Goal: Communication & Community: Participate in discussion

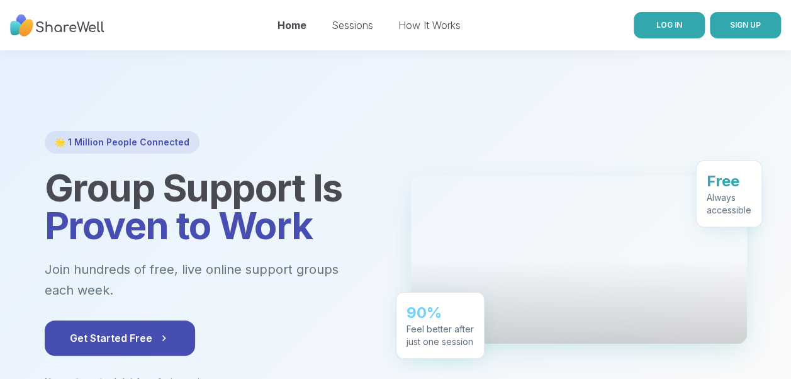
click at [671, 33] on link "LOG IN" at bounding box center [669, 25] width 71 height 26
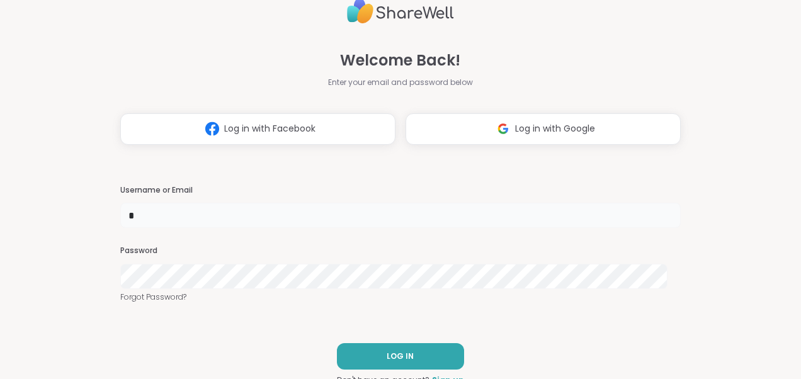
click at [189, 214] on input "*" at bounding box center [400, 215] width 560 height 25
type input "*******"
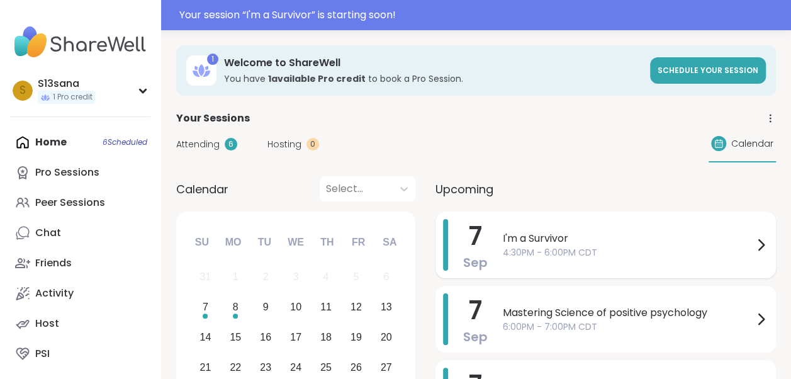
click at [633, 251] on span "4:30PM - 6:00PM CDT" at bounding box center [628, 252] width 251 height 13
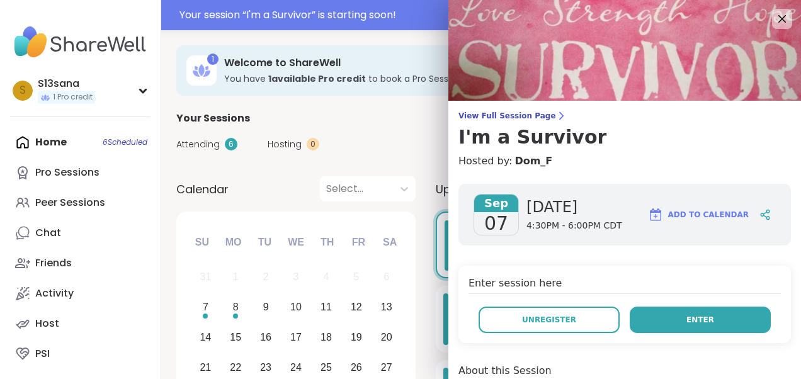
click at [671, 320] on button "Enter" at bounding box center [700, 320] width 141 height 26
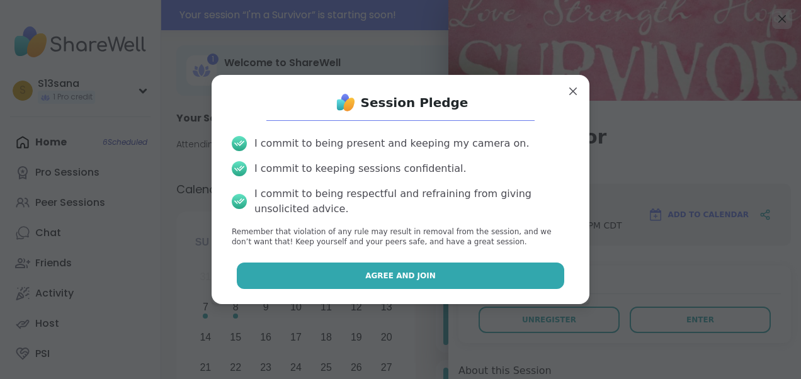
click at [501, 278] on button "Agree and Join" at bounding box center [401, 276] width 328 height 26
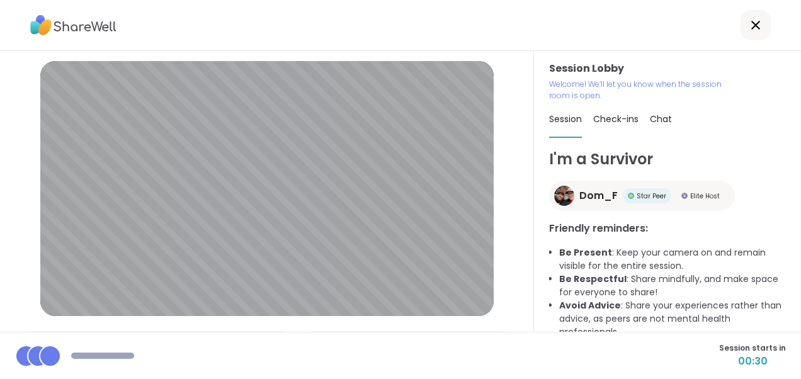
scroll to position [72, 0]
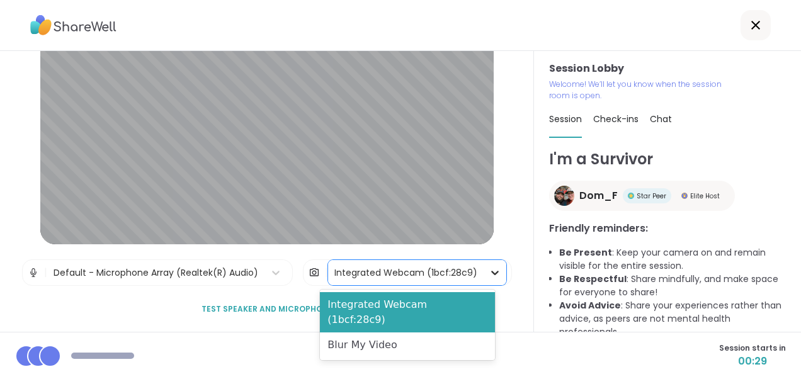
click at [489, 268] on icon at bounding box center [495, 272] width 13 height 13
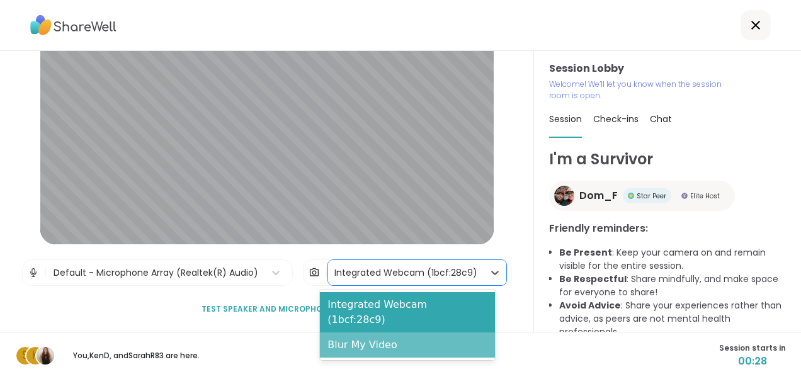
click at [407, 332] on div "Blur My Video" at bounding box center [407, 344] width 175 height 25
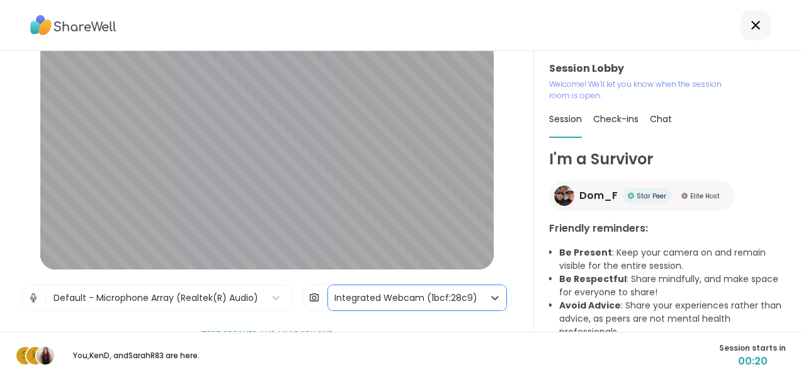
scroll to position [45, 0]
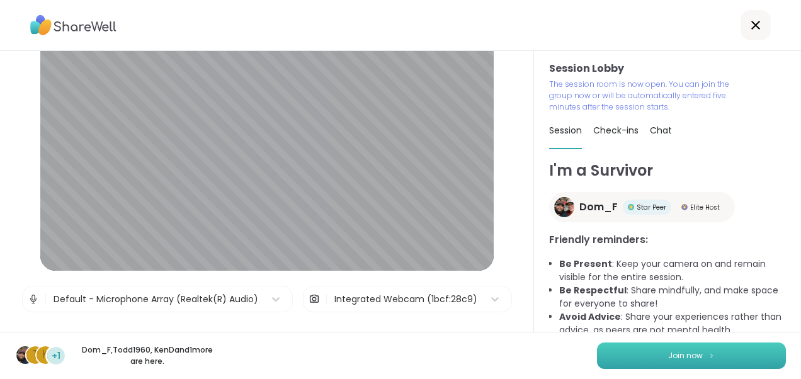
click at [681, 355] on span "Join now" at bounding box center [685, 355] width 35 height 11
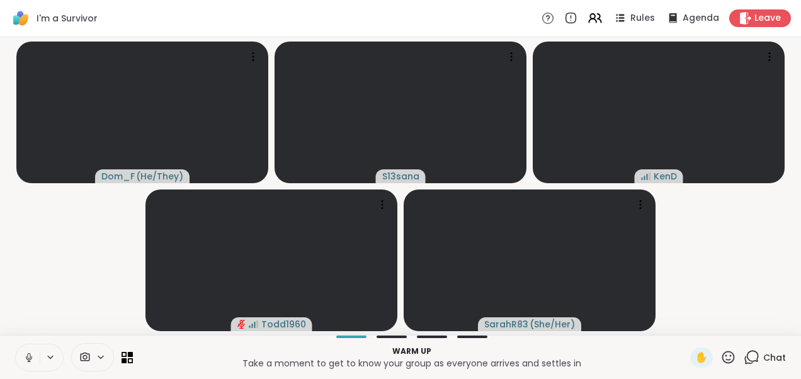
click at [25, 354] on icon at bounding box center [28, 357] width 11 height 11
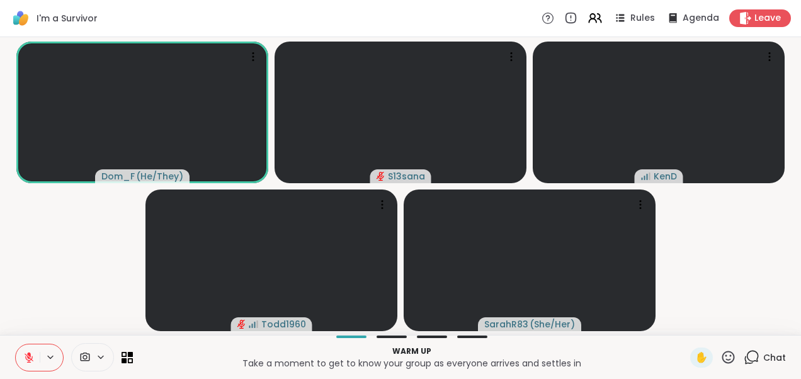
click at [25, 354] on icon at bounding box center [29, 357] width 9 height 9
click at [27, 358] on icon at bounding box center [28, 356] width 3 height 6
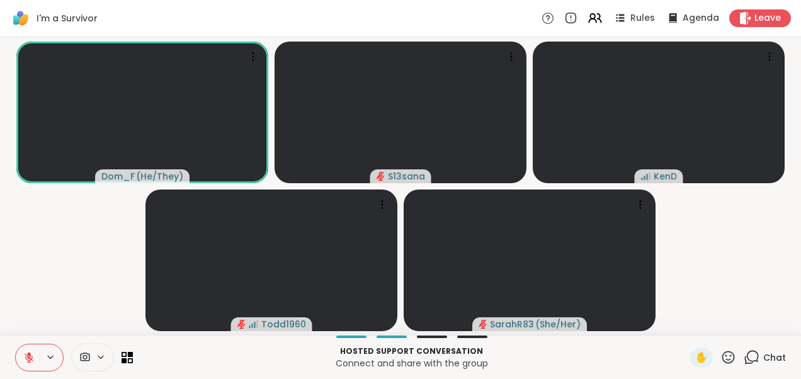
click at [27, 358] on icon at bounding box center [29, 357] width 9 height 9
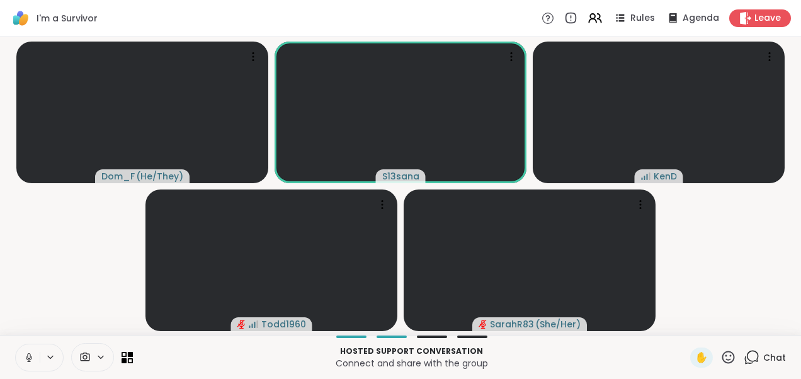
click at [28, 355] on icon at bounding box center [28, 356] width 3 height 6
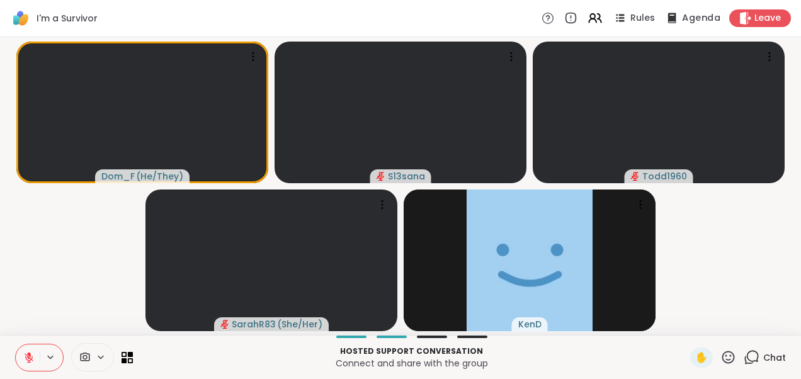
click at [682, 14] on span "Agenda" at bounding box center [701, 18] width 38 height 13
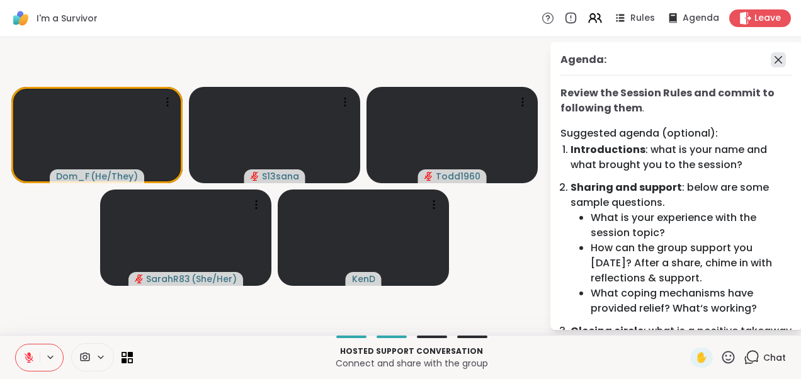
click at [774, 62] on icon at bounding box center [778, 60] width 8 height 8
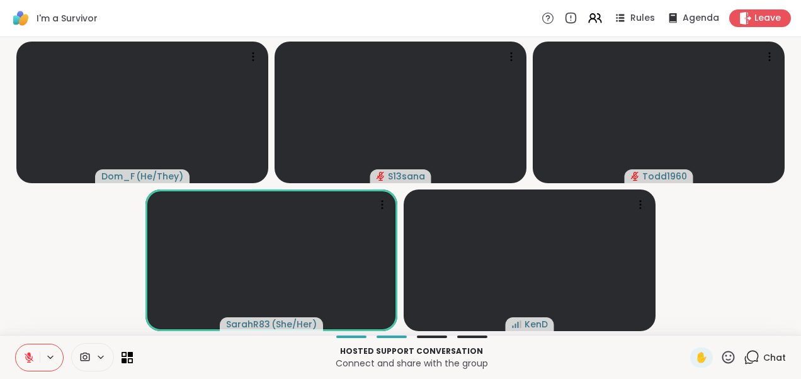
click at [726, 240] on video-player-container "Dom_F ( He/They ) S13sana Todd1960 SarahR83 ( She/Her ) KenD" at bounding box center [401, 186] width 786 height 288
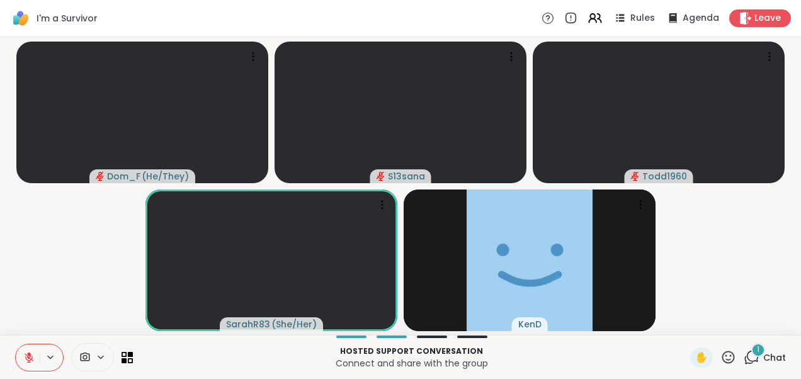
click at [751, 353] on div "1" at bounding box center [758, 350] width 14 height 14
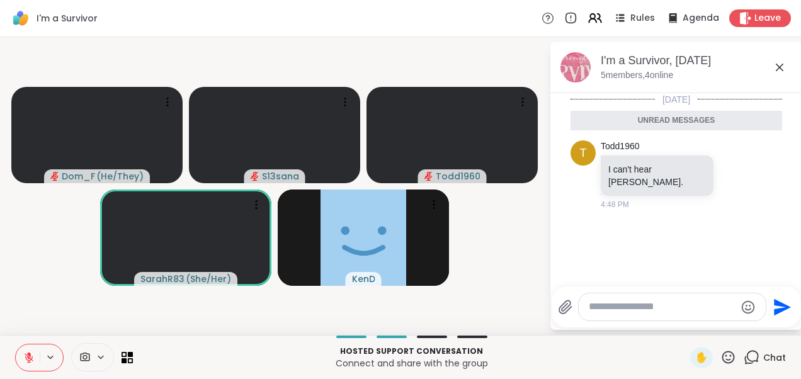
click at [780, 69] on icon at bounding box center [779, 67] width 15 height 15
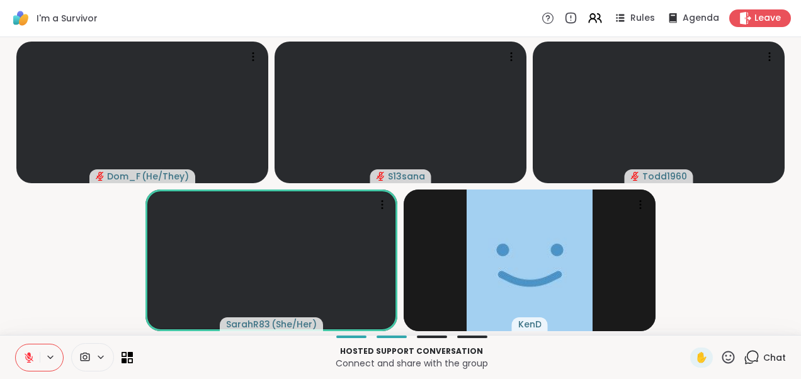
click at [768, 247] on video-player-container "Dom_F ( He/They ) S13sana Todd1960 SarahR83 ( She/Her ) KenD" at bounding box center [401, 186] width 786 height 288
click at [752, 351] on div "1" at bounding box center [758, 350] width 14 height 14
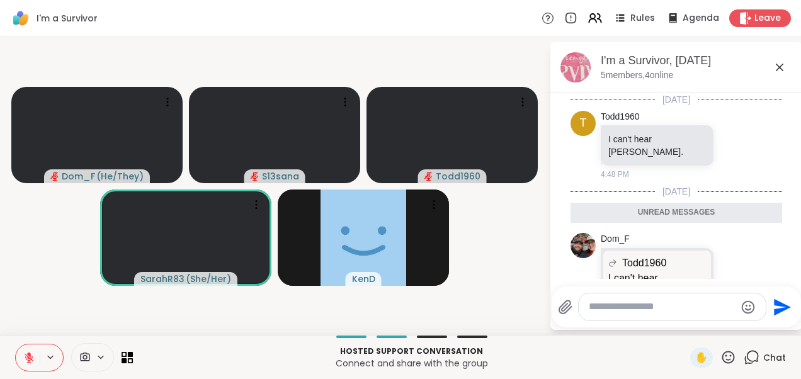
scroll to position [107, 0]
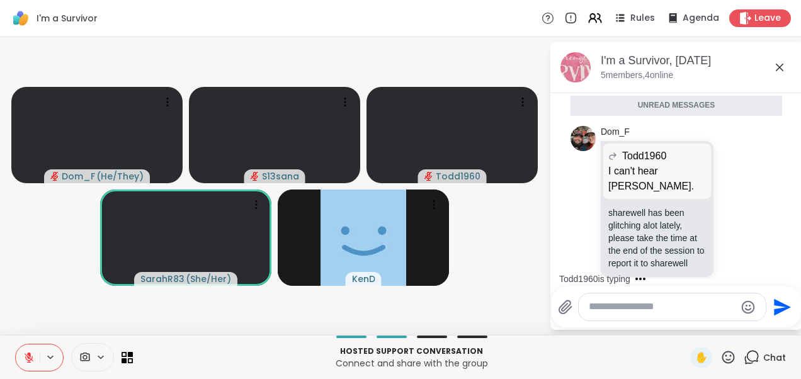
click at [781, 69] on icon at bounding box center [780, 68] width 8 height 8
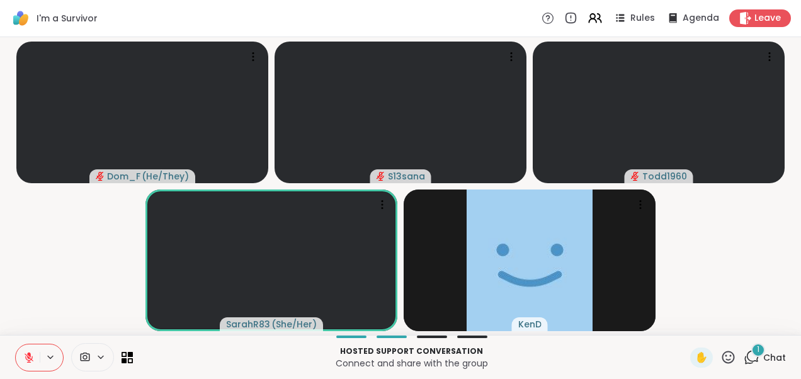
click at [743, 356] on icon at bounding box center [751, 357] width 16 height 16
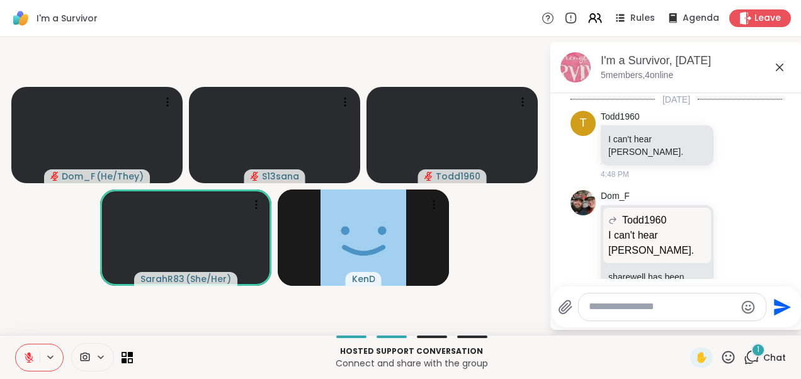
scroll to position [174, 0]
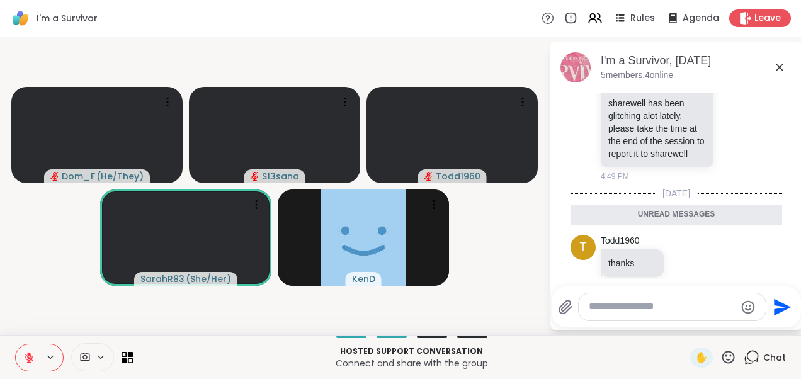
click at [777, 69] on icon at bounding box center [780, 68] width 8 height 8
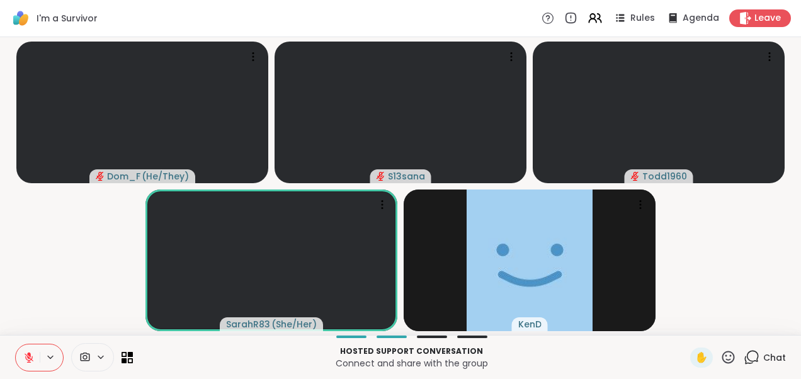
click at [49, 269] on video-player-container "Dom_F ( He/They ) S13sana Todd1960 SarahR83 ( She/Her ) KenD" at bounding box center [401, 186] width 786 height 288
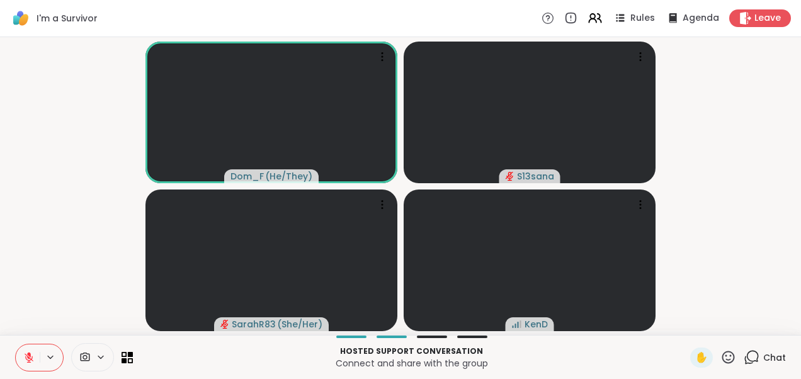
click at [732, 291] on video-player-container "Dom_F ( He/They ) S13sana SarahR83 ( She/Her ) KenD" at bounding box center [401, 186] width 786 height 288
click at [745, 239] on video-player-container "Dom_F ( He/They ) S13sana SarahR83 ( She/Her ) KenD" at bounding box center [401, 186] width 786 height 288
click at [695, 361] on span "✋" at bounding box center [701, 357] width 13 height 15
click at [28, 354] on icon at bounding box center [29, 354] width 4 height 5
click at [699, 358] on div "✋" at bounding box center [701, 358] width 23 height 20
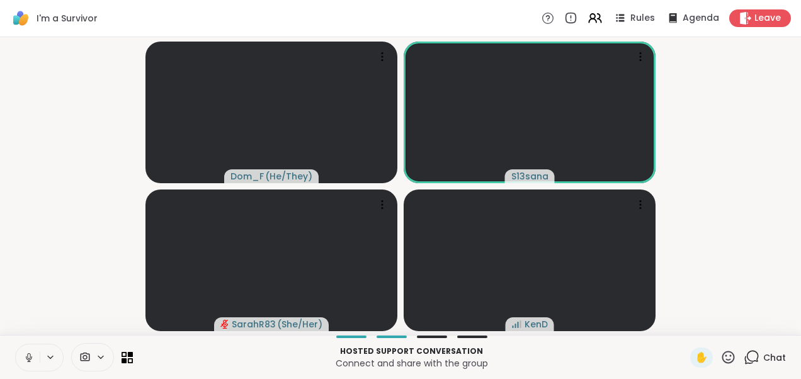
click at [27, 353] on icon at bounding box center [28, 357] width 11 height 11
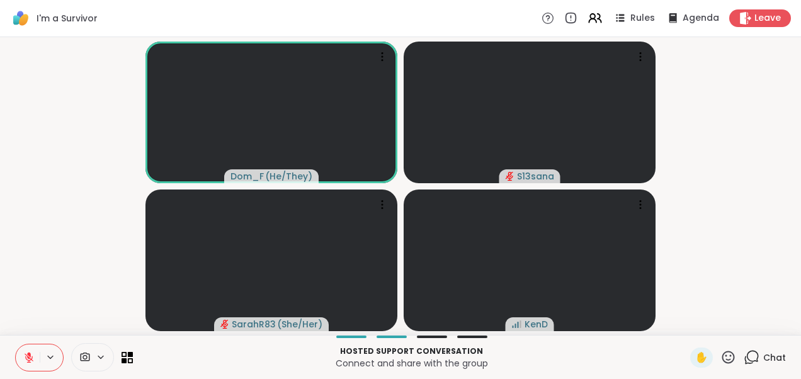
click at [29, 356] on icon at bounding box center [29, 354] width 4 height 5
click at [29, 354] on icon at bounding box center [28, 357] width 11 height 11
click at [25, 269] on video-player-container "Dom_F ( He/They ) S13sana ✋ SarahR83 ( She/Her ) KenD" at bounding box center [401, 186] width 786 height 288
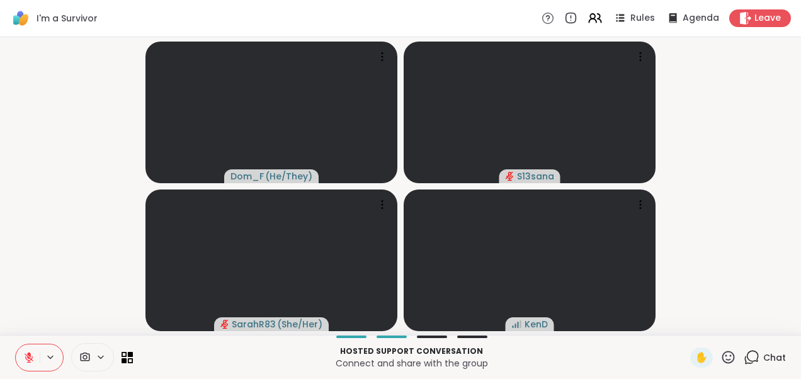
click at [25, 357] on icon at bounding box center [29, 357] width 9 height 9
click at [24, 352] on icon at bounding box center [28, 357] width 11 height 11
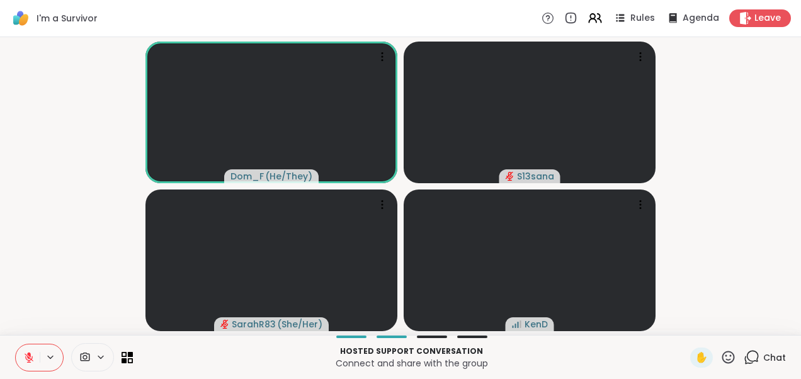
click at [737, 283] on video-player-container "Dom_F ( He/They ) S13sana SarahR83 ( She/Her ) KenD" at bounding box center [401, 186] width 786 height 288
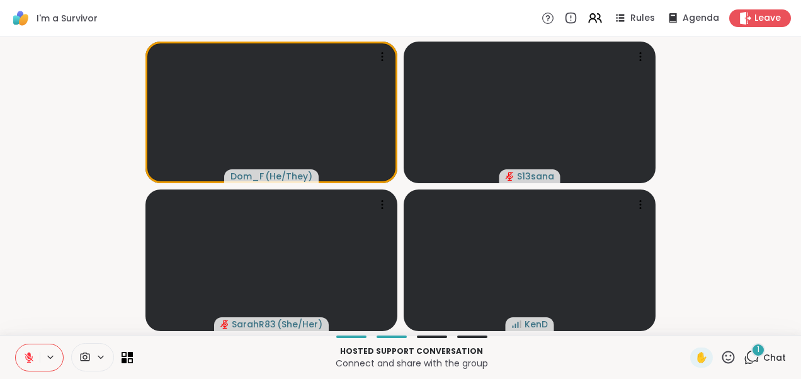
click at [751, 354] on div "1" at bounding box center [758, 350] width 14 height 14
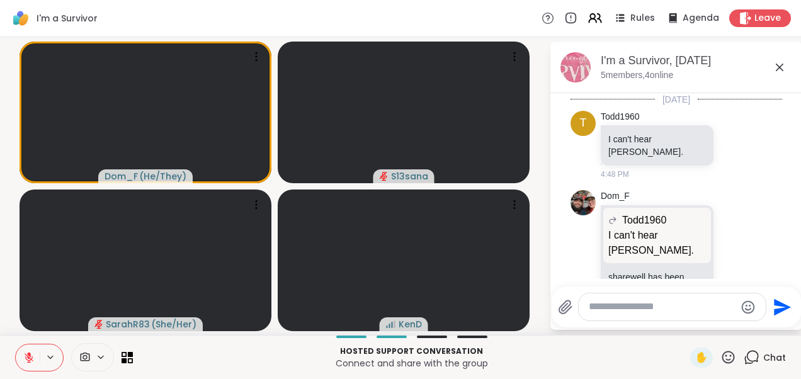
scroll to position [339, 0]
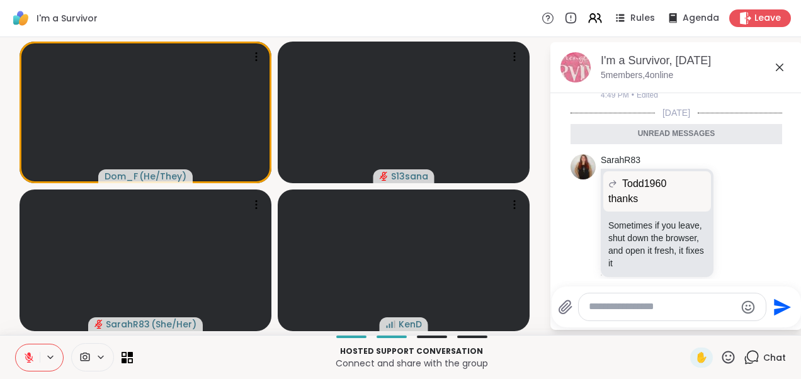
click at [781, 65] on icon at bounding box center [780, 68] width 8 height 8
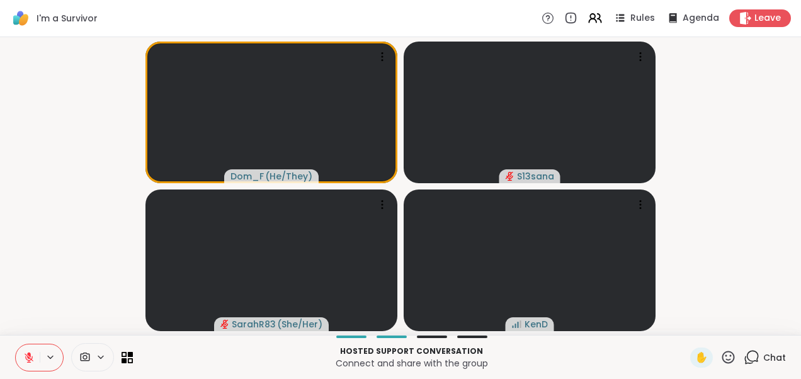
click at [44, 282] on video-player-container "Dom_F ( He/They ) S13sana SarahR83 ( She/Her ) KenD" at bounding box center [401, 186] width 786 height 288
click at [26, 355] on icon at bounding box center [29, 357] width 9 height 9
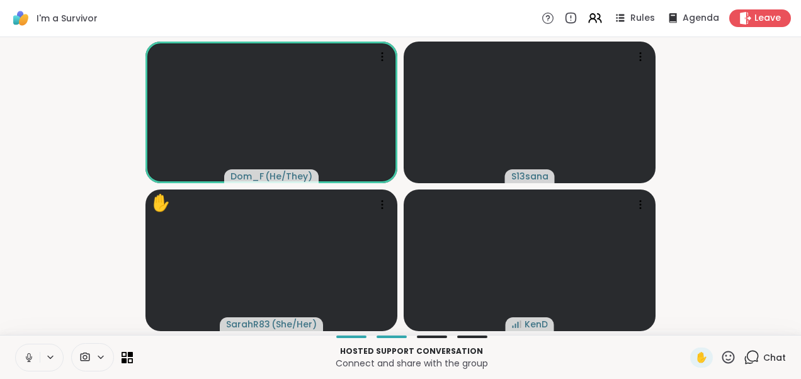
click at [26, 356] on icon at bounding box center [28, 357] width 11 height 11
click at [73, 232] on video-player-container "Dom_F ( He/They ) S13sana ✋ SarahR83 ( She/Her ) KenD" at bounding box center [401, 186] width 786 height 288
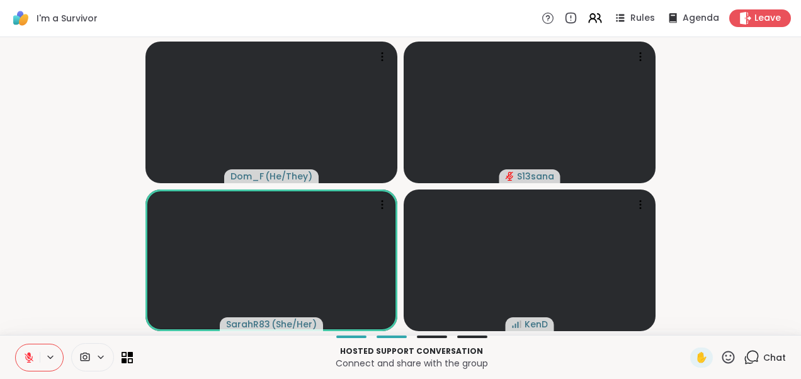
click at [759, 280] on video-player-container "Dom_F ( He/They ) S13sana SarahR83 ( She/Her ) KenD" at bounding box center [401, 186] width 786 height 288
click at [26, 354] on icon at bounding box center [28, 357] width 11 height 11
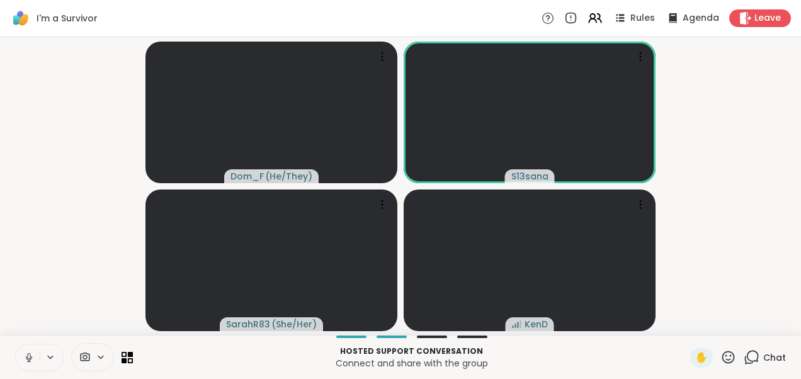
click at [26, 354] on icon at bounding box center [28, 357] width 11 height 11
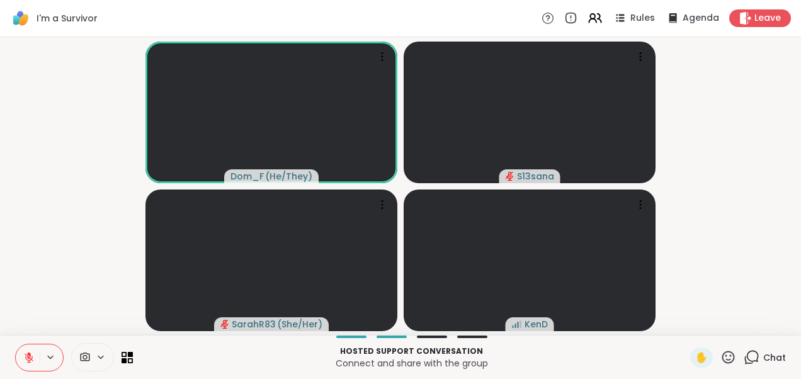
click at [737, 215] on video-player-container "Dom_F ( He/They ) S13sana SarahR83 ( She/Her ) KenD" at bounding box center [401, 186] width 786 height 288
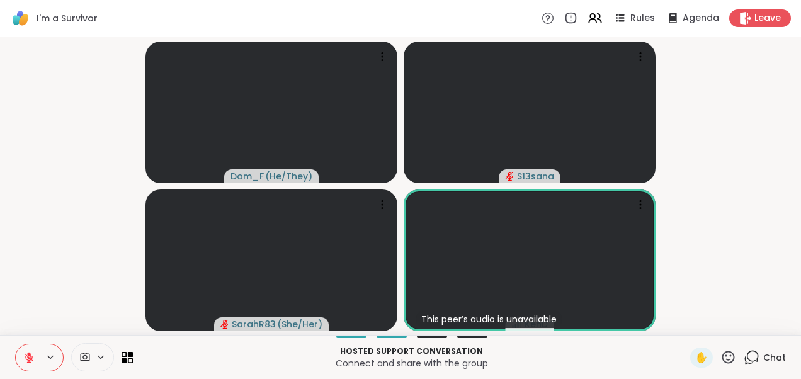
click at [706, 271] on video-player-container "Dom_F ( He/They ) S13sana SarahR83 ( She/Her ) This peer’s audio is unavailable…" at bounding box center [401, 186] width 786 height 288
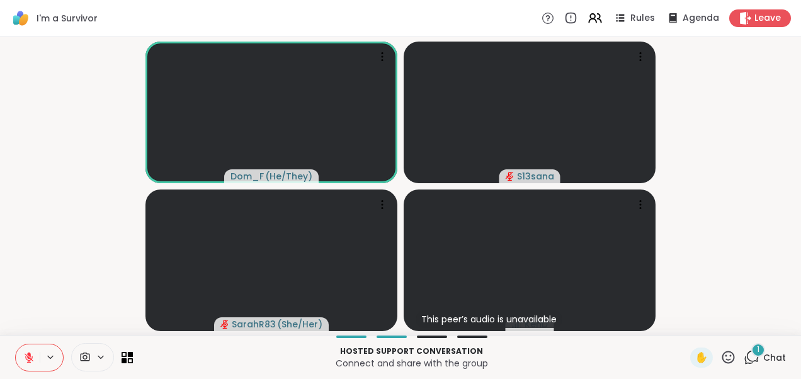
click at [751, 355] on div "1" at bounding box center [758, 350] width 14 height 14
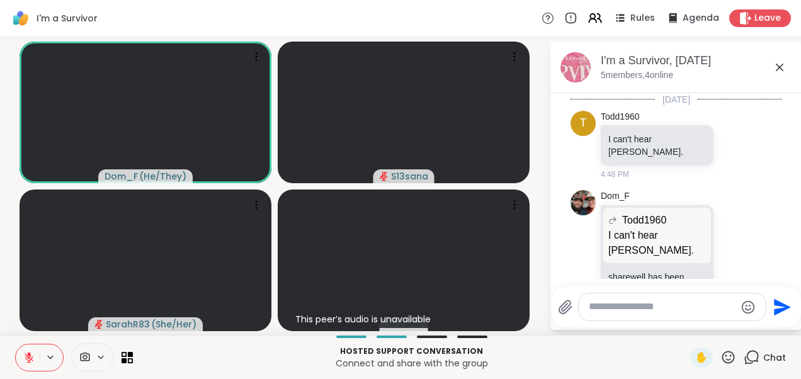
scroll to position [406, 0]
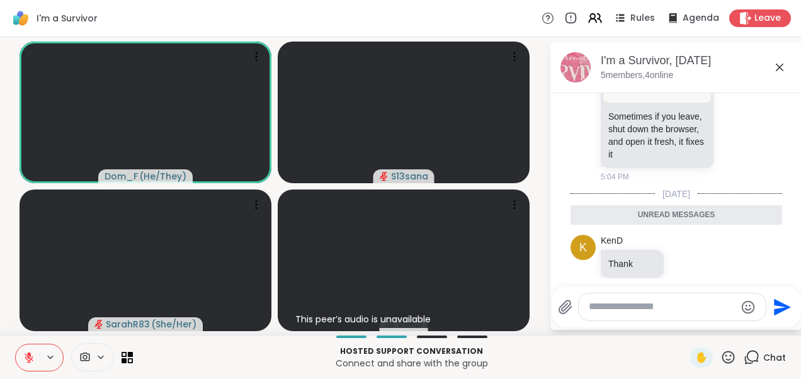
click at [779, 64] on icon at bounding box center [779, 67] width 15 height 15
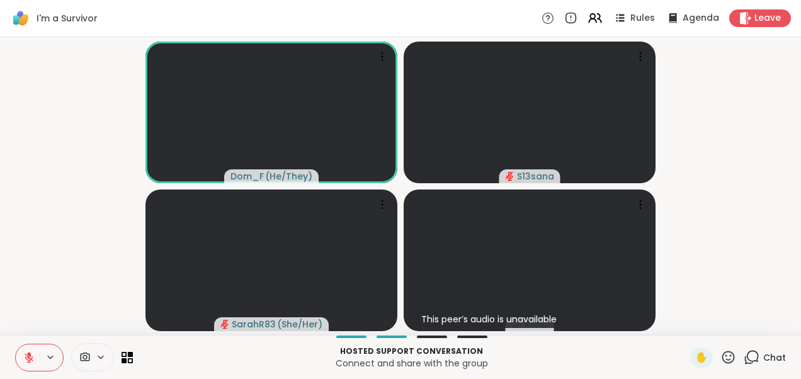
click at [13, 164] on video-player-container "Dom_F ( He/They ) S13sana SarahR83 ( She/Her ) This peer’s audio is unavailable…" at bounding box center [401, 186] width 786 height 288
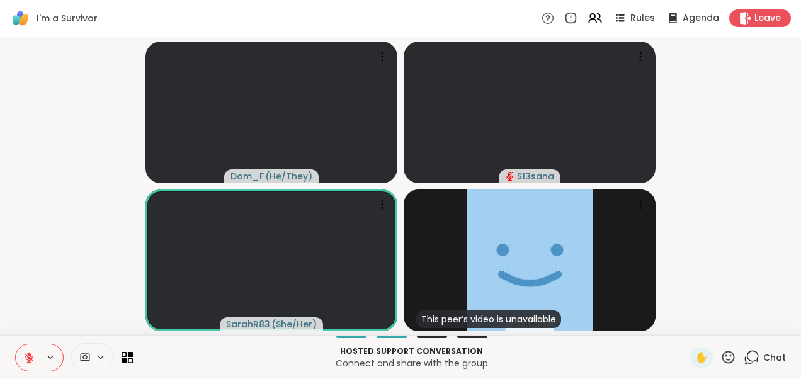
click at [720, 280] on video-player-container "Dom_F ( He/They ) S13sana SarahR83 ( She/Her ) This peer’s video is unavailable…" at bounding box center [401, 186] width 786 height 288
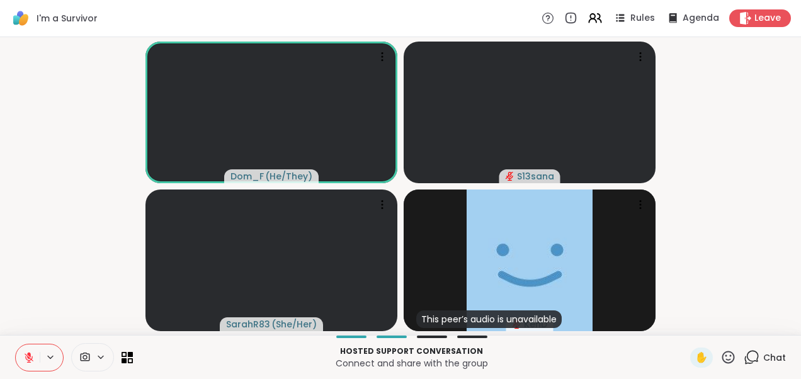
click at [26, 359] on icon at bounding box center [29, 357] width 9 height 9
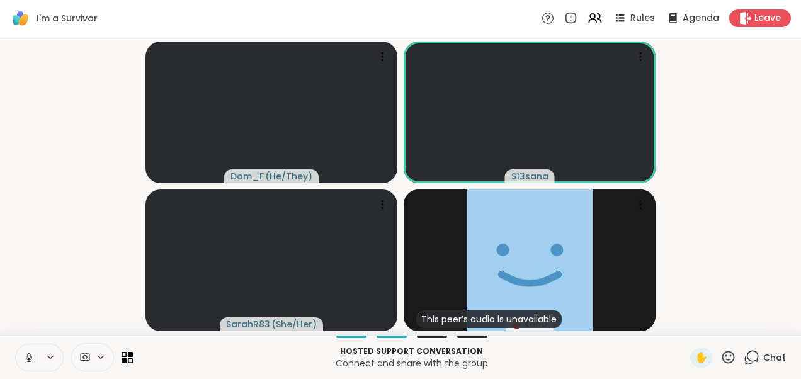
click at [27, 355] on icon at bounding box center [28, 356] width 3 height 6
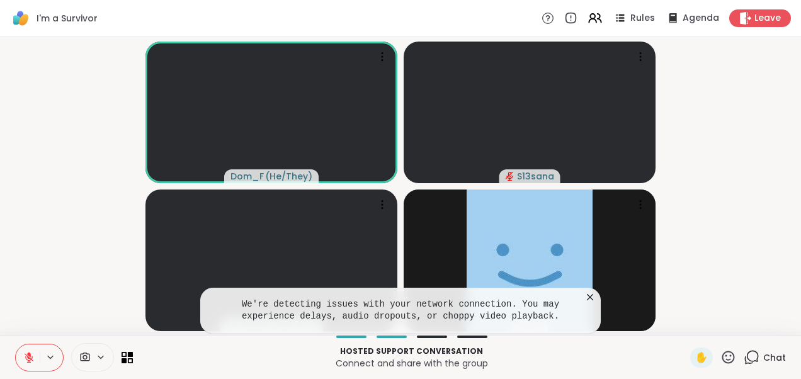
click at [591, 296] on icon at bounding box center [590, 297] width 13 height 13
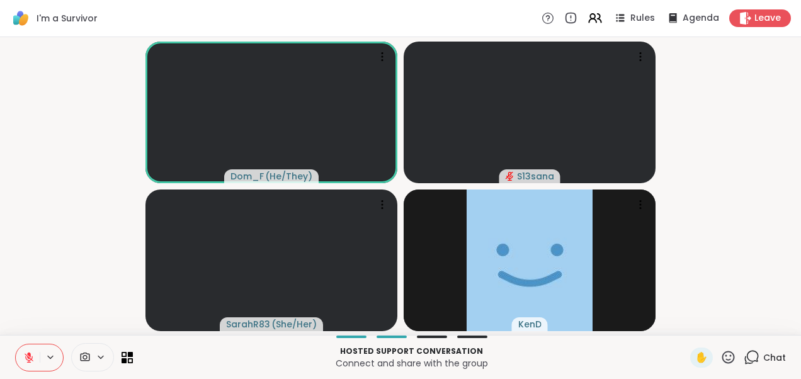
click at [791, 183] on html "I'm a Survivor Rules Agenda Leave Dom_F ( He/They ) S13sana SarahR83 ( She/Her …" at bounding box center [400, 189] width 801 height 379
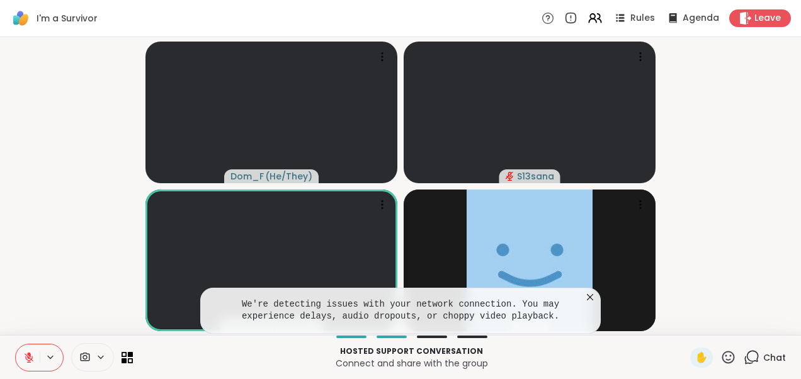
click at [593, 298] on icon at bounding box center [590, 297] width 13 height 13
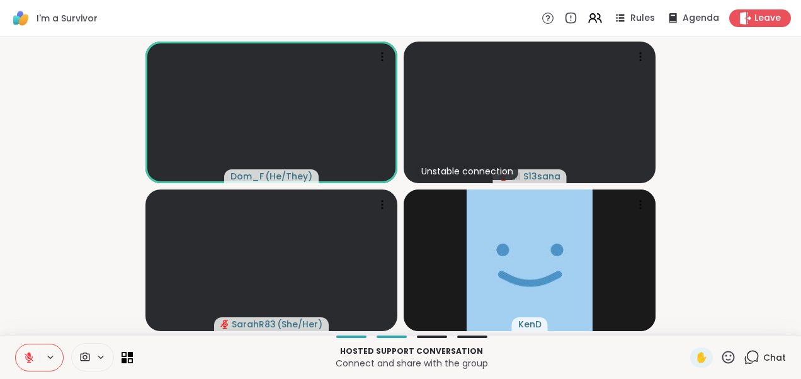
click at [29, 356] on icon at bounding box center [28, 357] width 11 height 11
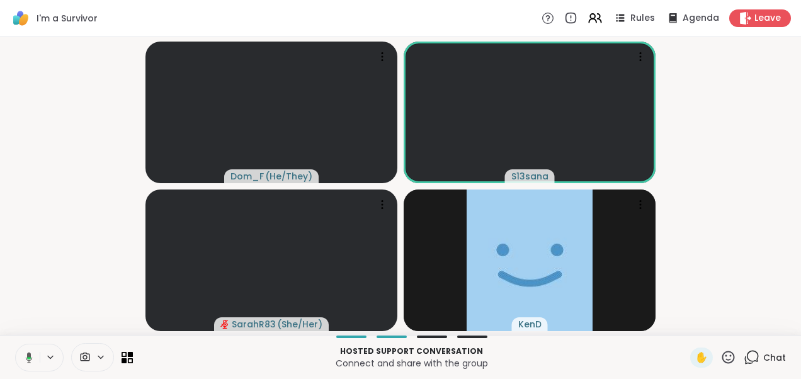
click at [29, 356] on icon at bounding box center [29, 357] width 7 height 11
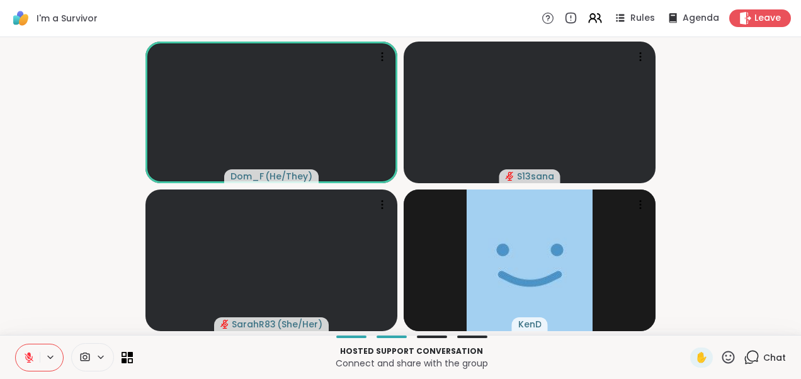
click at [25, 356] on icon at bounding box center [28, 357] width 11 height 11
click at [31, 353] on icon at bounding box center [28, 357] width 11 height 11
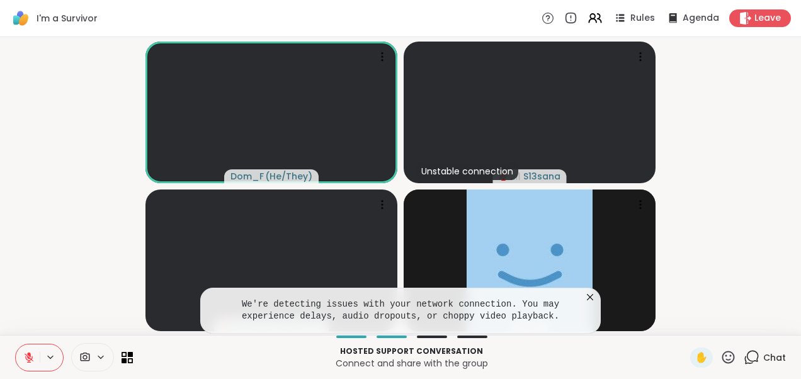
click at [591, 299] on icon at bounding box center [590, 297] width 6 height 6
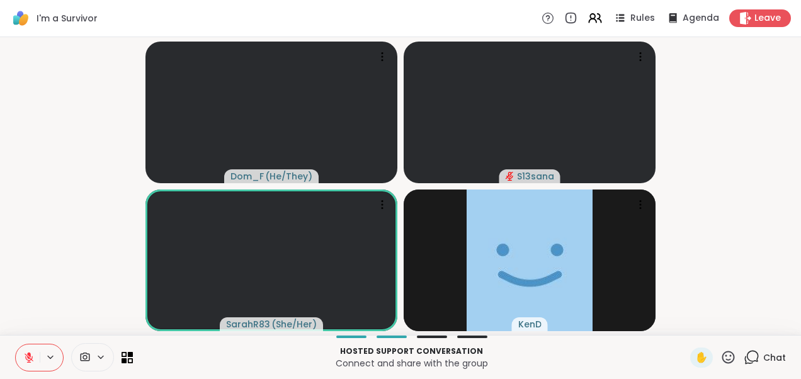
click at [31, 360] on icon at bounding box center [29, 357] width 9 height 9
click at [743, 358] on icon at bounding box center [751, 357] width 16 height 16
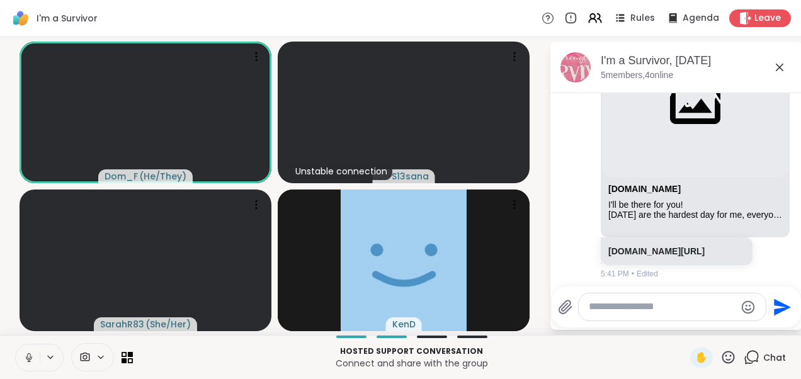
scroll to position [716, 0]
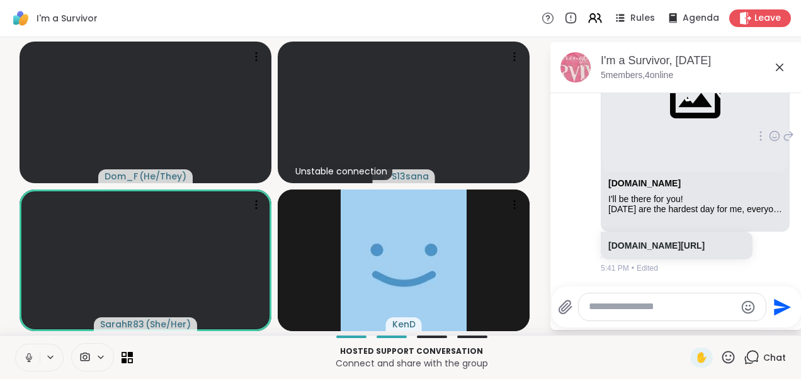
click at [653, 194] on div "I'll be there for you!" at bounding box center [695, 199] width 174 height 11
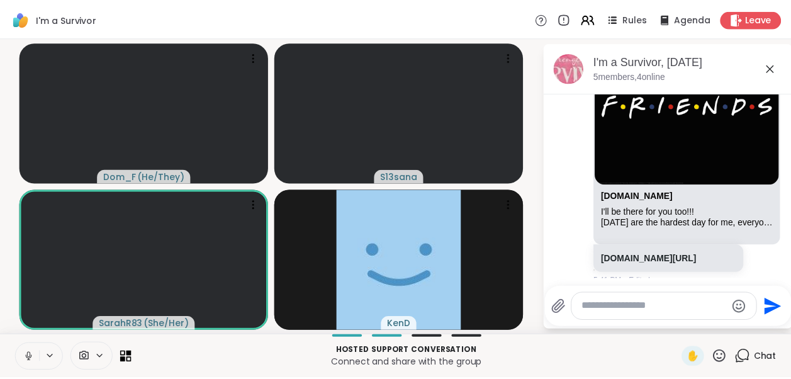
scroll to position [996, 0]
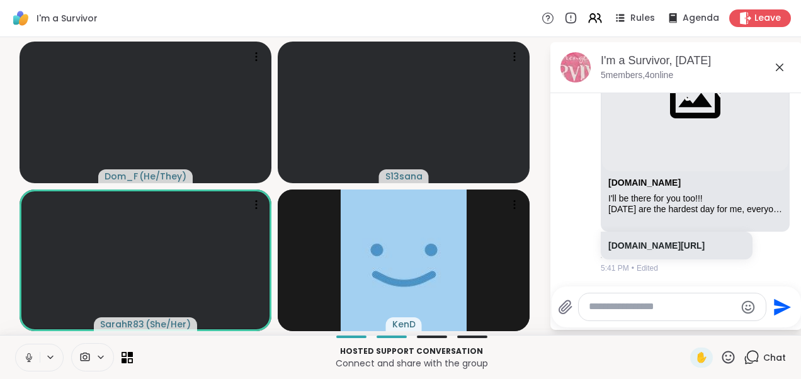
click at [780, 68] on icon at bounding box center [780, 68] width 8 height 8
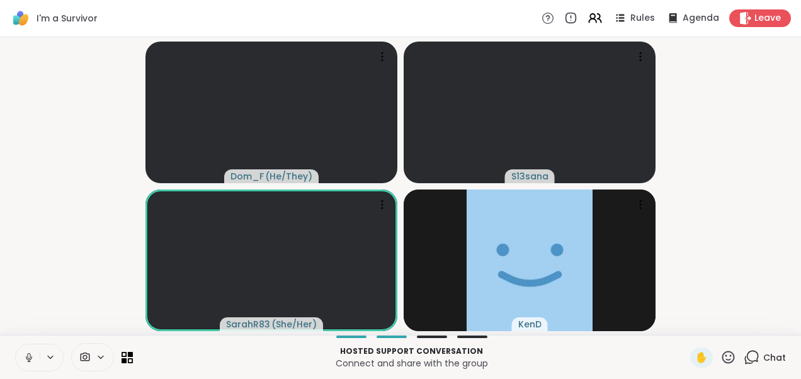
click at [0, 251] on html "I'm a Survivor Rules Agenda Leave Dom_F ( He/They ) S13sana SarahR83 ( She/Her …" at bounding box center [400, 189] width 801 height 379
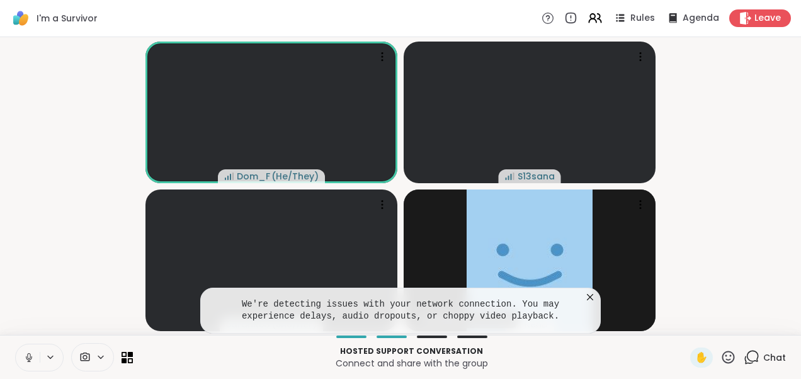
click at [591, 295] on icon at bounding box center [590, 297] width 13 height 13
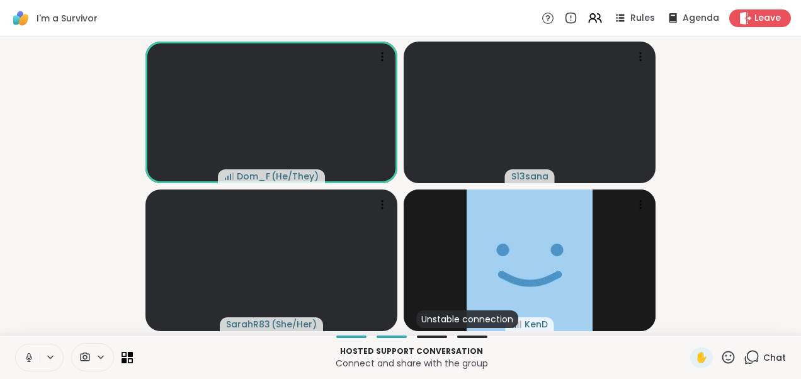
click at [122, 230] on video-player-container "Dom_F ( He/They ) S13sana SarahR83 ( She/Her ) Unstable connection KenD" at bounding box center [401, 186] width 786 height 288
click at [730, 220] on video-player-container "Dom_F ( He/They ) S13sana SarahR83 ( She/Her ) Unstable connection KenD" at bounding box center [401, 186] width 786 height 288
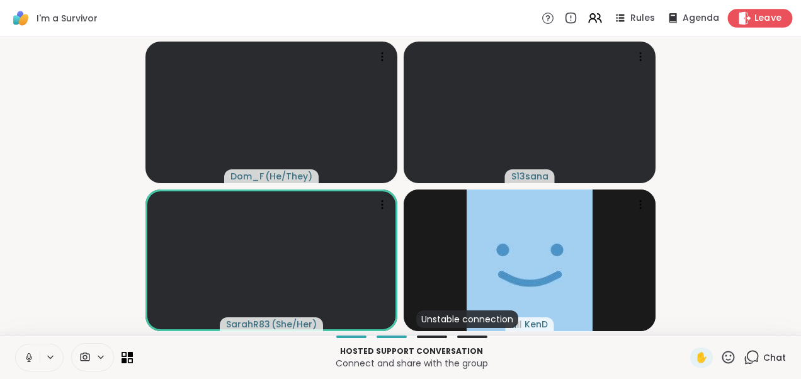
click at [754, 20] on span "Leave" at bounding box center [768, 18] width 28 height 13
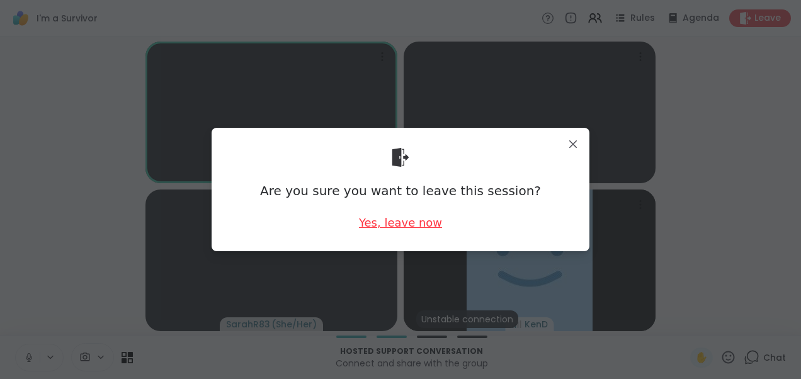
click at [396, 221] on div "Yes, leave now" at bounding box center [400, 223] width 83 height 16
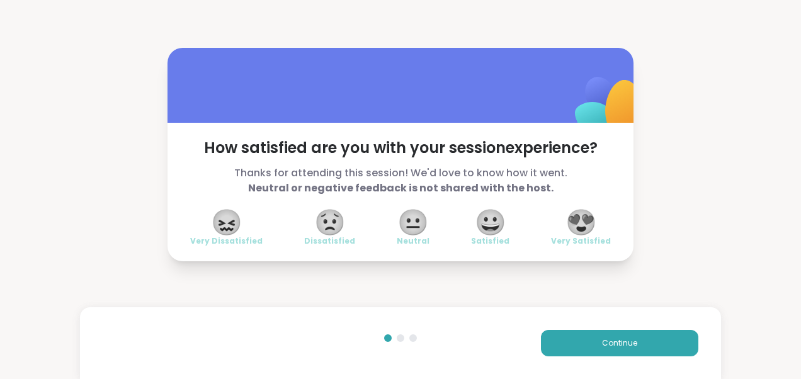
click at [578, 228] on span "😍" at bounding box center [580, 222] width 31 height 23
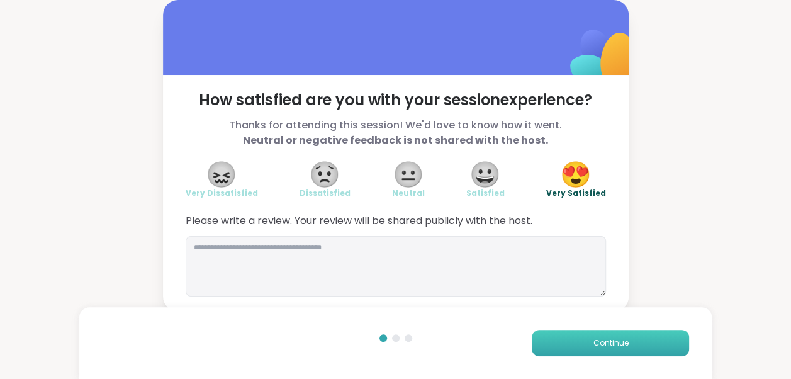
click at [596, 342] on span "Continue" at bounding box center [610, 342] width 35 height 11
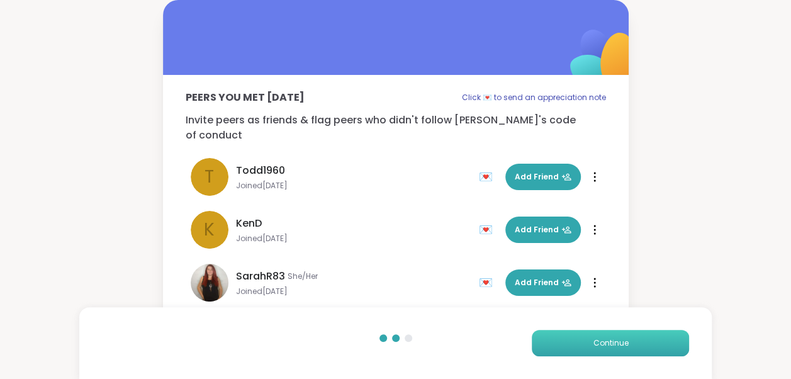
click at [596, 342] on span "Continue" at bounding box center [610, 342] width 35 height 11
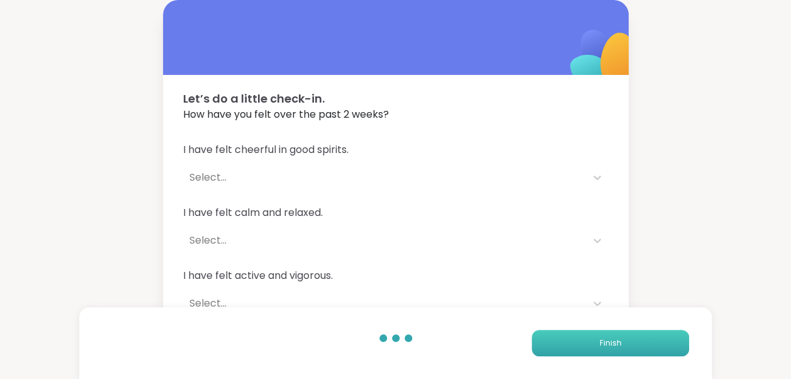
click at [596, 342] on button "Finish" at bounding box center [610, 343] width 157 height 26
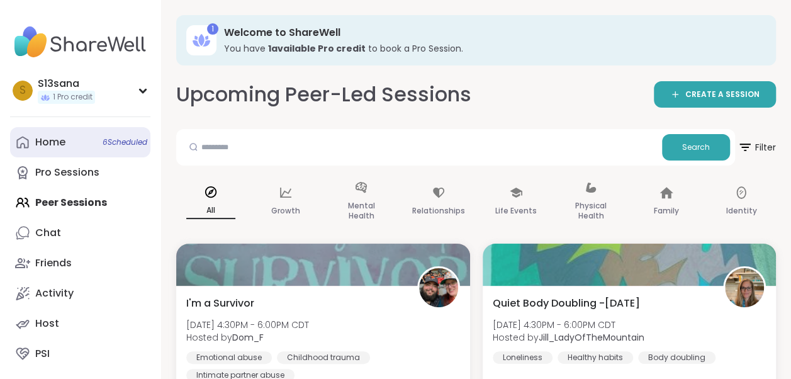
click at [60, 143] on div "Home 6 Scheduled" at bounding box center [50, 142] width 30 height 14
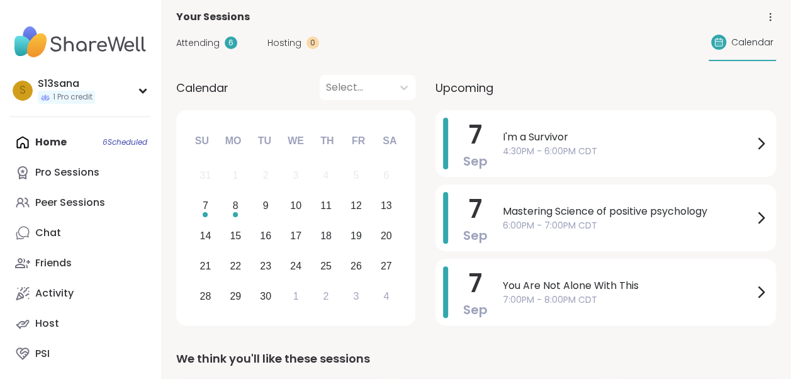
scroll to position [79, 0]
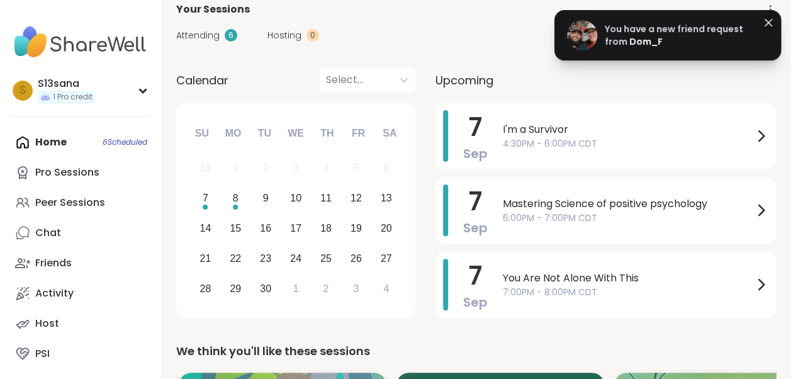
click at [631, 28] on span "You have a new friend request from" at bounding box center [674, 35] width 138 height 25
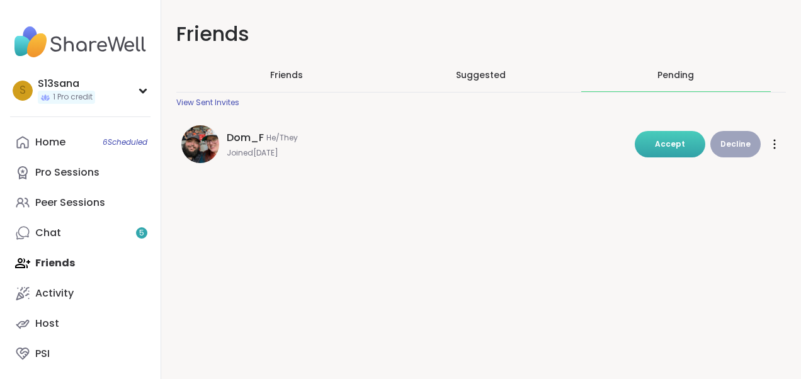
drag, startPoint x: 660, startPoint y: 157, endPoint x: 666, endPoint y: 144, distance: 14.4
click at [666, 144] on span "Accept" at bounding box center [670, 143] width 30 height 11
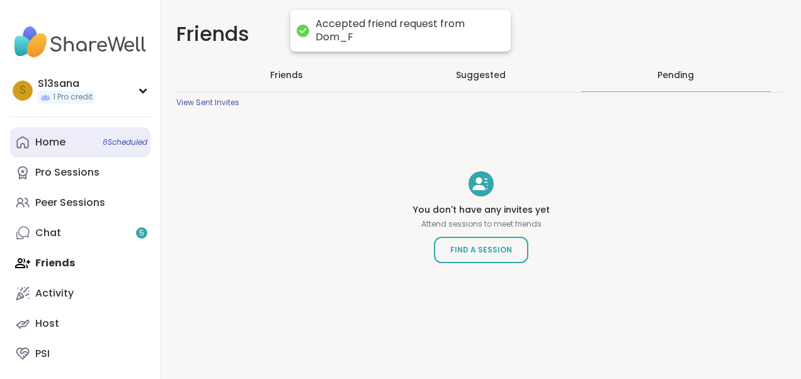
click at [65, 142] on link "Home 6 Scheduled" at bounding box center [80, 142] width 140 height 30
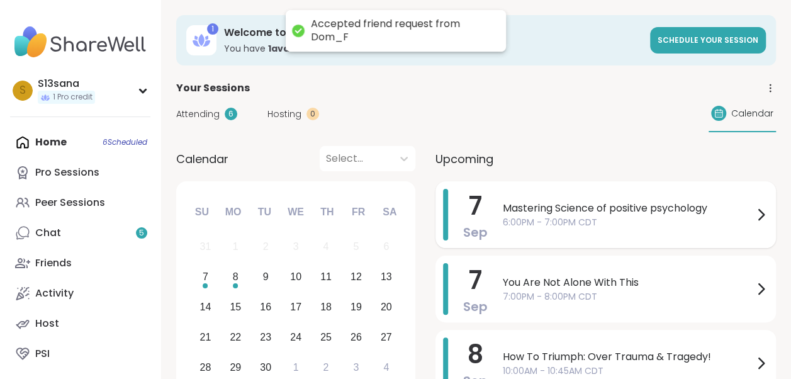
click at [636, 217] on span "6:00PM - 7:00PM CDT" at bounding box center [628, 222] width 251 height 13
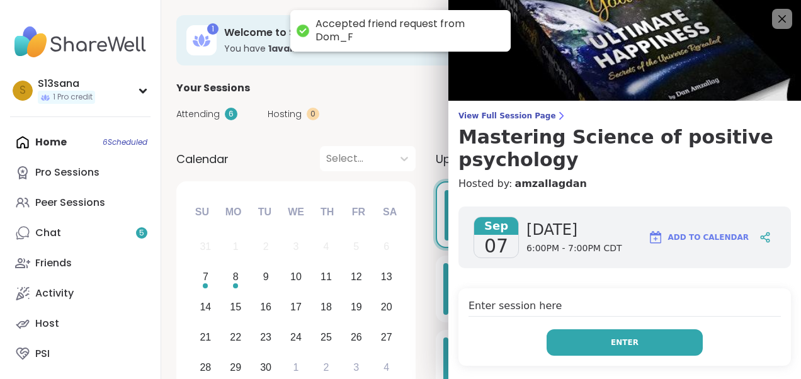
click at [585, 343] on button "Enter" at bounding box center [624, 342] width 156 height 26
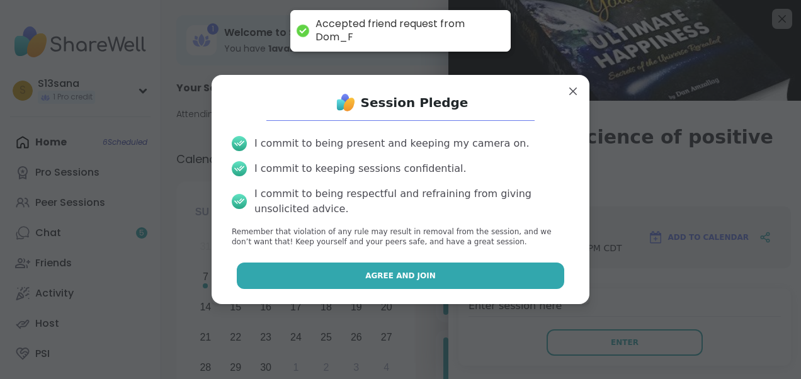
click at [413, 270] on span "Agree and Join" at bounding box center [400, 275] width 71 height 11
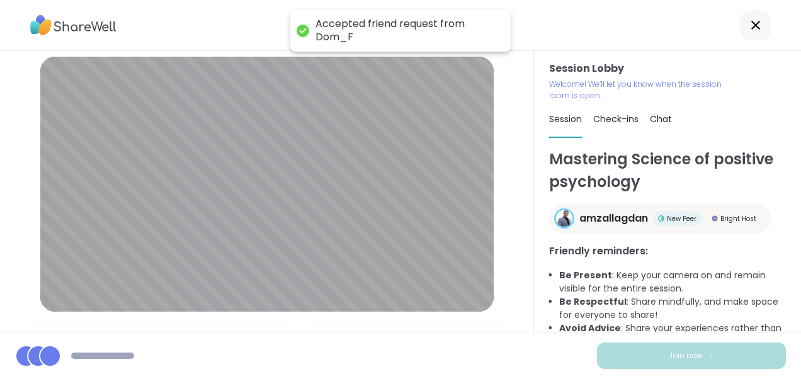
scroll to position [72, 0]
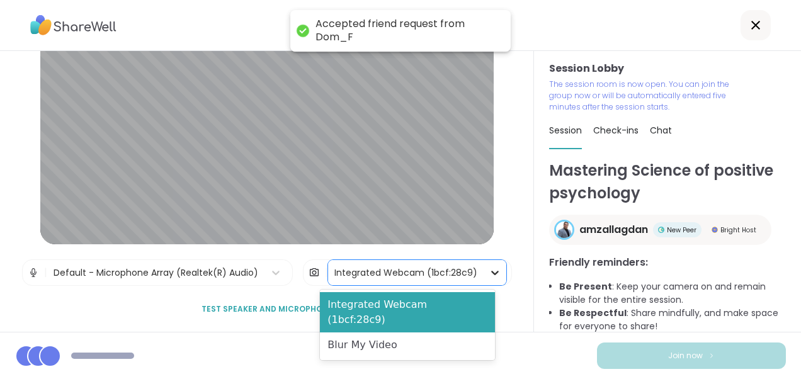
click at [491, 272] on icon at bounding box center [495, 273] width 8 height 4
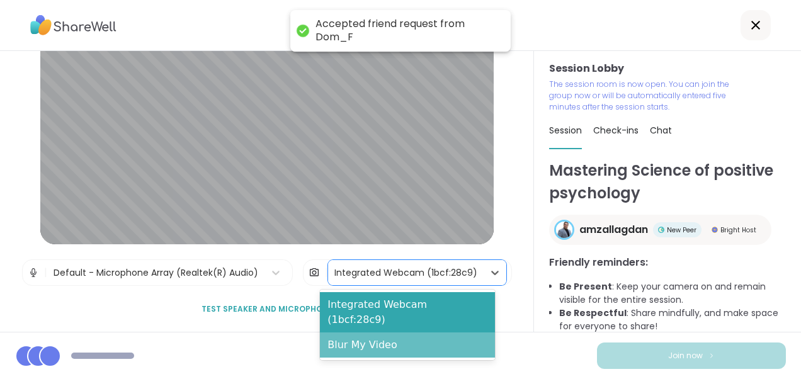
click at [431, 332] on div "Blur My Video" at bounding box center [407, 344] width 175 height 25
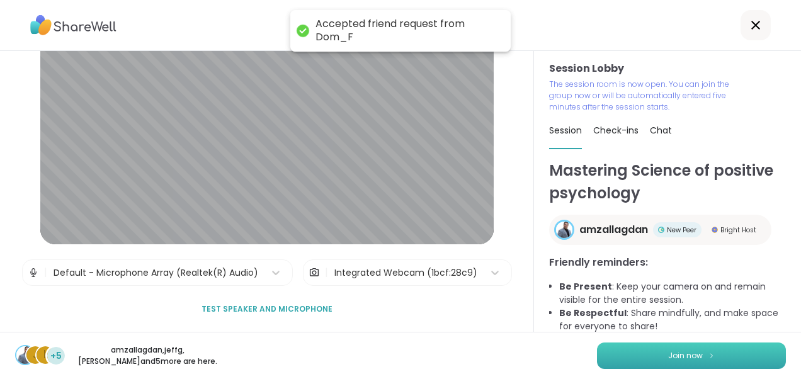
click at [668, 356] on span "Join now" at bounding box center [685, 355] width 35 height 11
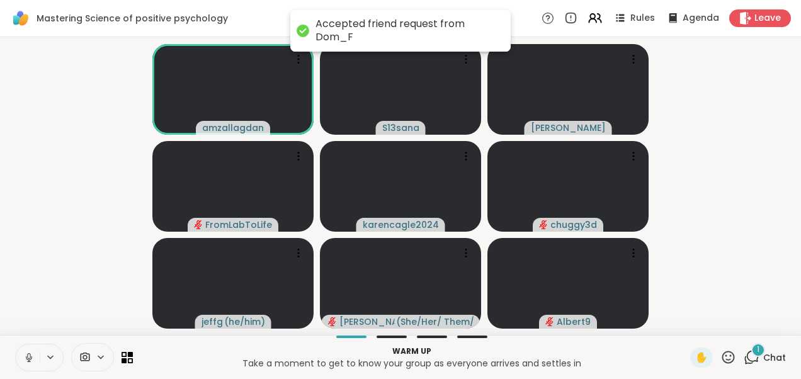
click at [26, 360] on icon at bounding box center [28, 357] width 11 height 11
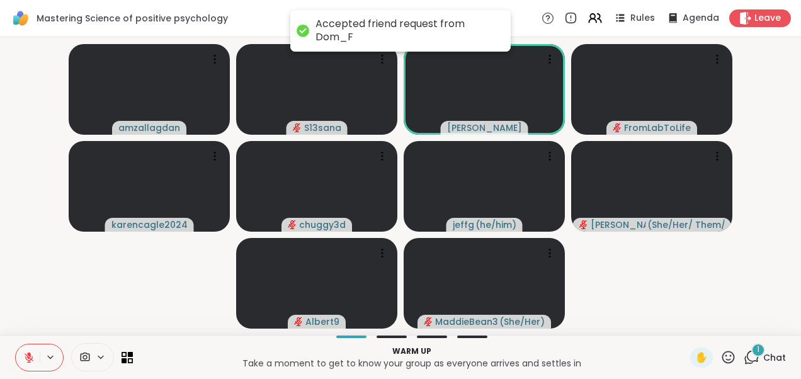
click at [754, 350] on div "1" at bounding box center [758, 350] width 14 height 14
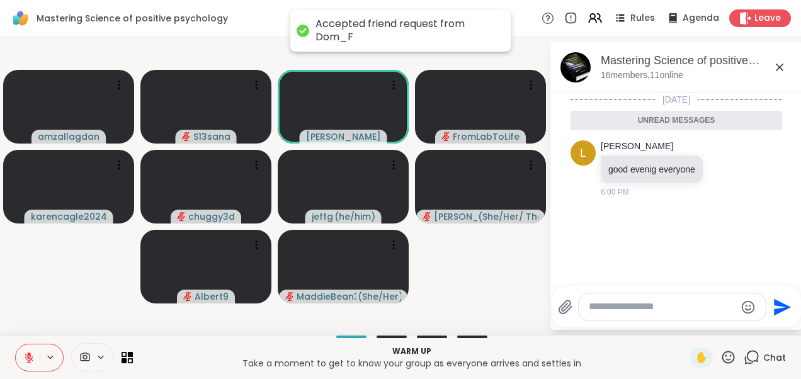
click at [784, 67] on icon at bounding box center [779, 67] width 15 height 15
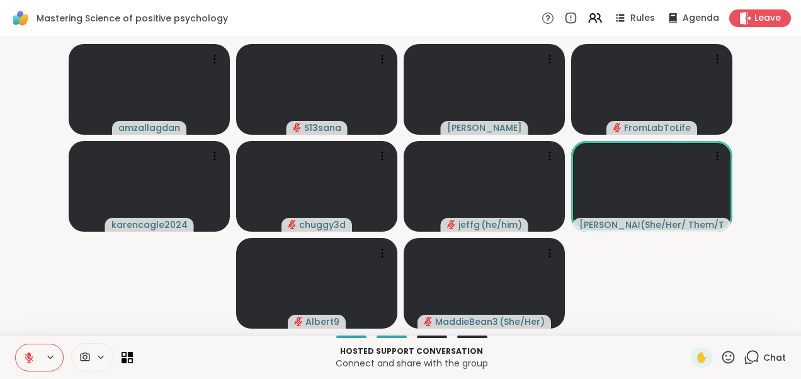
click at [726, 269] on video-player-container "amzallagdan S13sana [PERSON_NAME] FromLabToLife karencagle2024 chuggy3d [PERSON…" at bounding box center [401, 186] width 786 height 288
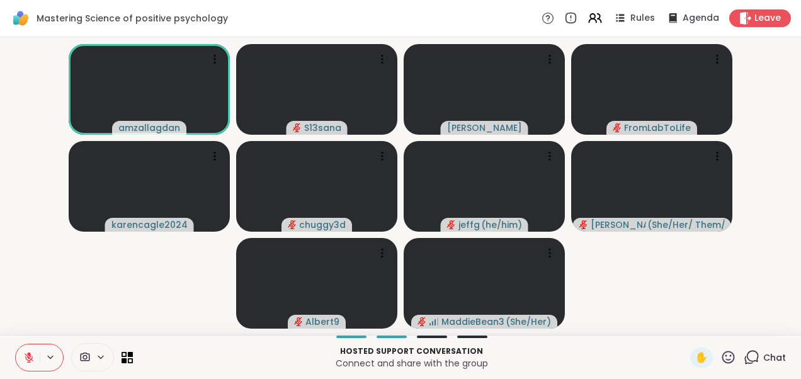
click at [30, 355] on icon at bounding box center [29, 354] width 4 height 5
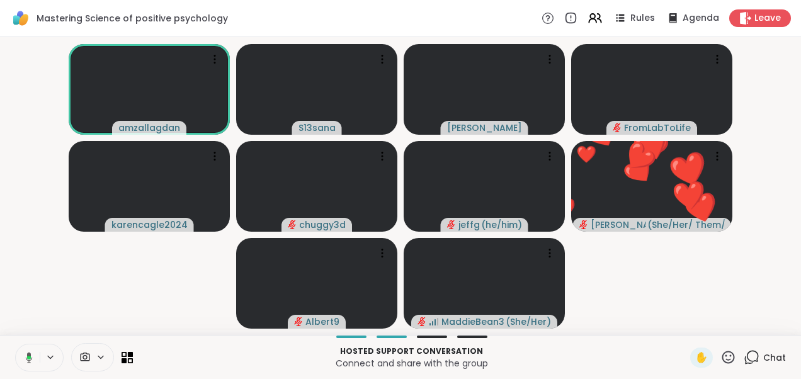
click at [31, 356] on icon at bounding box center [26, 357] width 11 height 11
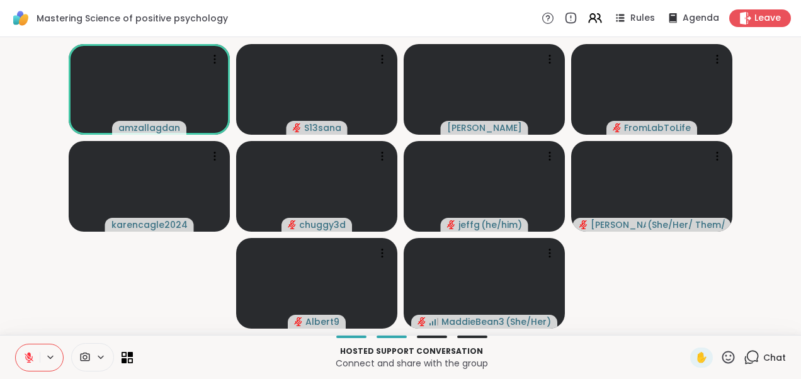
click at [672, 256] on video-player-container "amzallagdan S13sana [PERSON_NAME] FromLabToLife karencagle2024 chuggy3d [PERSON…" at bounding box center [401, 186] width 786 height 288
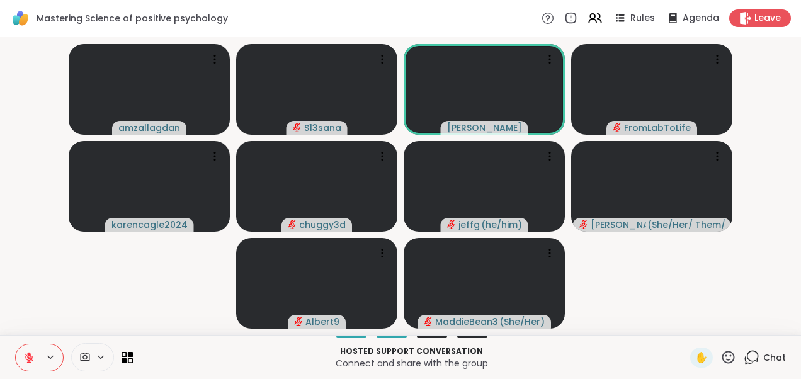
click at [161, 308] on video-player-container "amzallagdan S13sana [PERSON_NAME] FromLabToLife karencagle2024 chuggy3d [PERSON…" at bounding box center [401, 186] width 786 height 288
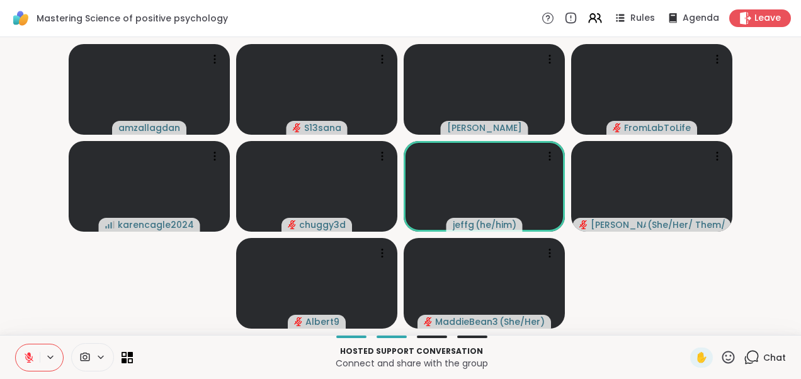
click at [186, 275] on video-player-container "amzallagdan S13sana [PERSON_NAME] FromLabToLife karencagle2024 chuggy3d [PERSON…" at bounding box center [401, 186] width 786 height 288
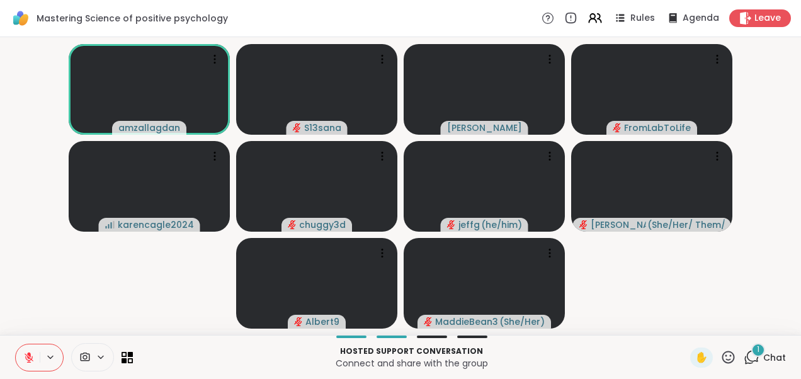
click at [166, 297] on video-player-container "amzallagdan S13sana [PERSON_NAME] FromLabToLife karencagle2024 chuggy3d [PERSON…" at bounding box center [401, 186] width 786 height 288
click at [754, 349] on div "1" at bounding box center [758, 350] width 14 height 14
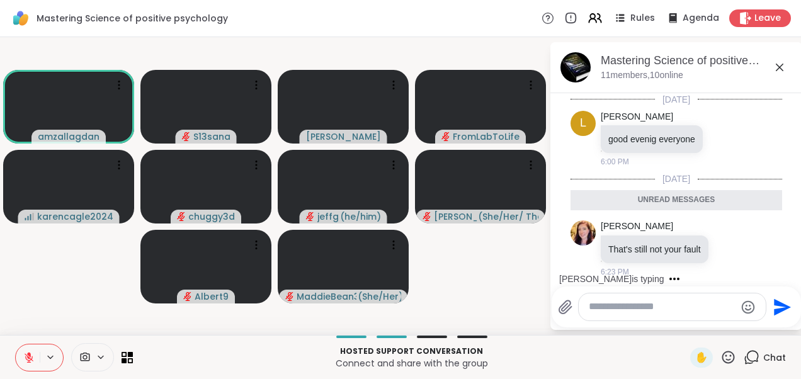
scroll to position [26, 0]
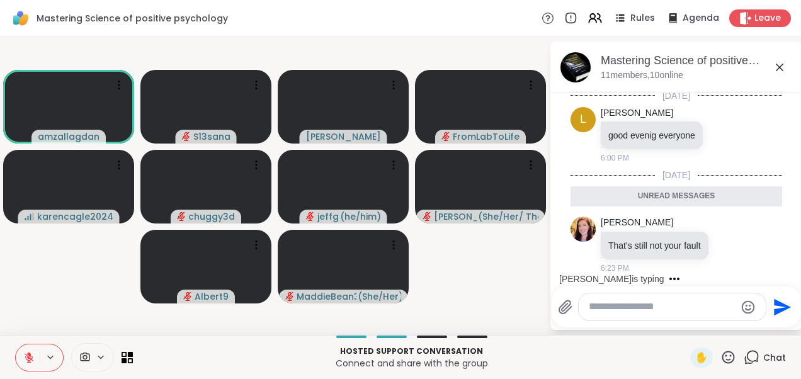
click at [778, 71] on icon at bounding box center [779, 67] width 15 height 15
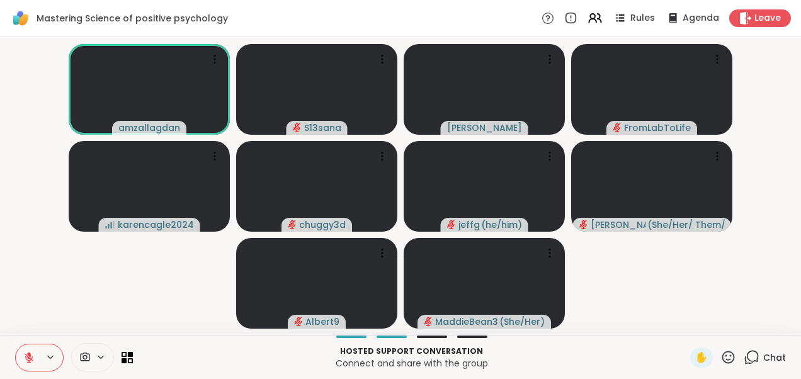
click at [111, 293] on video-player-container "amzallagdan S13sana [PERSON_NAME] FromLabToLife karencagle2024 chuggy3d [PERSON…" at bounding box center [401, 186] width 786 height 288
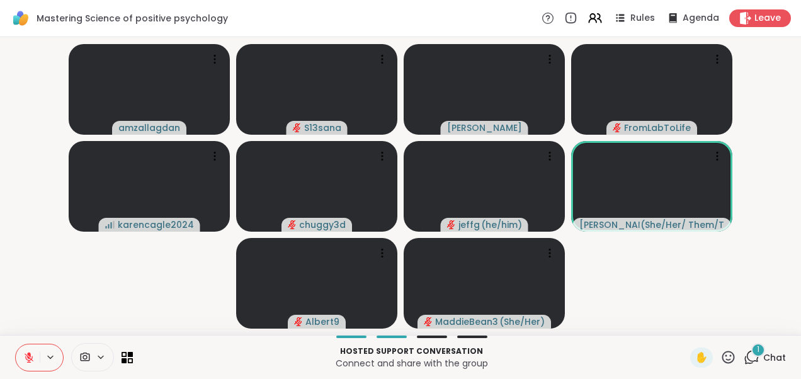
click at [751, 354] on div "1" at bounding box center [758, 350] width 14 height 14
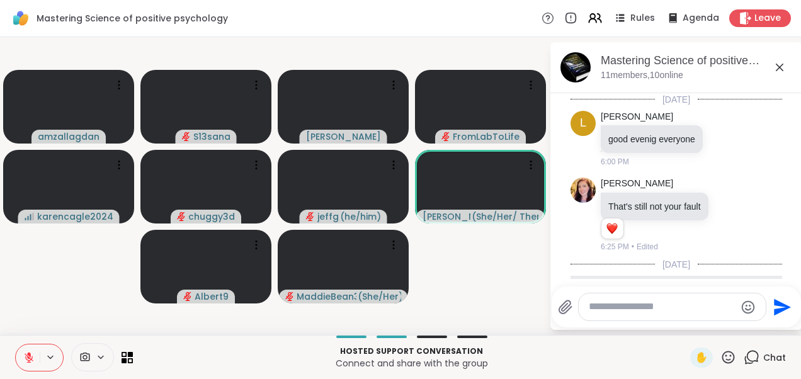
scroll to position [169, 0]
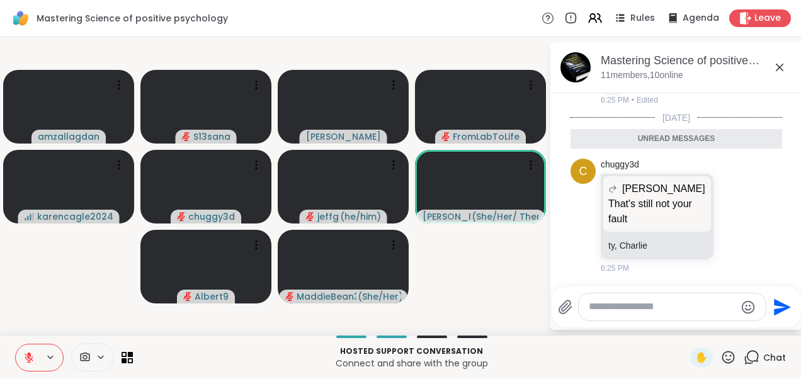
click at [780, 66] on icon at bounding box center [780, 68] width 8 height 8
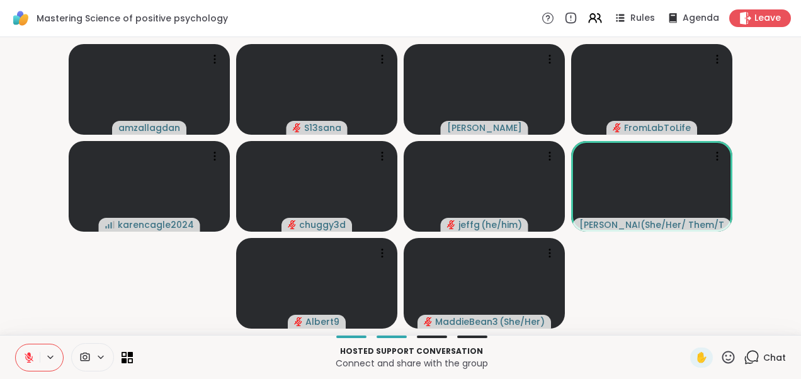
click at [694, 283] on video-player-container "amzallagdan S13sana [PERSON_NAME] FromLabToLife karencagle2024 chuggy3d [PERSON…" at bounding box center [401, 186] width 786 height 288
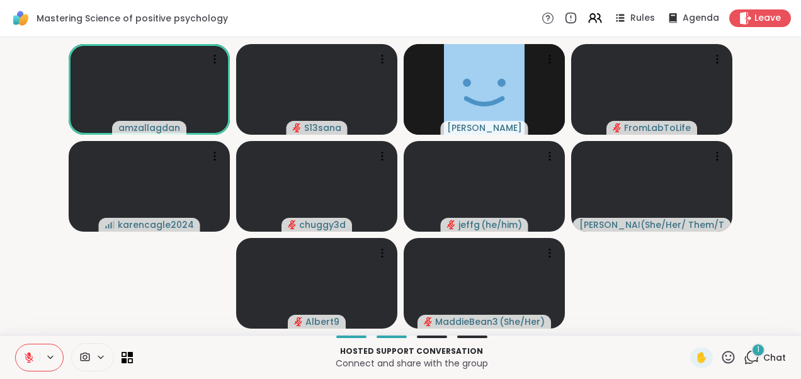
click at [751, 350] on div "1" at bounding box center [758, 350] width 14 height 14
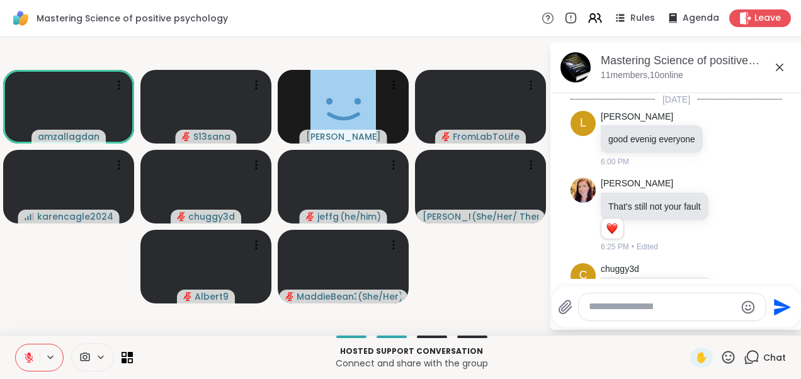
scroll to position [286, 0]
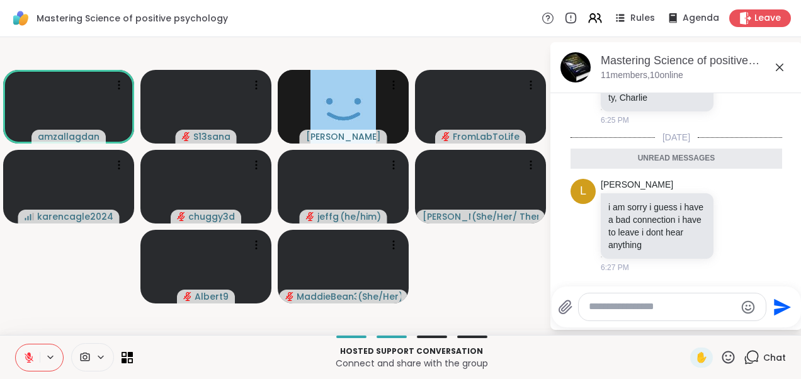
click at [776, 65] on icon at bounding box center [779, 67] width 15 height 15
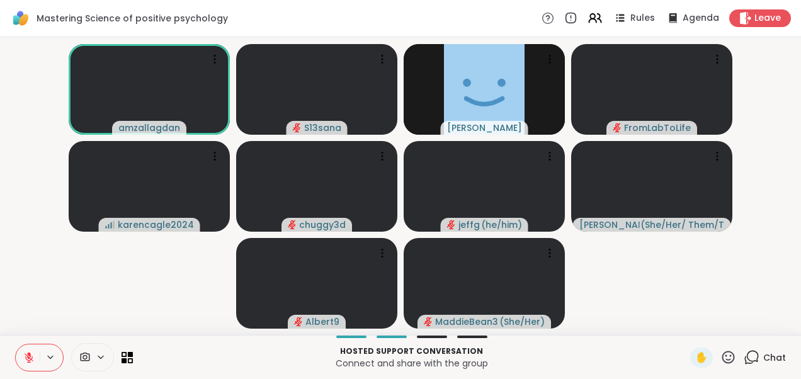
click at [172, 297] on video-player-container "amzallagdan S13sana [PERSON_NAME] FromLabToLife karencagle2024 chuggy3d [PERSON…" at bounding box center [401, 186] width 786 height 288
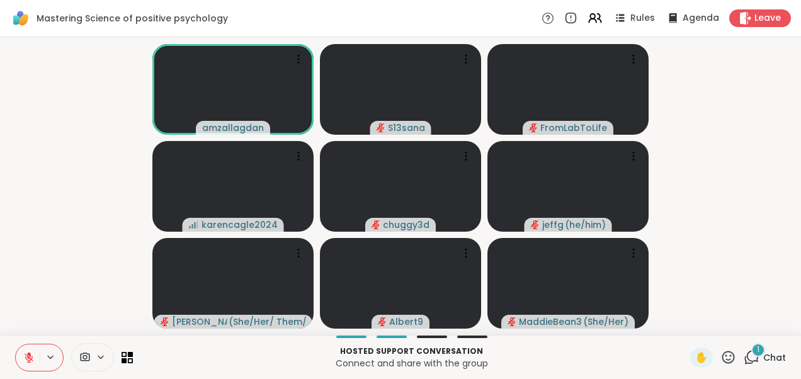
click at [752, 347] on div "1" at bounding box center [758, 350] width 14 height 14
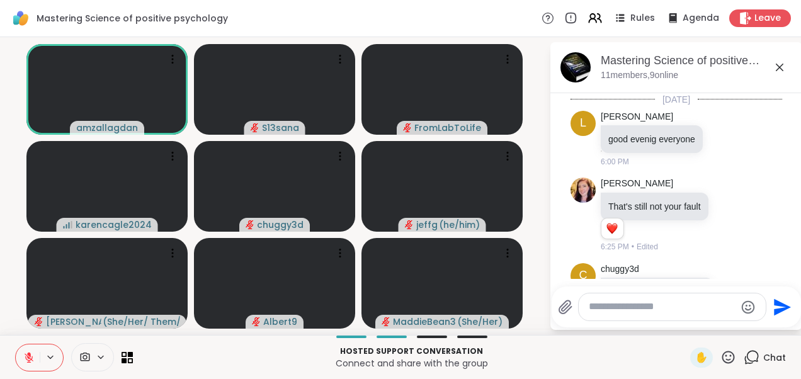
scroll to position [378, 0]
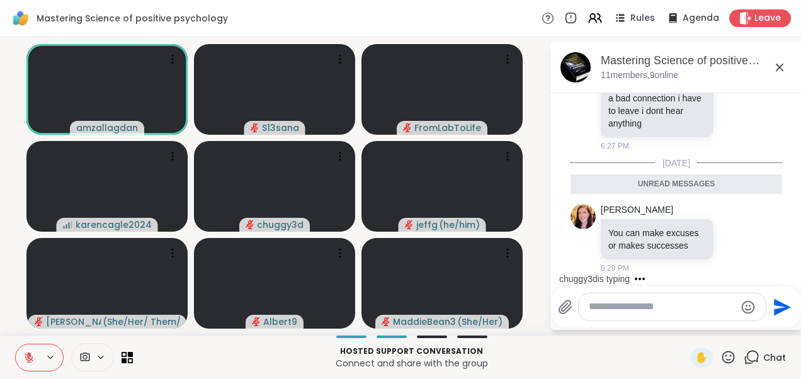
click at [778, 63] on icon at bounding box center [779, 67] width 15 height 15
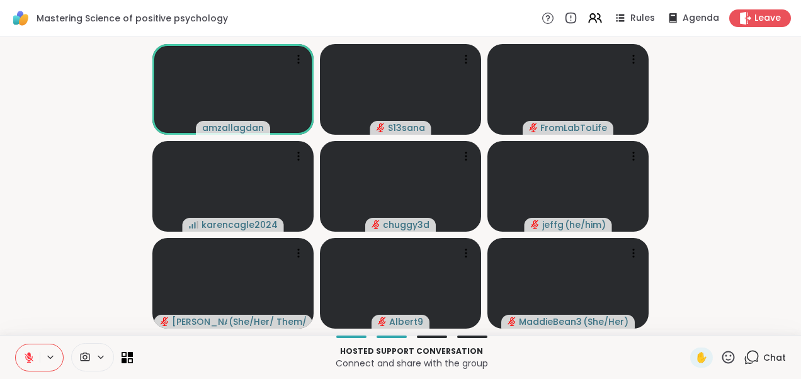
click at [28, 355] on icon at bounding box center [29, 354] width 4 height 5
click at [30, 351] on button at bounding box center [28, 357] width 24 height 26
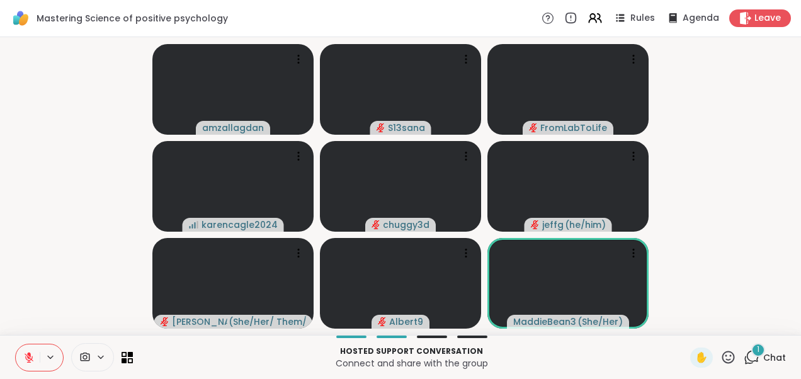
click at [750, 356] on icon at bounding box center [751, 357] width 16 height 16
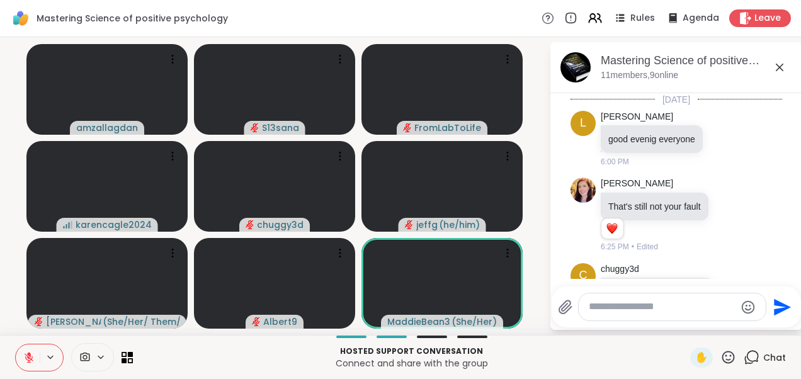
scroll to position [526, 0]
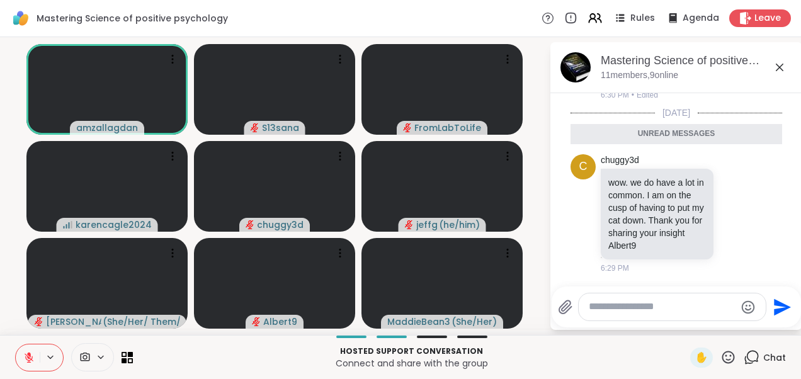
click at [780, 62] on icon at bounding box center [779, 67] width 15 height 15
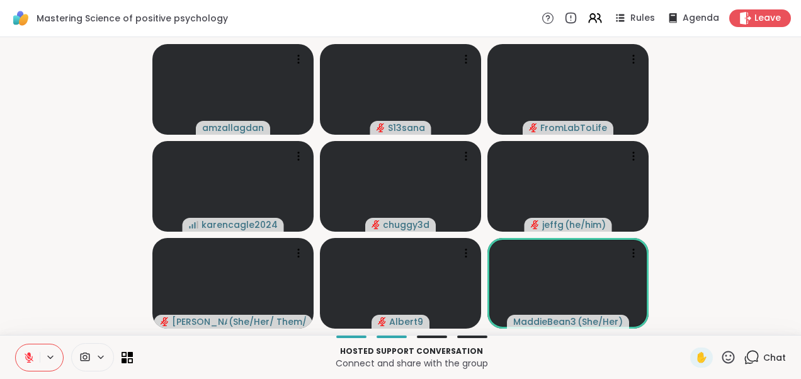
click at [89, 212] on video-player-container "amzallagdan S13sana FromLabToLife karencagle2024 chuggy3d [PERSON_NAME] ( he/hi…" at bounding box center [401, 186] width 786 height 288
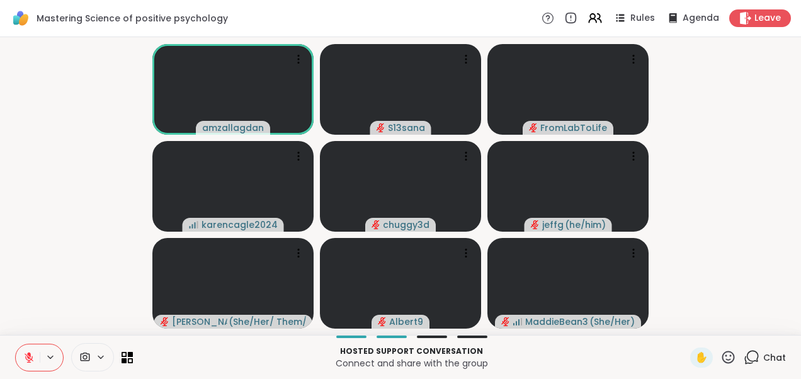
click at [81, 201] on video-player-container "amzallagdan S13sana FromLabToLife karencagle2024 chuggy3d [PERSON_NAME] ( he/hi…" at bounding box center [401, 186] width 786 height 288
click at [17, 186] on video-player-container "amzallagdan S13sana FromLabToLife karencagle2024 chuggy3d [PERSON_NAME] ( he/hi…" at bounding box center [401, 186] width 786 height 288
click at [37, 136] on video-player-container "amzallagdan S13sana FromLabToLife karencagle2024 chuggy3d [PERSON_NAME] ( he/hi…" at bounding box center [401, 186] width 786 height 288
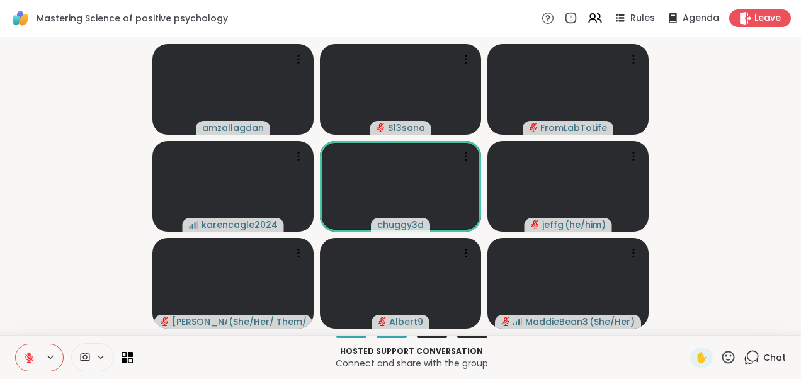
click at [85, 174] on video-player-container "amzallagdan S13sana FromLabToLife karencagle2024 chuggy3d [PERSON_NAME] ( he/hi…" at bounding box center [401, 186] width 786 height 288
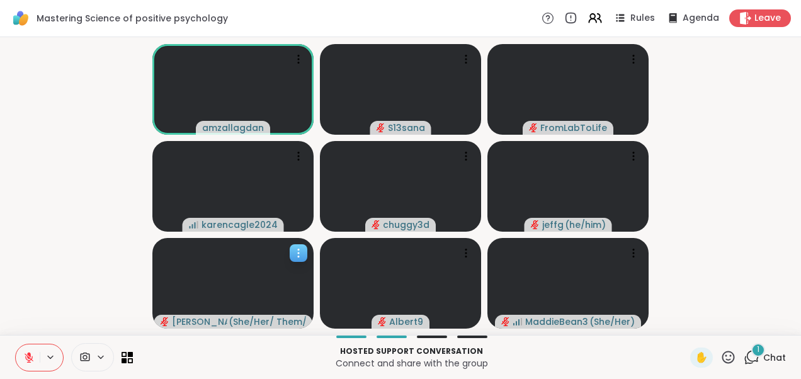
drag, startPoint x: 85, startPoint y: 174, endPoint x: 310, endPoint y: 297, distance: 256.1
drag, startPoint x: 310, startPoint y: 297, endPoint x: 757, endPoint y: 258, distance: 449.3
click at [757, 258] on video-player-container "amzallagdan S13sana FromLabToLife karencagle2024 chuggy3d [PERSON_NAME] ( he/hi…" at bounding box center [401, 186] width 786 height 288
click at [756, 351] on span "2" at bounding box center [758, 349] width 4 height 11
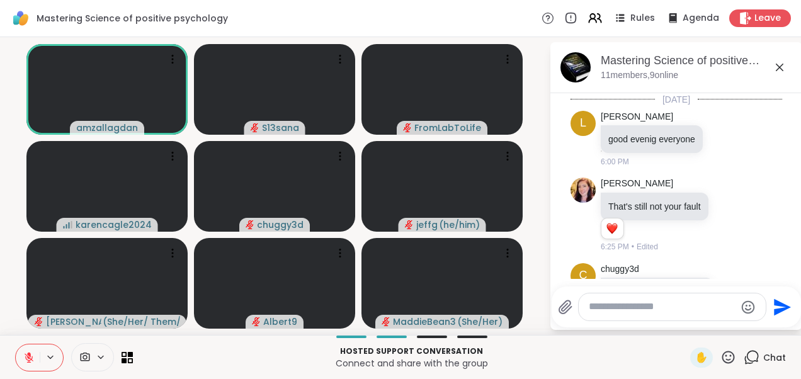
scroll to position [672, 0]
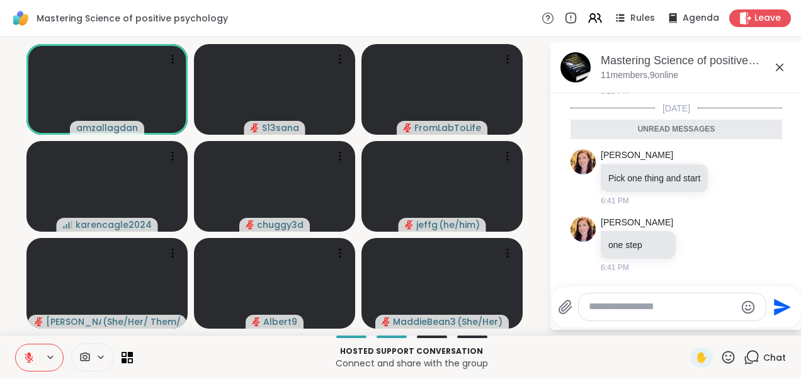
click at [779, 65] on icon at bounding box center [779, 67] width 15 height 15
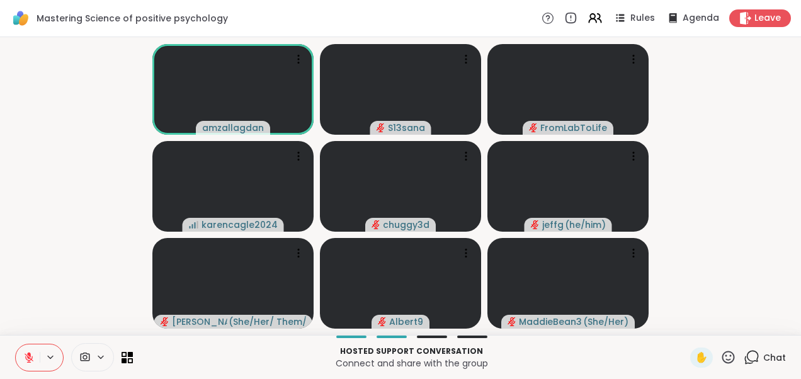
click at [17, 191] on video-player-container "amzallagdan S13sana FromLabToLife karencagle2024 chuggy3d [PERSON_NAME] ( he/hi…" at bounding box center [401, 186] width 786 height 288
click at [123, 155] on video-player-container "amzallagdan S13sana FromLabToLife karencagle2024 chuggy3d ✋ [PERSON_NAME] ( he/…" at bounding box center [401, 186] width 786 height 288
click at [745, 362] on icon at bounding box center [751, 357] width 16 height 16
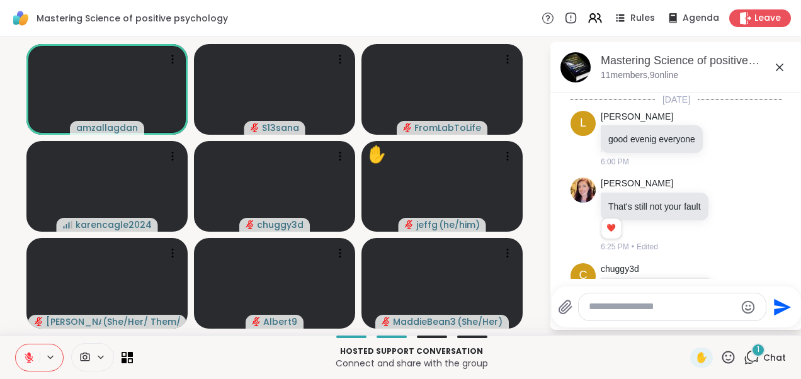
scroll to position [832, 0]
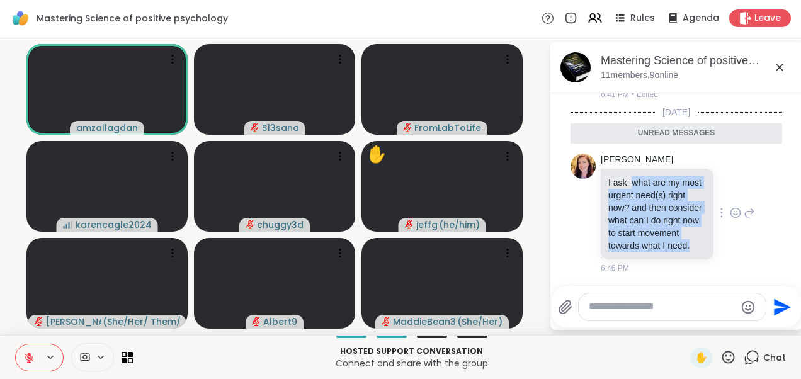
drag, startPoint x: 657, startPoint y: 248, endPoint x: 631, endPoint y: 177, distance: 75.5
click at [631, 177] on p "I ask: what are my most urgent need(s) right now? and then consider what can I …" at bounding box center [657, 214] width 98 height 76
copy p "what are my most urgent need(s) right now? and then consider what can I do righ…"
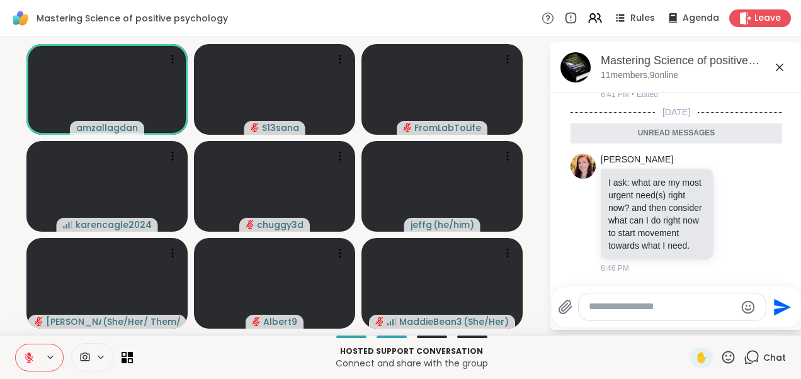
click at [774, 67] on icon at bounding box center [779, 67] width 15 height 15
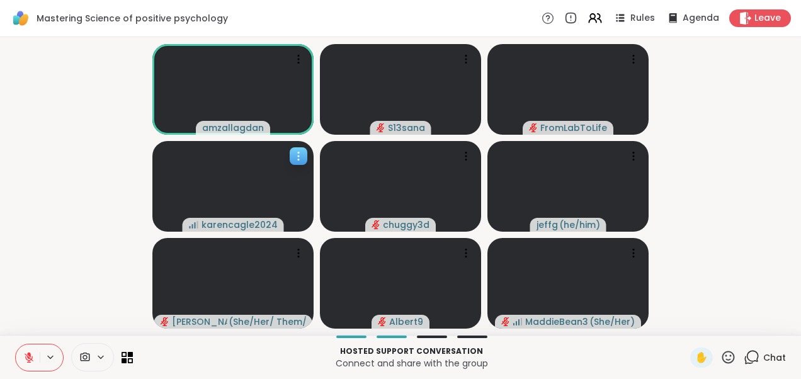
click at [162, 147] on video at bounding box center [232, 186] width 161 height 91
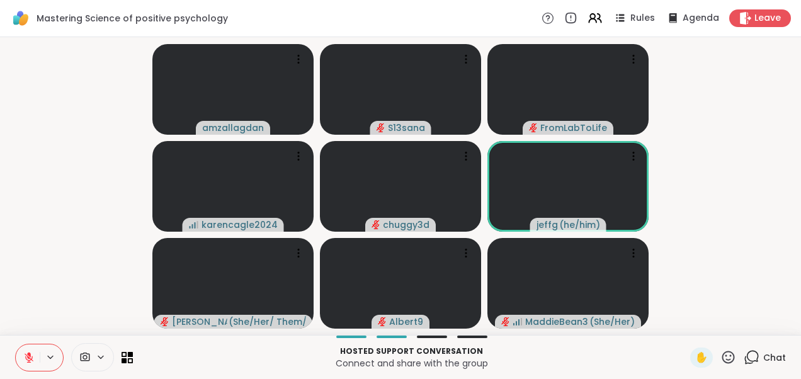
click at [45, 137] on video-player-container "amzallagdan S13sana FromLabToLife karencagle2024 chuggy3d [PERSON_NAME] ( he/hi…" at bounding box center [401, 186] width 786 height 288
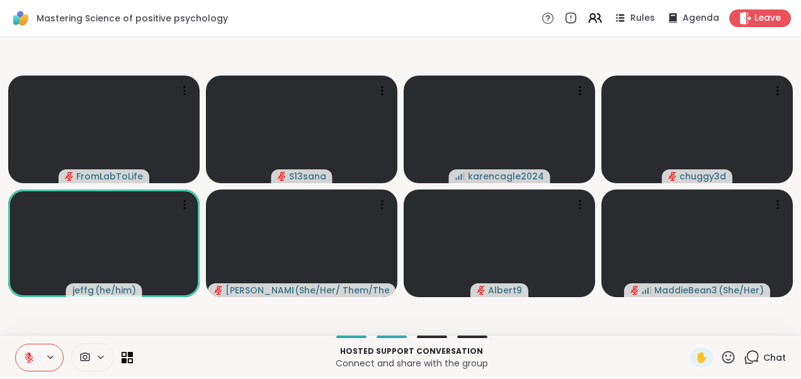
click at [264, 52] on video-player-container "FromLabToLife S13sana karencagle2024 chuggy3d [PERSON_NAME] ( he/him ) [PERSON_…" at bounding box center [401, 186] width 786 height 288
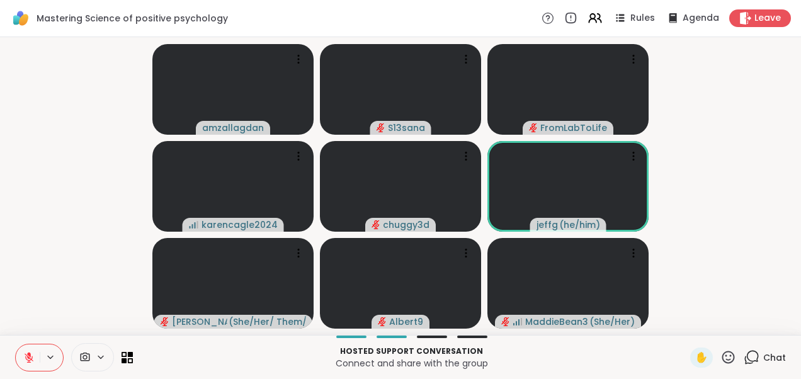
click at [738, 183] on video-player-container "amzallagdan S13sana FromLabToLife karencagle2024 chuggy3d [PERSON_NAME] ( he/hi…" at bounding box center [401, 186] width 786 height 288
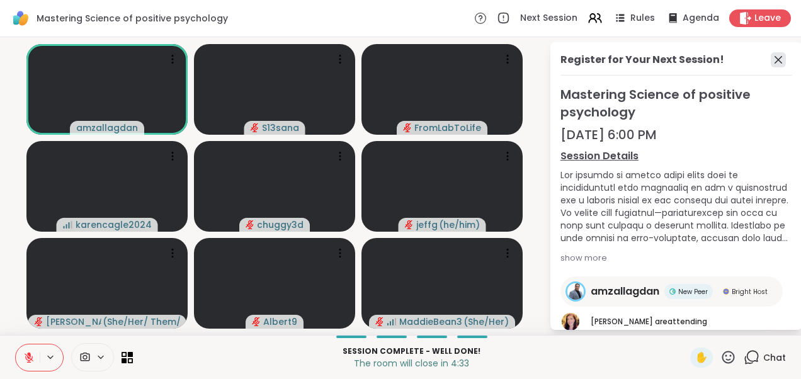
click at [772, 60] on icon at bounding box center [778, 59] width 15 height 15
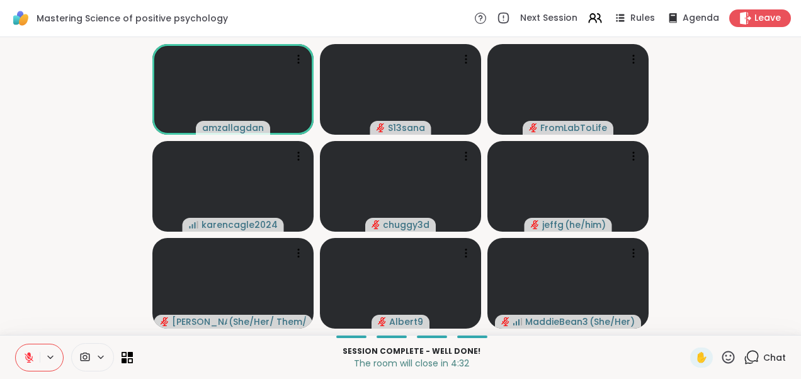
click at [131, 162] on video-player-container "amzallagdan S13sana FromLabToLife karencagle2024 chuggy3d [PERSON_NAME] ( he/hi…" at bounding box center [401, 186] width 786 height 288
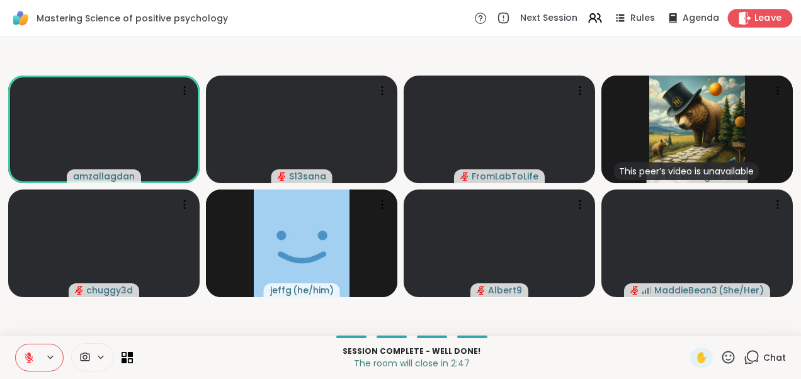
click at [761, 17] on span "Leave" at bounding box center [768, 18] width 28 height 13
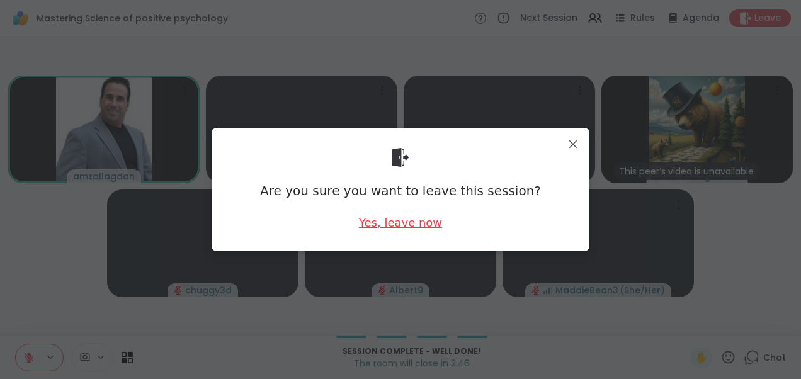
click at [410, 228] on div "Yes, leave now" at bounding box center [400, 223] width 83 height 16
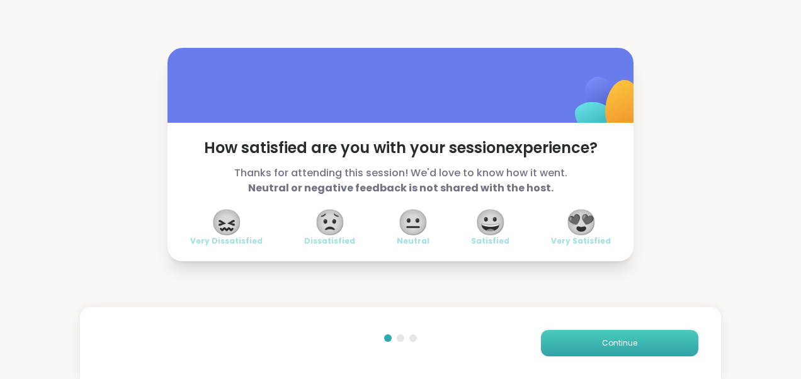
click at [574, 340] on button "Continue" at bounding box center [619, 343] width 157 height 26
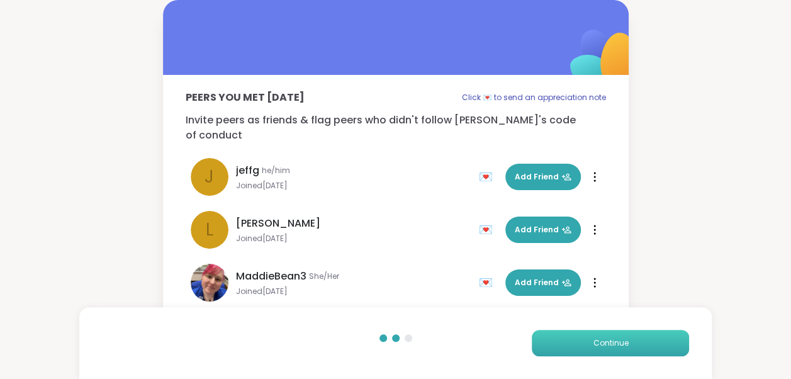
click at [574, 340] on button "Continue" at bounding box center [610, 343] width 157 height 26
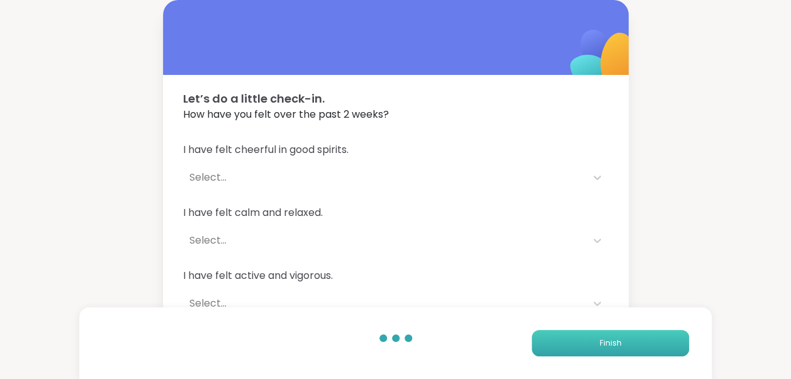
click at [574, 340] on button "Finish" at bounding box center [610, 343] width 157 height 26
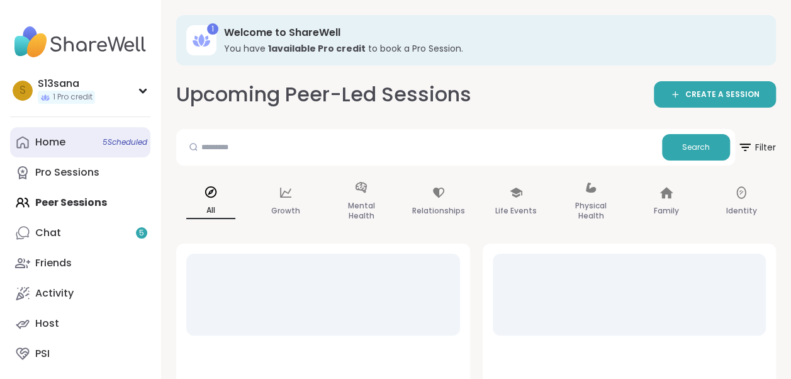
click at [122, 135] on link "Home 5 Scheduled" at bounding box center [80, 142] width 140 height 30
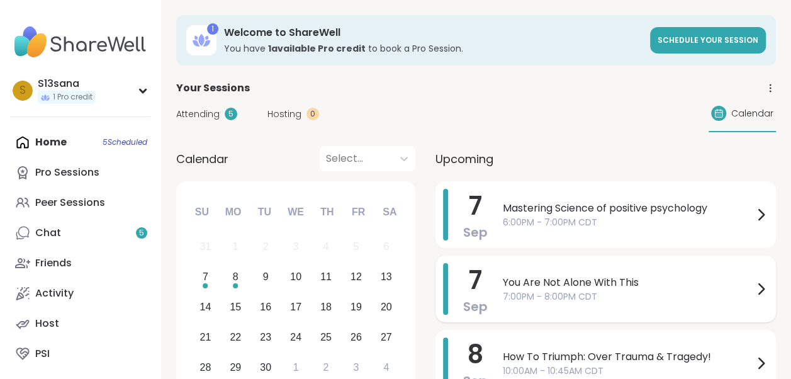
click at [654, 278] on span "You Are Not Alone With This" at bounding box center [628, 282] width 251 height 15
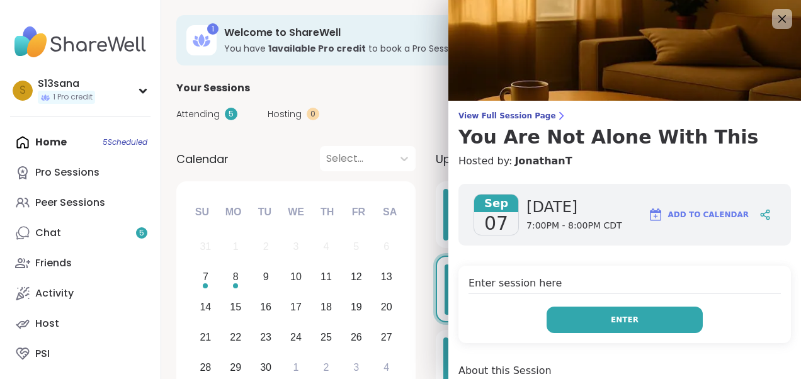
click at [577, 316] on button "Enter" at bounding box center [624, 320] width 156 height 26
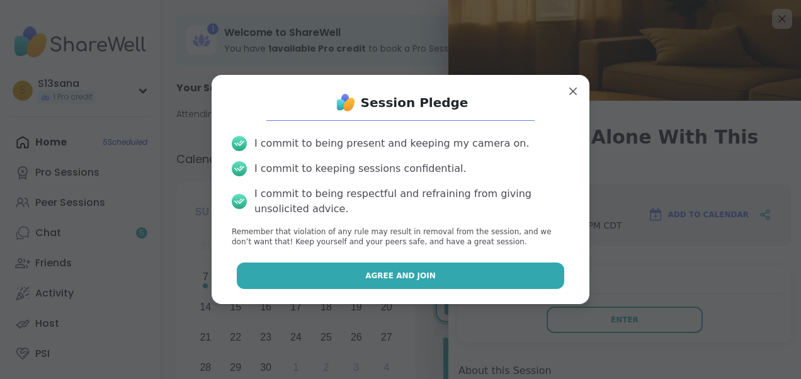
click at [393, 270] on span "Agree and Join" at bounding box center [400, 275] width 71 height 11
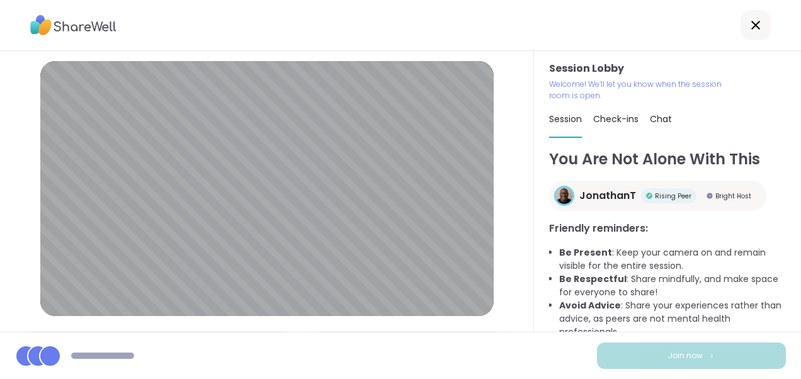
scroll to position [72, 0]
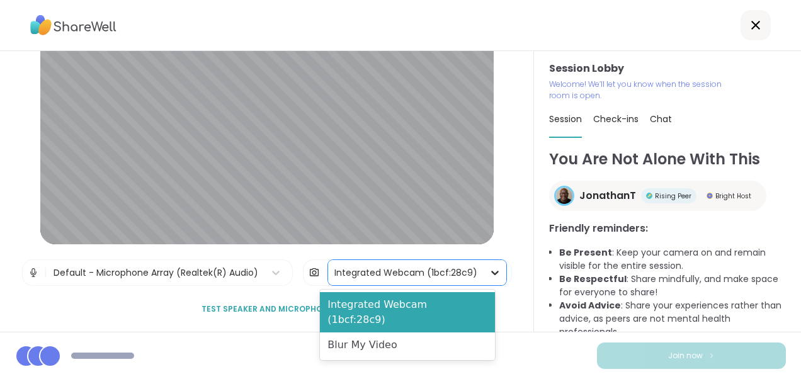
click at [489, 272] on icon at bounding box center [495, 272] width 13 height 13
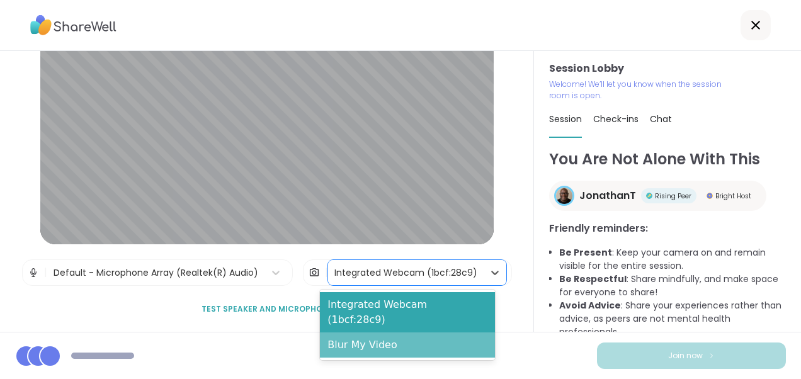
click at [391, 332] on div "Blur My Video" at bounding box center [407, 344] width 175 height 25
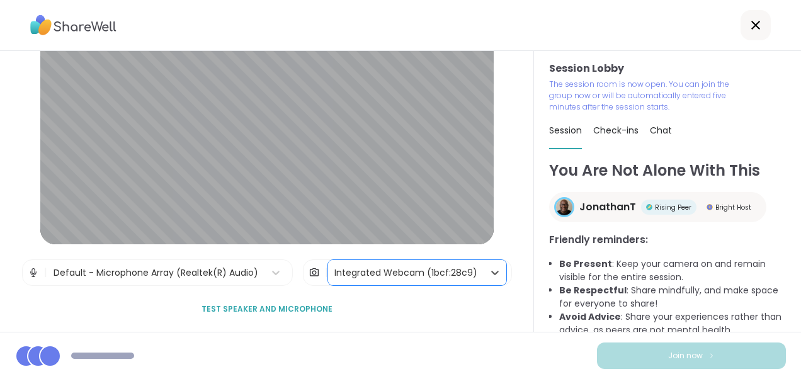
scroll to position [60, 0]
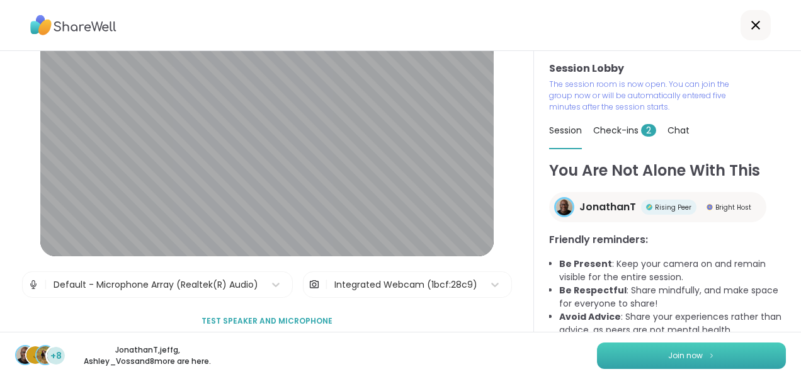
click at [681, 358] on span "Join now" at bounding box center [685, 355] width 35 height 11
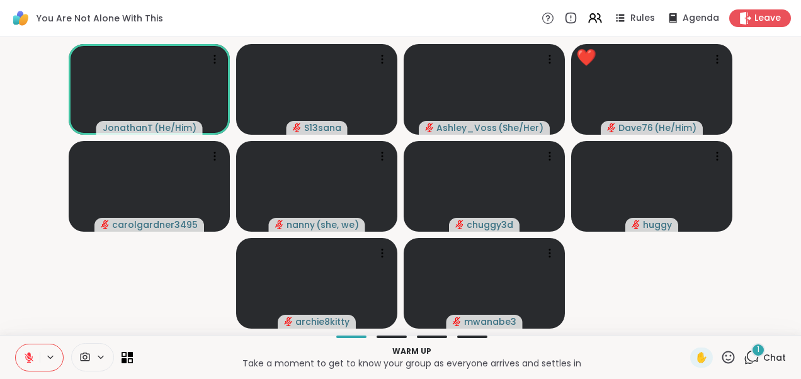
click at [763, 358] on span "Chat" at bounding box center [774, 357] width 23 height 13
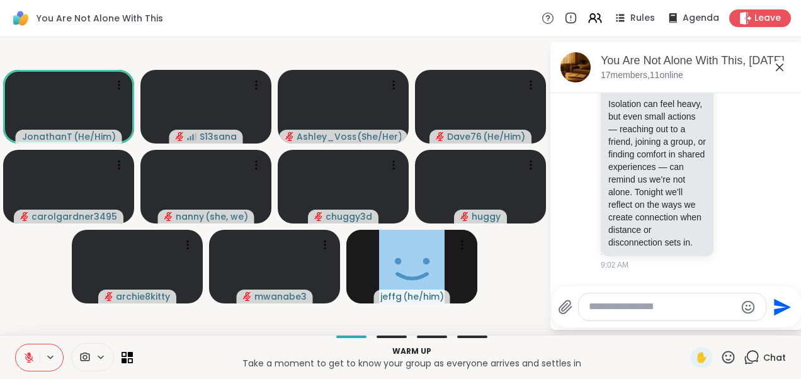
scroll to position [79, 0]
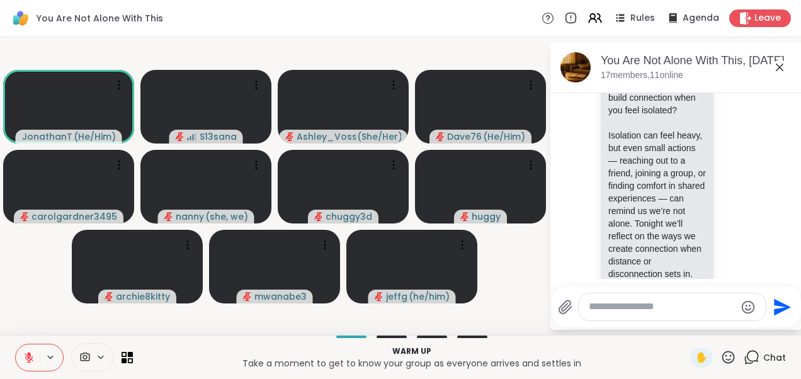
click at [791, 137] on html "You Are Not Alone With This Rules Agenda Leave JonathanT ( He/Him ) S13sana [PE…" at bounding box center [400, 189] width 801 height 379
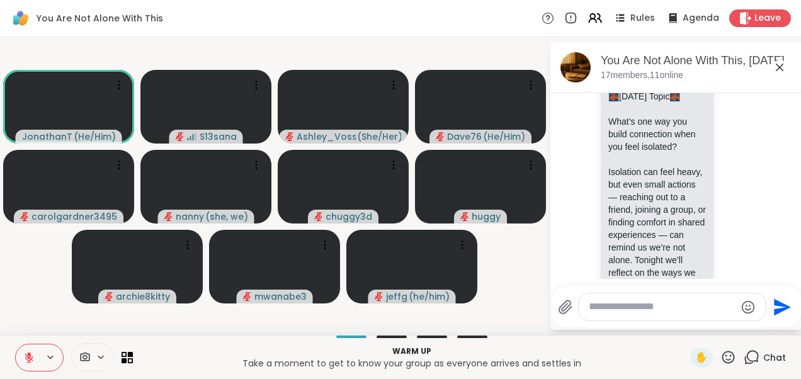
scroll to position [40, 0]
click at [779, 71] on icon at bounding box center [779, 67] width 15 height 15
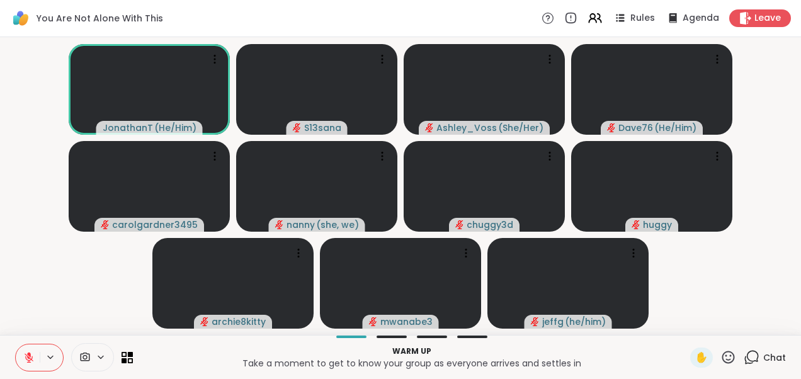
click at [108, 261] on video-player-container "JonathanT ( He/Him ) S13sana [PERSON_NAME] ( She/Her ) Dave76 ( He/Him ) carolg…" at bounding box center [401, 186] width 786 height 288
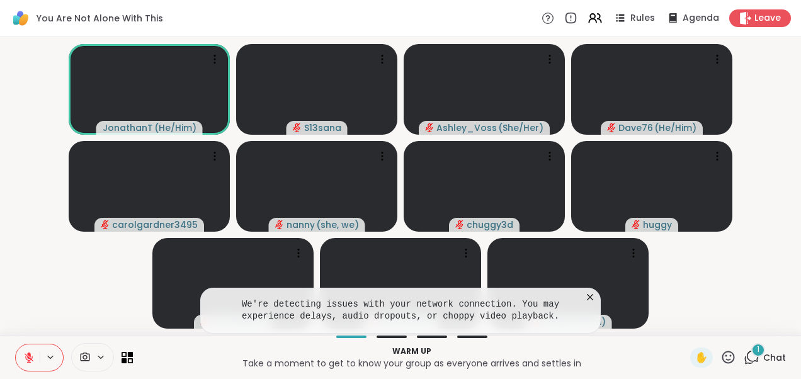
click at [592, 295] on icon at bounding box center [590, 297] width 13 height 13
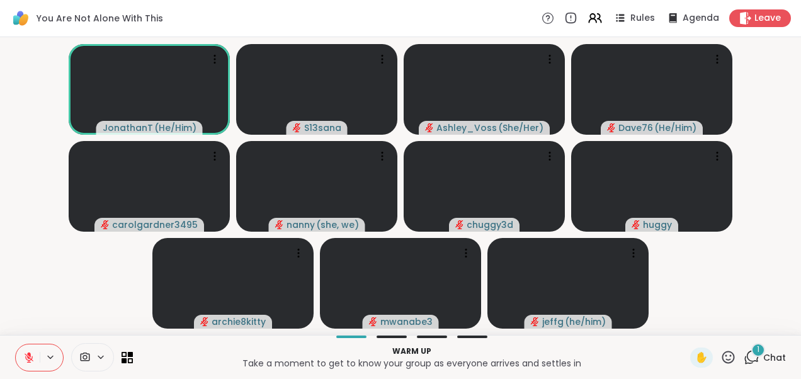
click at [97, 281] on video-player-container "JonathanT ( He/Him ) S13sana [PERSON_NAME] ( She/Her ) Dave76 ( He/Him ) carolg…" at bounding box center [401, 186] width 786 height 288
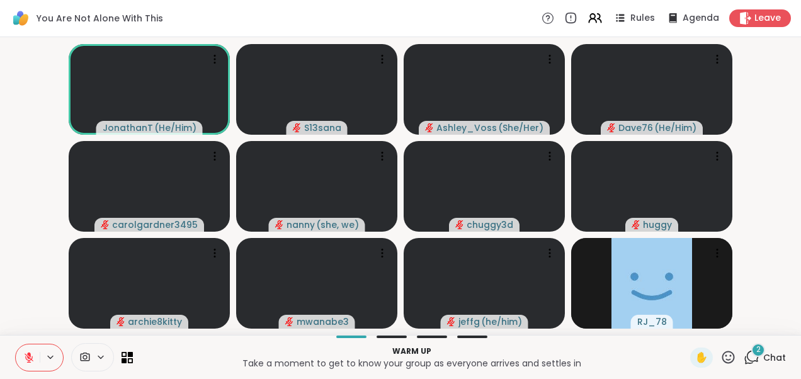
click at [756, 352] on span "2" at bounding box center [758, 349] width 4 height 11
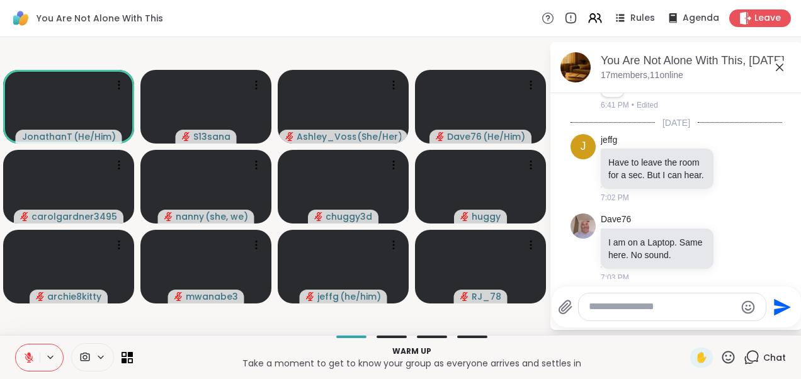
scroll to position [937, 0]
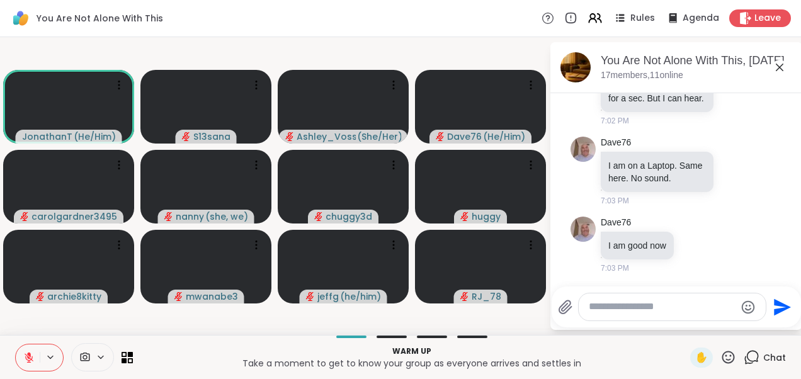
click at [776, 68] on icon at bounding box center [779, 67] width 15 height 15
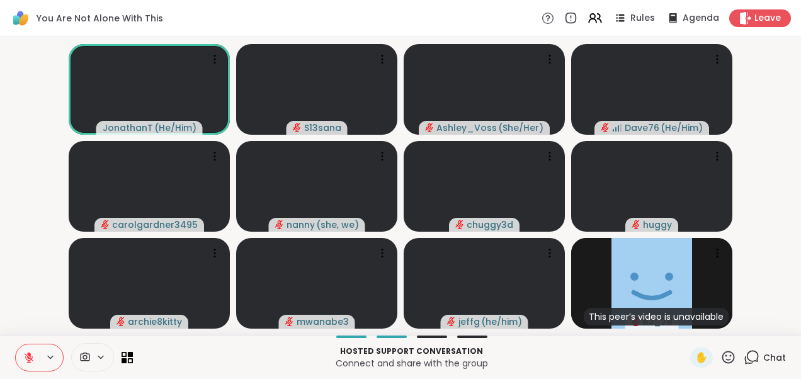
click at [743, 357] on icon at bounding box center [751, 357] width 16 height 16
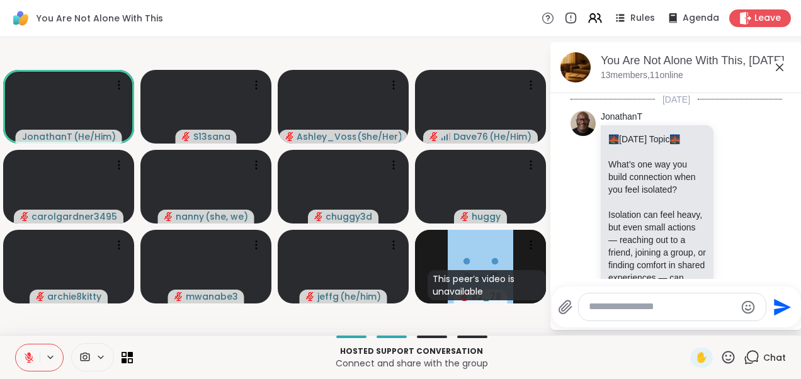
scroll to position [925, 0]
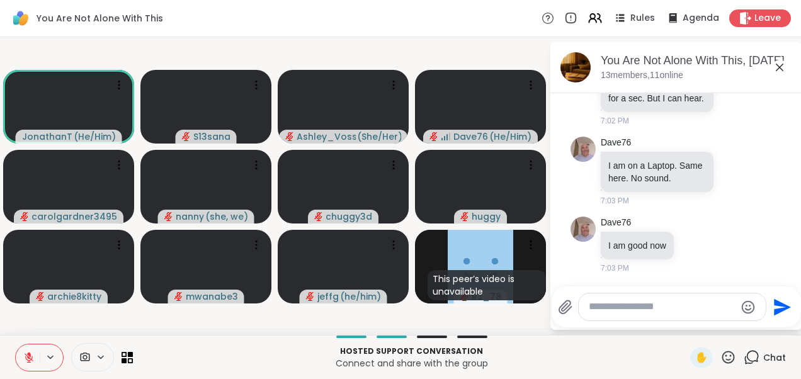
click at [645, 310] on textarea "Type your message" at bounding box center [662, 306] width 147 height 13
type textarea "***"
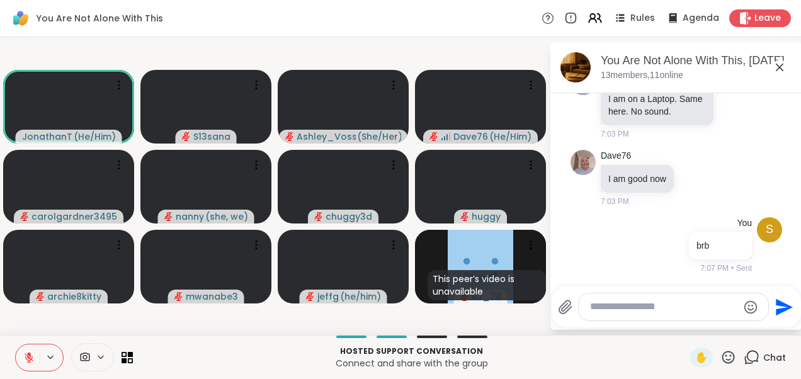
click at [460, 314] on video-player-container "JonathanT ( He/Him ) S13sana [PERSON_NAME] ( She/Her ) Dave76 ( He/Him ) carolg…" at bounding box center [275, 186] width 534 height 288
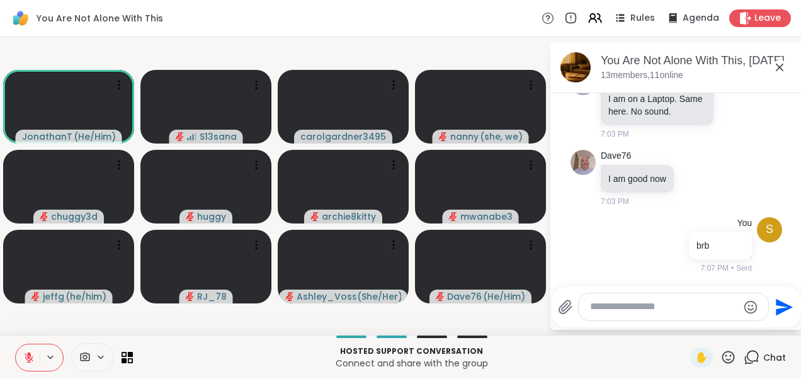
click at [520, 325] on video-player-container "JonathanT ( He/Him ) S13sana carolgardner3495 [PERSON_NAME] ( she, we ) chuggy3…" at bounding box center [275, 186] width 534 height 288
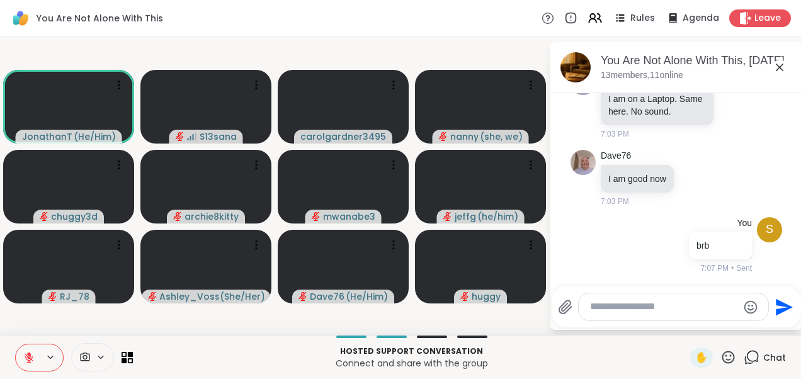
click at [631, 356] on p "Hosted support conversation" at bounding box center [411, 351] width 542 height 11
click at [404, 320] on video-player-container "JonathanT ( He/Him ) S13sana carolgardner3495 [PERSON_NAME] ( she, we ) chuggy3…" at bounding box center [275, 186] width 534 height 288
click at [783, 67] on icon at bounding box center [779, 67] width 15 height 15
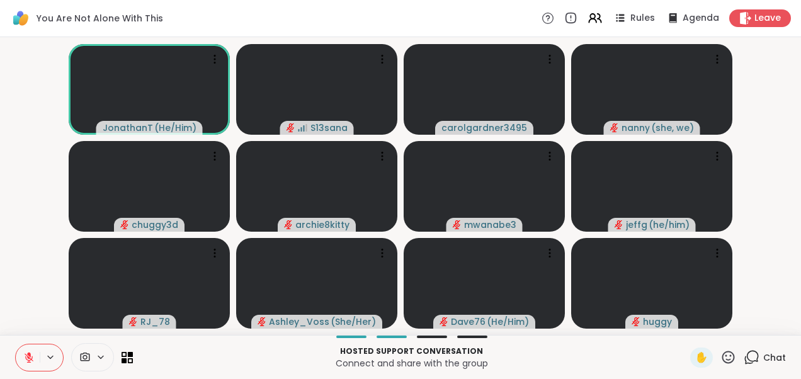
click at [389, 20] on div "You Are Not Alone With This Rules Agenda Leave" at bounding box center [400, 18] width 801 height 37
click at [743, 359] on icon at bounding box center [751, 357] width 16 height 16
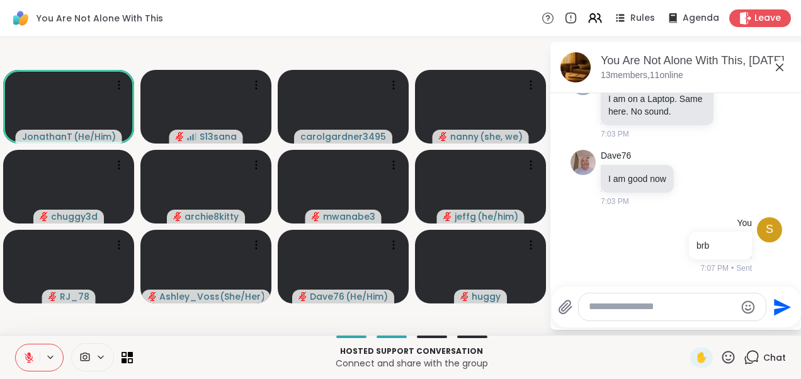
click at [777, 69] on icon at bounding box center [780, 68] width 8 height 8
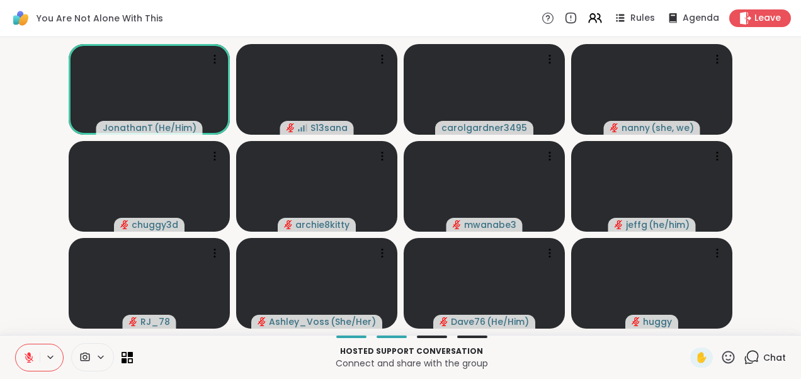
click at [762, 243] on video-player-container "JonathanT ( He/Him ) S13sana carolgardner3495 [PERSON_NAME] ( she, we ) chuggy3…" at bounding box center [401, 186] width 786 height 288
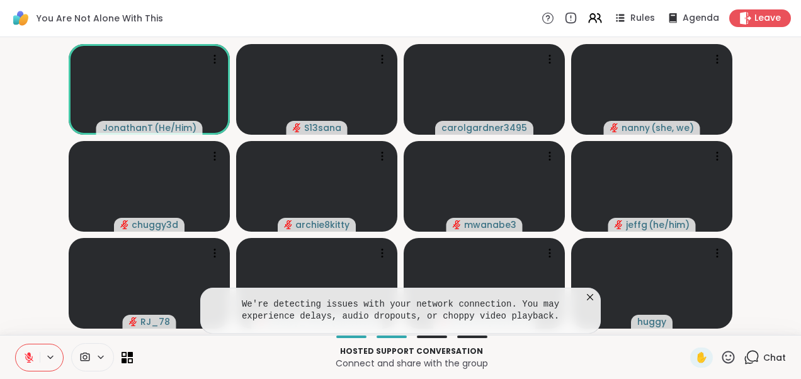
click at [591, 302] on icon at bounding box center [590, 297] width 13 height 13
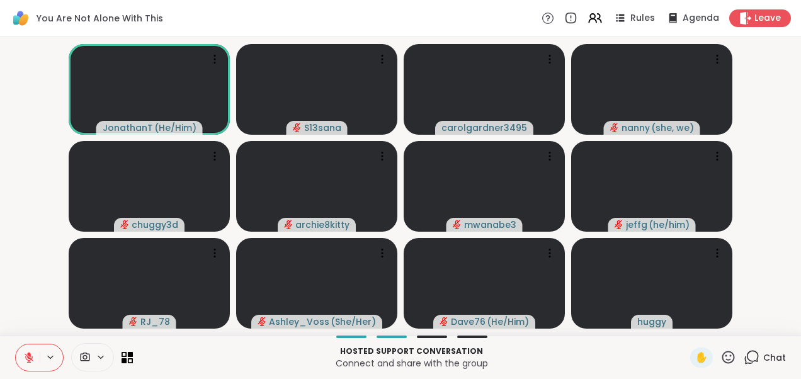
click at [35, 200] on video-player-container "JonathanT ( He/Him ) S13sana carolgardner3495 [PERSON_NAME] ( she, we ) chuggy3…" at bounding box center [401, 186] width 786 height 288
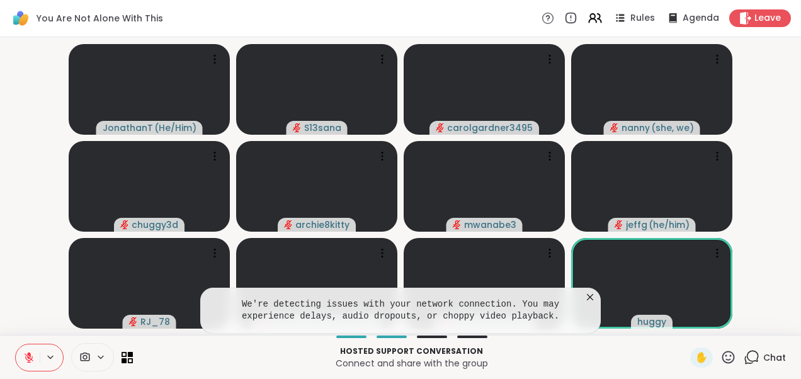
click at [594, 297] on icon at bounding box center [590, 297] width 13 height 13
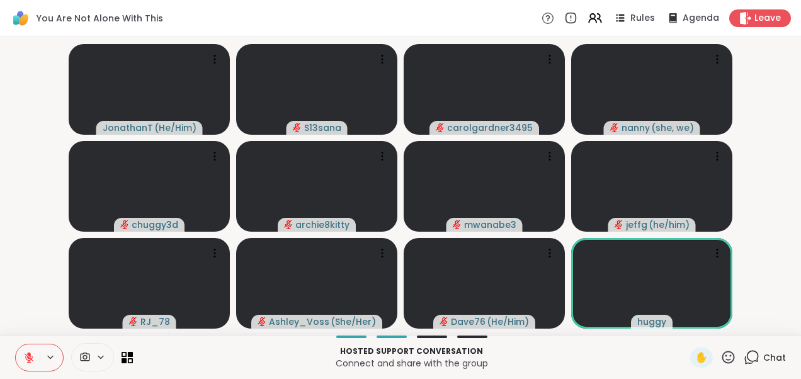
click at [747, 271] on video-player-container "JonathanT ( He/Him ) S13sana carolgardner3495 [PERSON_NAME] ( she, we ) chuggy3…" at bounding box center [401, 186] width 786 height 288
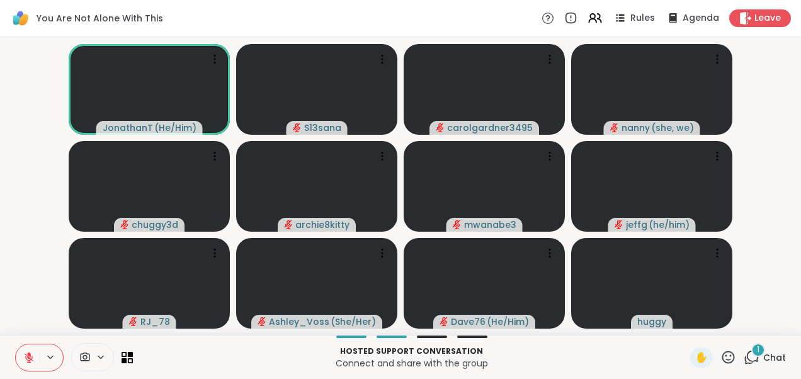
click at [757, 351] on span "1" at bounding box center [758, 349] width 3 height 11
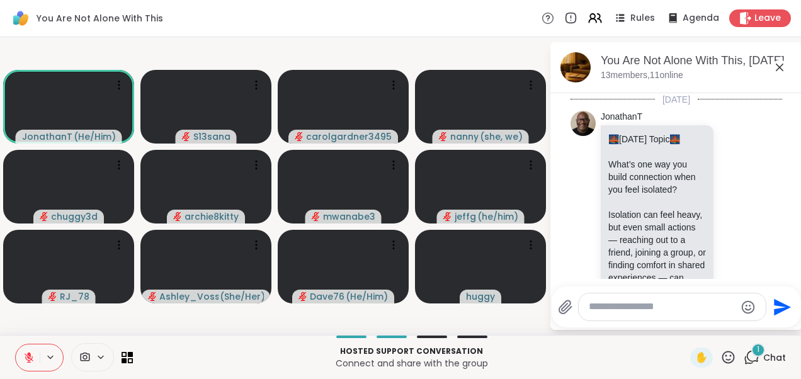
scroll to position [1138, 0]
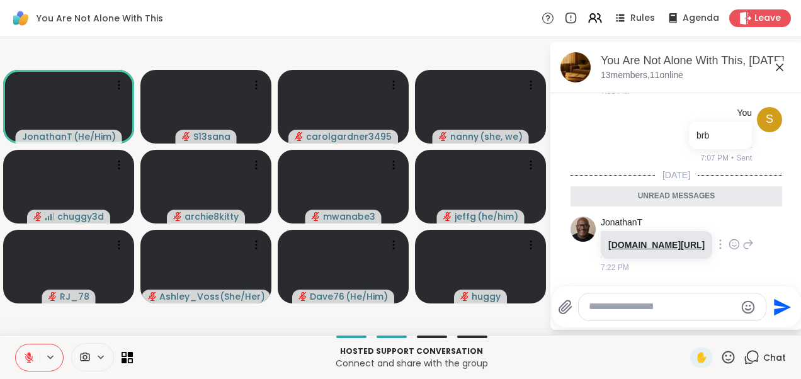
click at [648, 240] on link "[DOMAIN_NAME][URL]" at bounding box center [656, 245] width 96 height 10
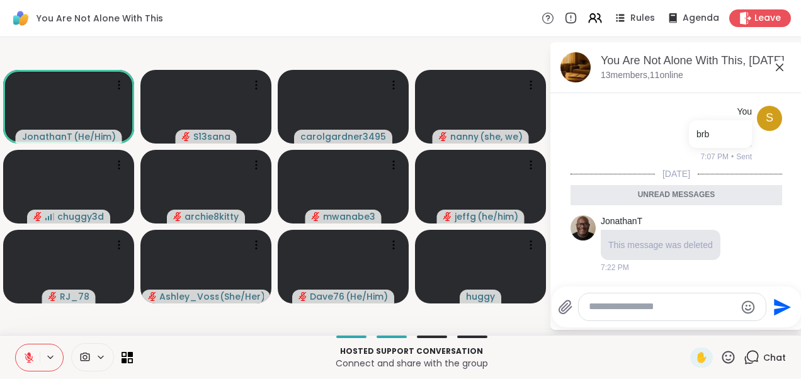
click at [777, 68] on icon at bounding box center [780, 68] width 8 height 8
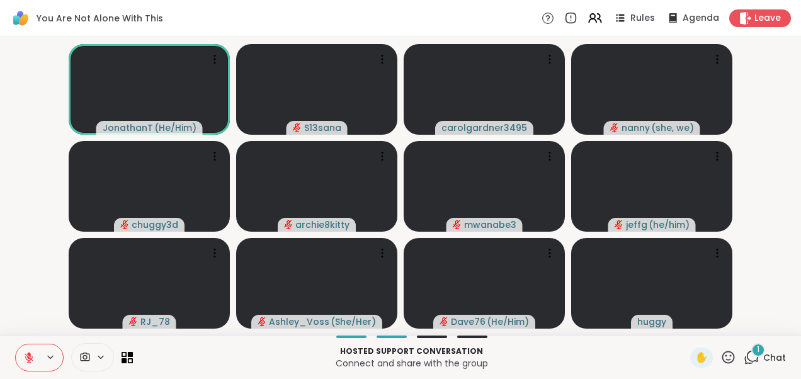
click at [752, 353] on div "1" at bounding box center [758, 350] width 14 height 14
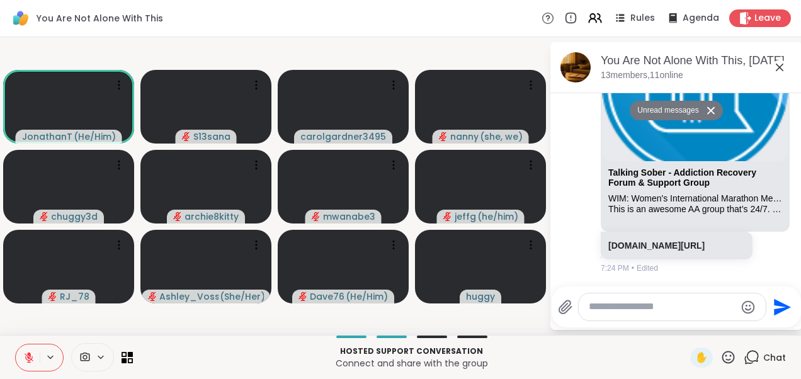
scroll to position [1381, 0]
click at [781, 65] on icon at bounding box center [780, 68] width 8 height 8
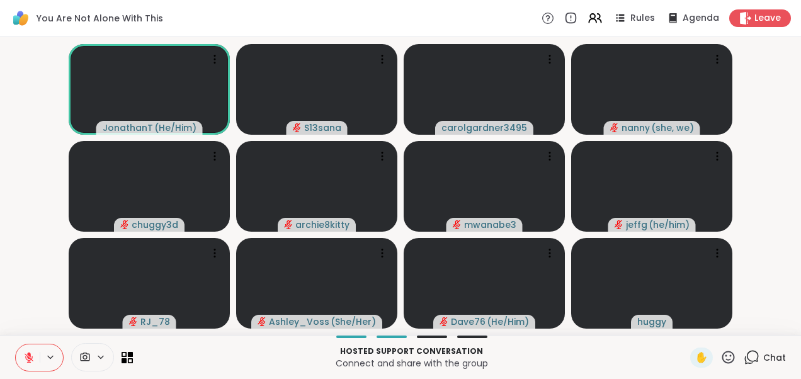
click at [14, 146] on video-player-container "JonathanT ( He/Him ) S13sana carolgardner3495 [PERSON_NAME] ( she, we ) chuggy3…" at bounding box center [401, 186] width 786 height 288
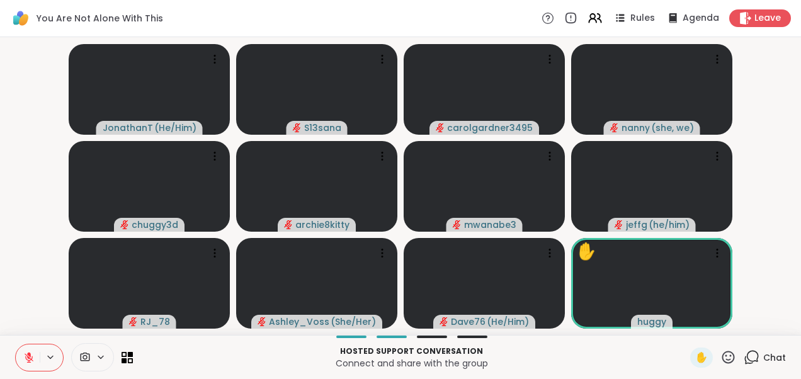
click at [775, 237] on video-player-container "JonathanT ( He/Him ) S13sana carolgardner3495 [PERSON_NAME] ( she, we ) chuggy3…" at bounding box center [401, 186] width 786 height 288
click at [743, 355] on icon at bounding box center [751, 357] width 16 height 16
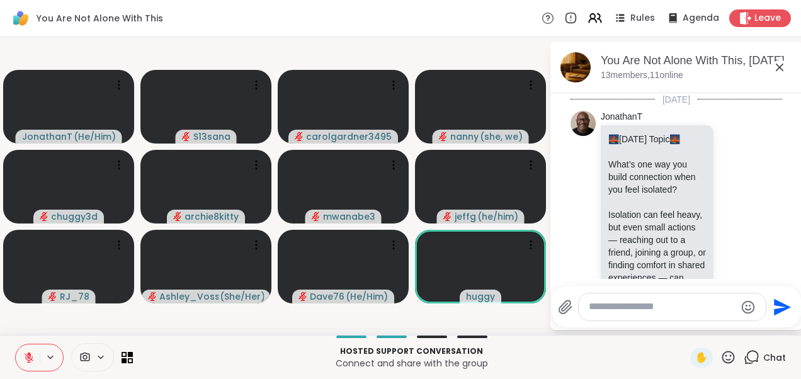
scroll to position [1489, 0]
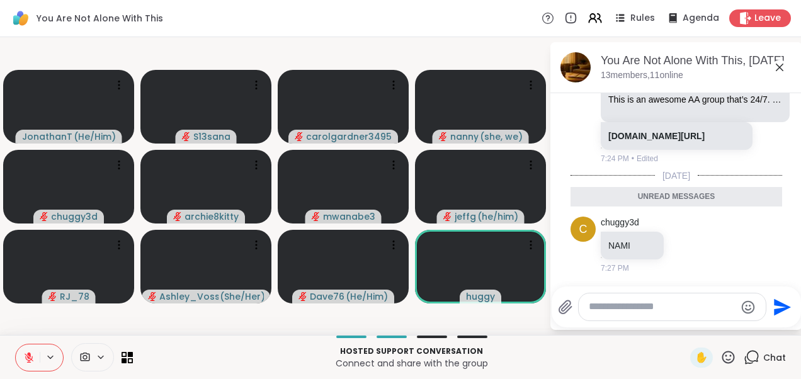
click at [780, 65] on icon at bounding box center [779, 67] width 15 height 15
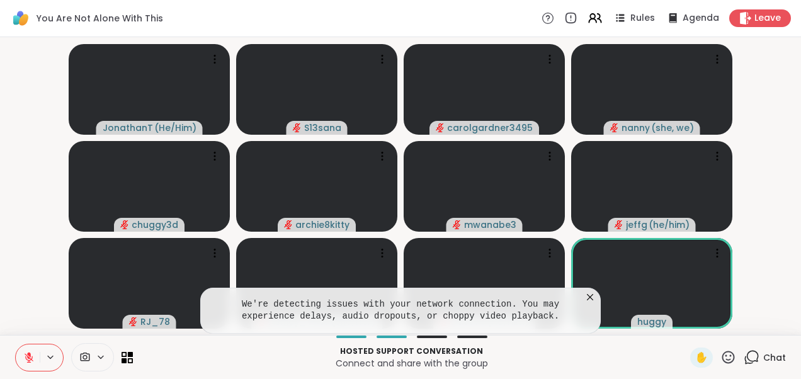
click at [594, 300] on icon at bounding box center [590, 297] width 13 height 13
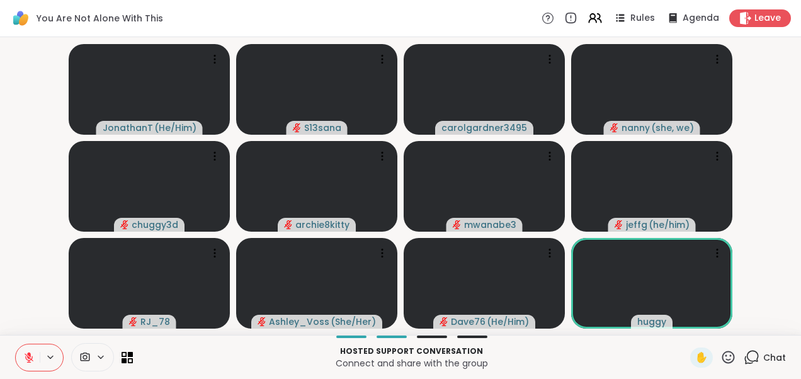
click at [58, 196] on video-player-container "JonathanT ( He/Him ) S13sana carolgardner3495 [PERSON_NAME] ( she, we ) chuggy3…" at bounding box center [401, 186] width 786 height 288
click at [751, 353] on div "1" at bounding box center [758, 350] width 14 height 14
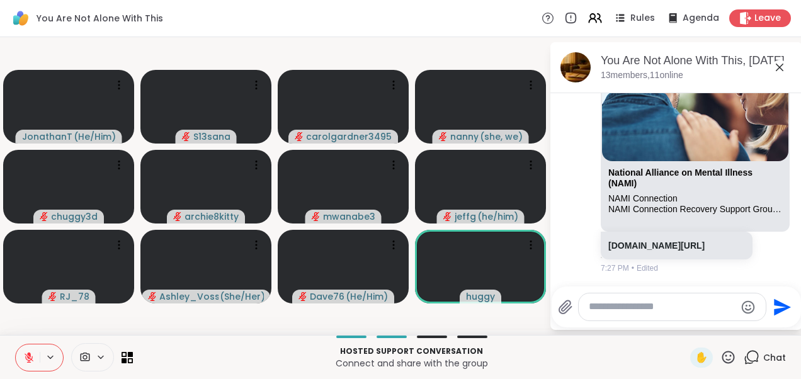
scroll to position [1800, 0]
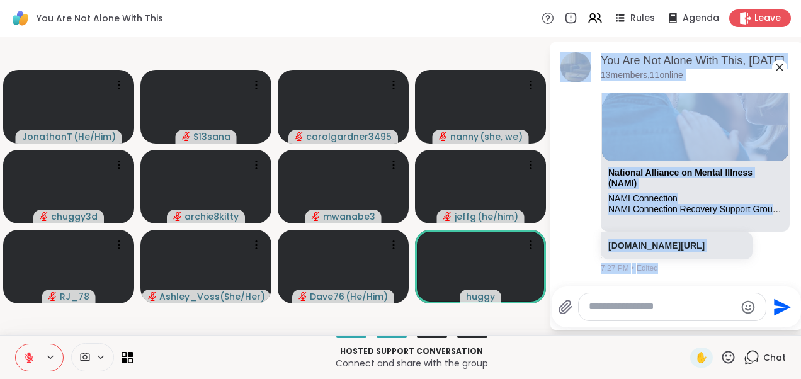
drag, startPoint x: 796, startPoint y: 114, endPoint x: 782, endPoint y: 65, distance: 50.6
click at [782, 65] on html "You Are Not Alone With This Rules Agenda Leave JonathanT ( He/Him ) S13sana car…" at bounding box center [400, 189] width 801 height 379
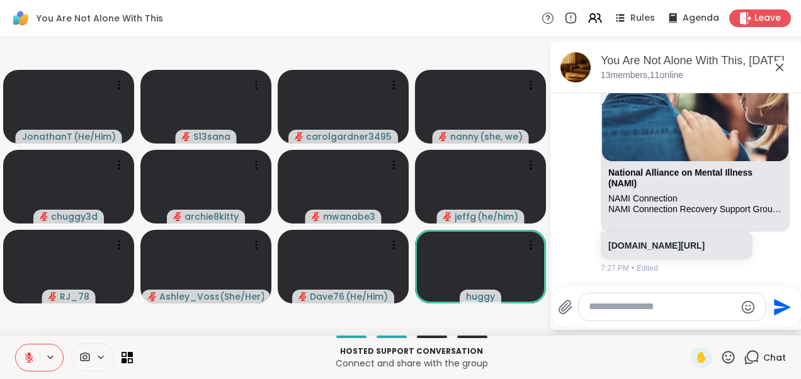
click at [777, 69] on icon at bounding box center [780, 68] width 8 height 8
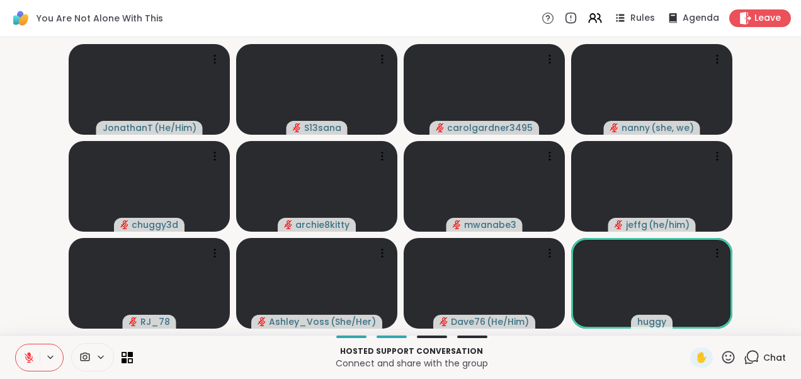
click at [62, 200] on video-player-container "JonathanT ( He/Him ) S13sana carolgardner3495 [PERSON_NAME] ( she, we ) chuggy3…" at bounding box center [401, 186] width 786 height 288
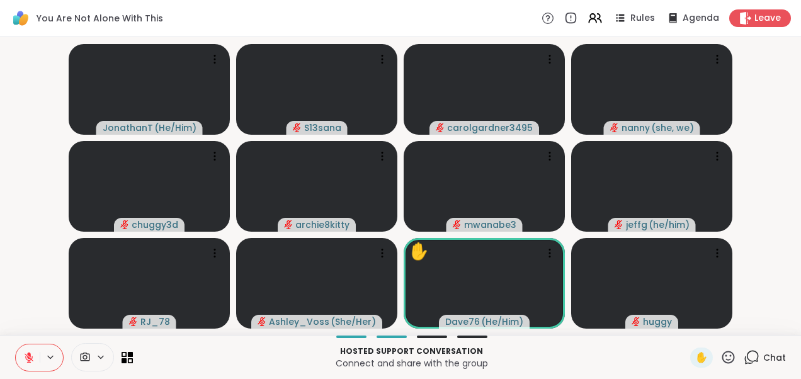
click at [789, 256] on video-player-container "JonathanT ( He/Him ) S13sana carolgardner3495 [PERSON_NAME] ( she, we ) chuggy3…" at bounding box center [401, 186] width 786 height 288
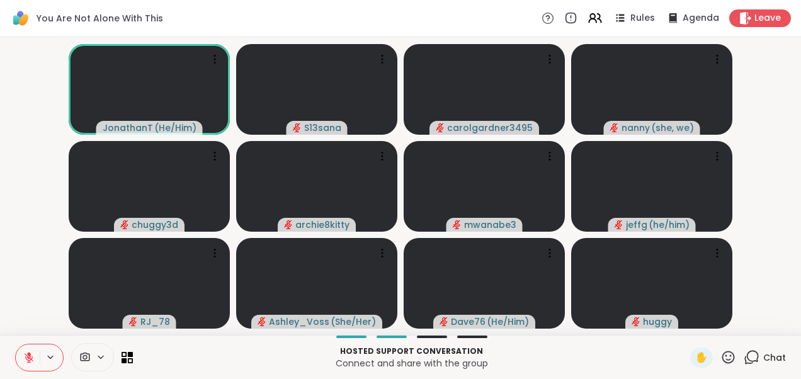
click at [35, 219] on video-player-container "JonathanT ( He/Him ) S13sana carolgardner3495 [PERSON_NAME] ( she, we ) chuggy3…" at bounding box center [401, 186] width 786 height 288
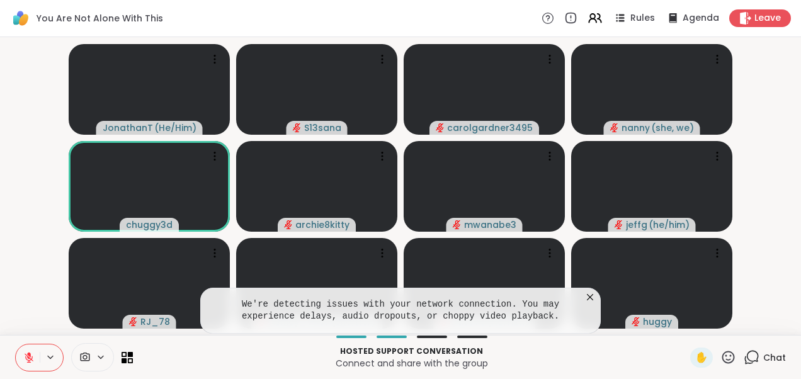
click at [585, 298] on icon at bounding box center [590, 297] width 13 height 13
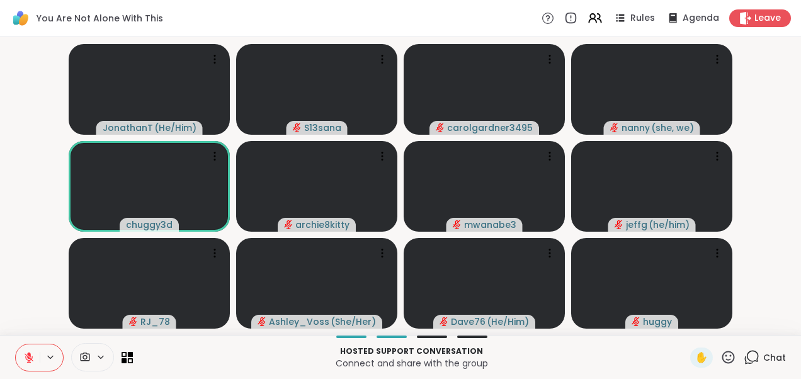
click at [14, 224] on video-player-container "JonathanT ( He/Him ) S13sana carolgardner3495 [PERSON_NAME] ( she, we ) chuggy3…" at bounding box center [401, 186] width 786 height 288
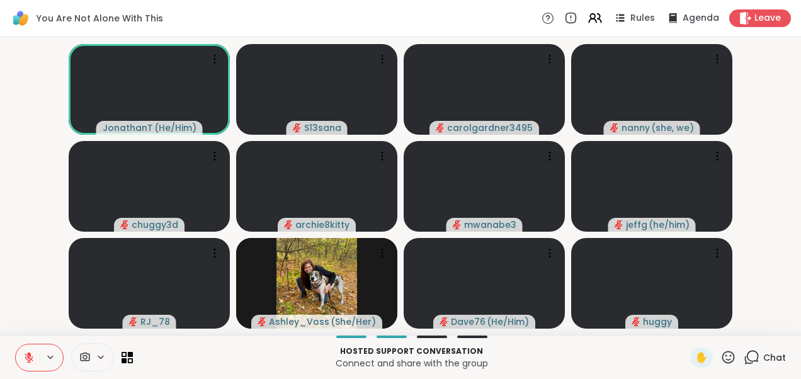
click at [15, 175] on video-player-container "JonathanT ( He/Him ) S13sana carolgardner3495 [PERSON_NAME] ( she, we ) chuggy3…" at bounding box center [401, 186] width 786 height 288
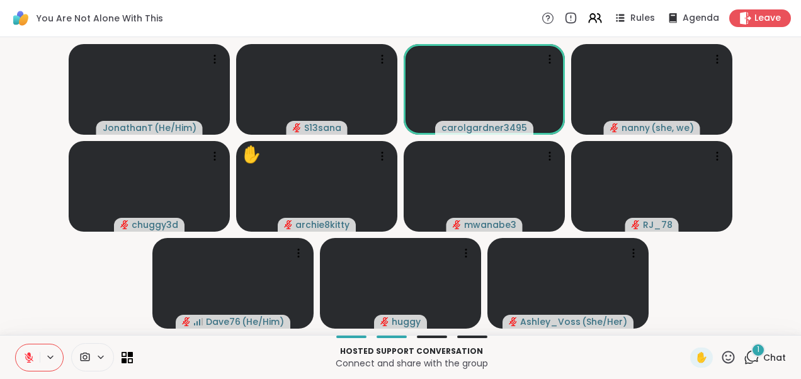
click at [751, 354] on div "1" at bounding box center [758, 350] width 14 height 14
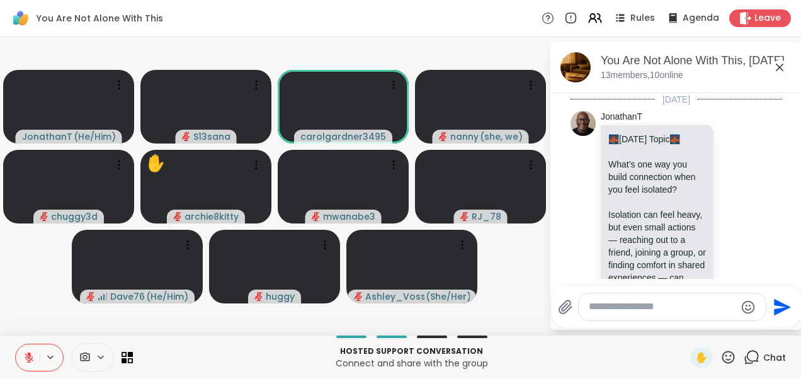
scroll to position [1892, 0]
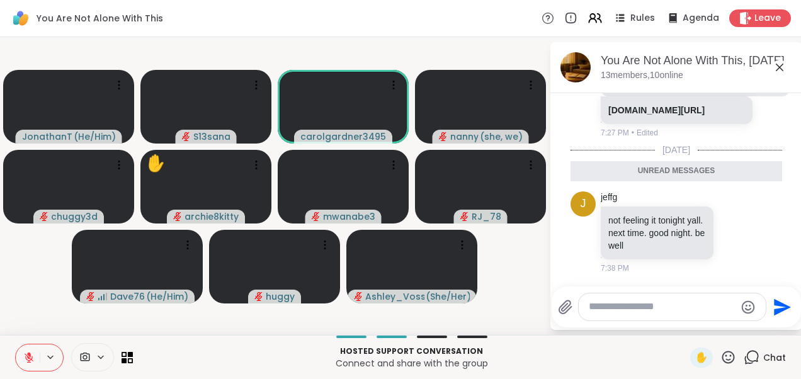
click at [783, 68] on icon at bounding box center [779, 67] width 15 height 15
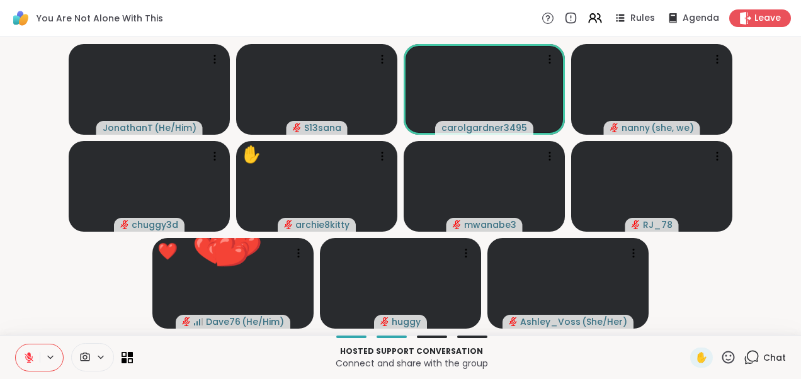
click at [132, 277] on video-player-container "JonathanT ( He/Him ) S13sana carolgardner3495 [PERSON_NAME] ( she, we ) chuggy3…" at bounding box center [401, 186] width 786 height 288
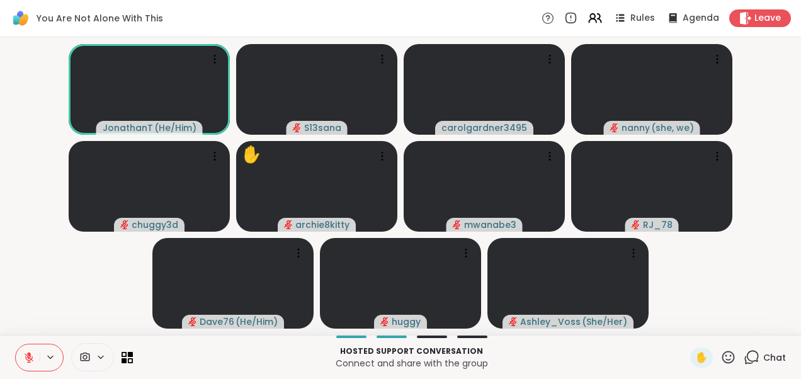
click at [742, 279] on video-player-container "JonathanT ( He/Him ) S13sana carolgardner3495 [PERSON_NAME] ( she, we ) chuggy3…" at bounding box center [401, 186] width 786 height 288
click at [750, 297] on video-player-container "JonathanT ( He/Him ) S13sana carolgardner3495 [PERSON_NAME] ( she, we ) chuggy3…" at bounding box center [401, 186] width 786 height 288
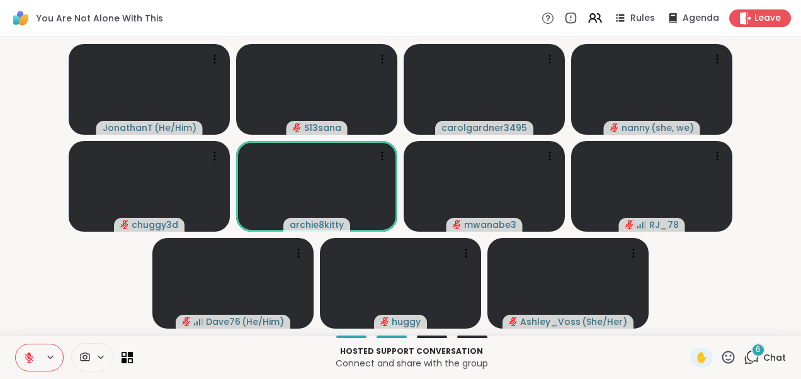
click at [743, 355] on icon at bounding box center [751, 357] width 16 height 16
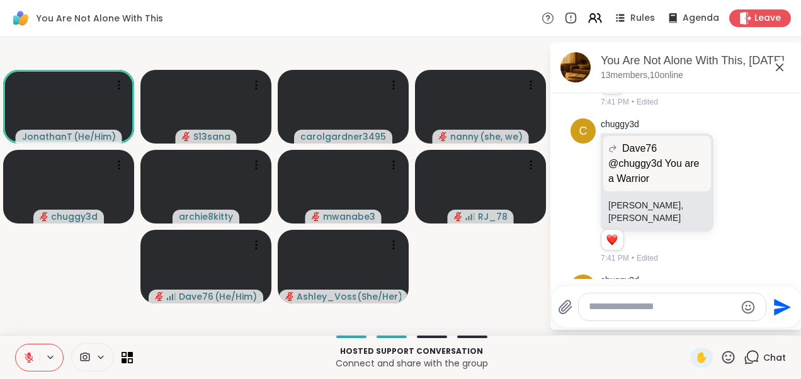
scroll to position [2124, 0]
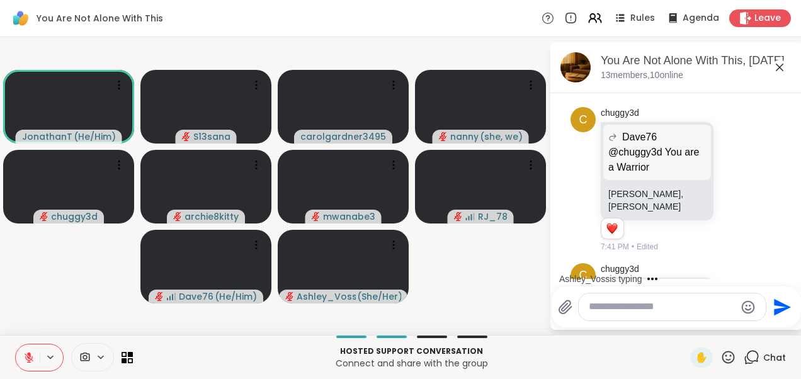
click at [787, 272] on div "Ashley_Voss is typing" at bounding box center [678, 279] width 247 height 20
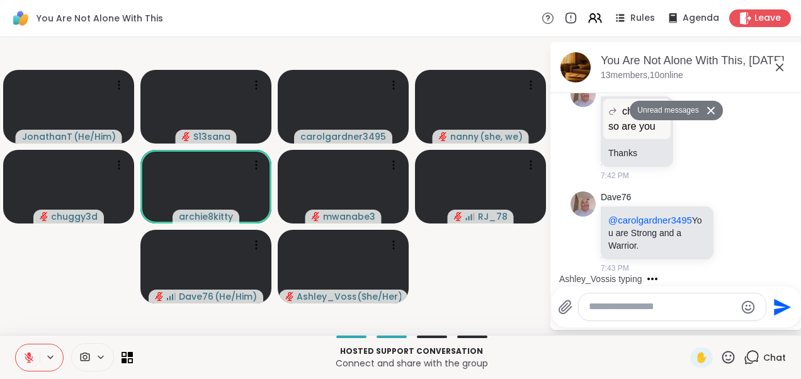
scroll to position [2552, 0]
click at [783, 68] on icon at bounding box center [779, 67] width 15 height 15
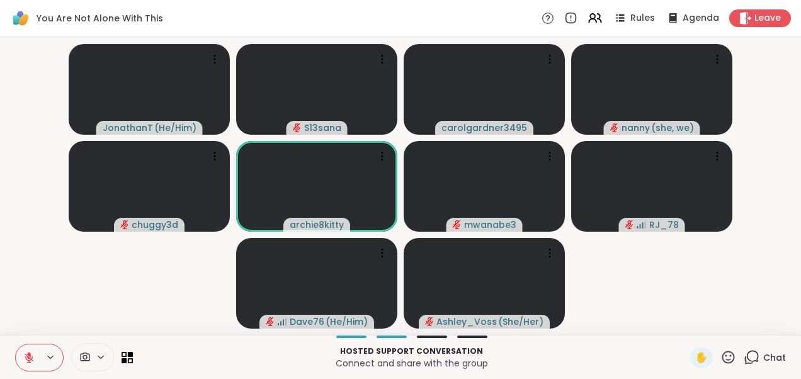
click at [170, 286] on video-player-container "JonathanT ( He/Him ) S13sana carolgardner3495 [PERSON_NAME] ( she, we ) chuggy3…" at bounding box center [401, 186] width 786 height 288
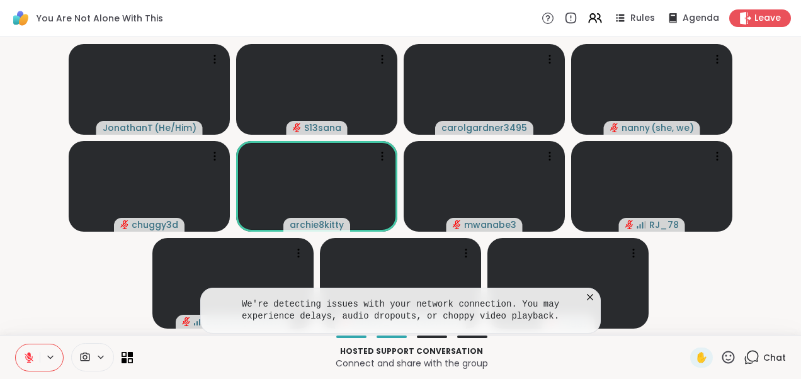
click at [593, 298] on icon at bounding box center [590, 297] width 13 height 13
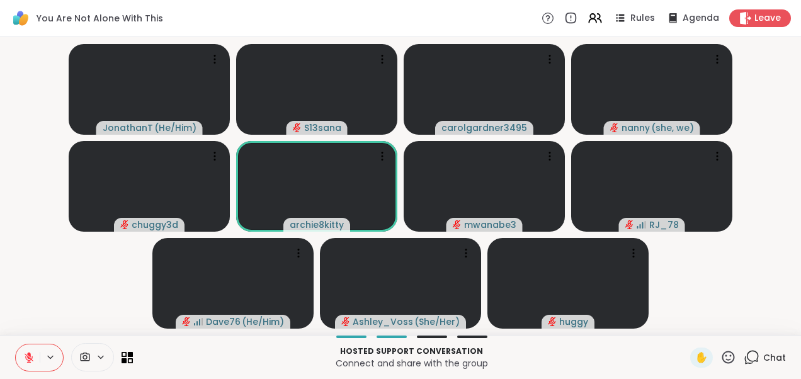
click at [720, 297] on video-player-container "JonathanT ( He/Him ) S13sana carolgardner3495 [PERSON_NAME] ( she, we ) chuggy3…" at bounding box center [401, 186] width 786 height 288
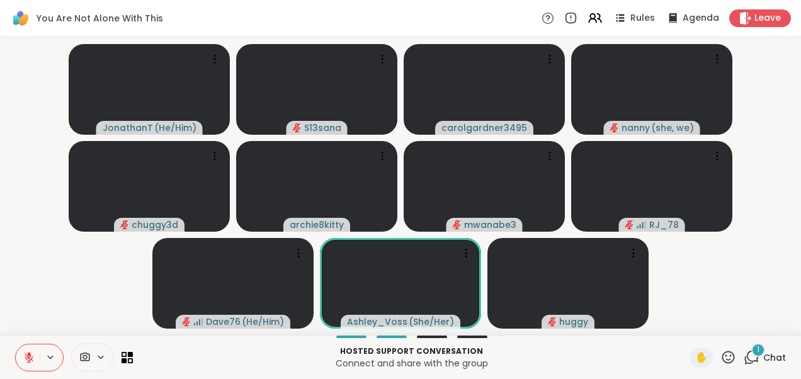
click at [743, 354] on icon at bounding box center [751, 357] width 16 height 16
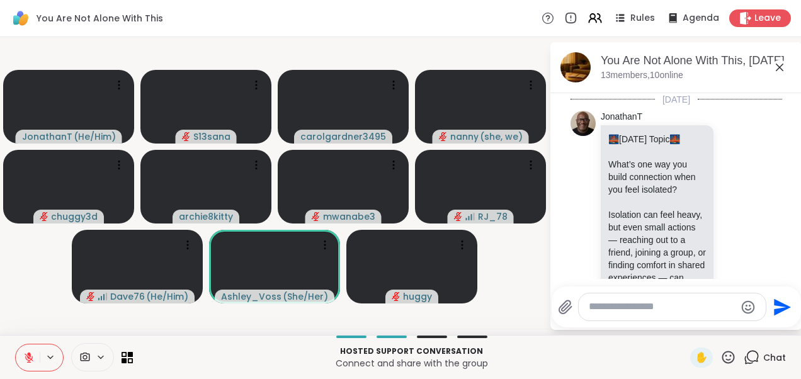
scroll to position [2732, 0]
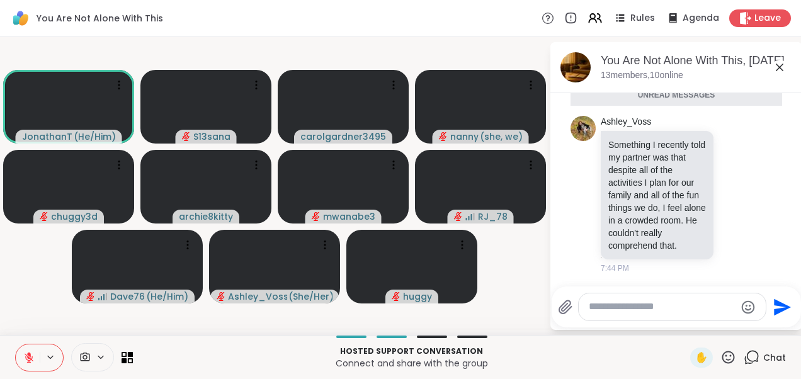
click at [779, 71] on icon at bounding box center [779, 67] width 15 height 15
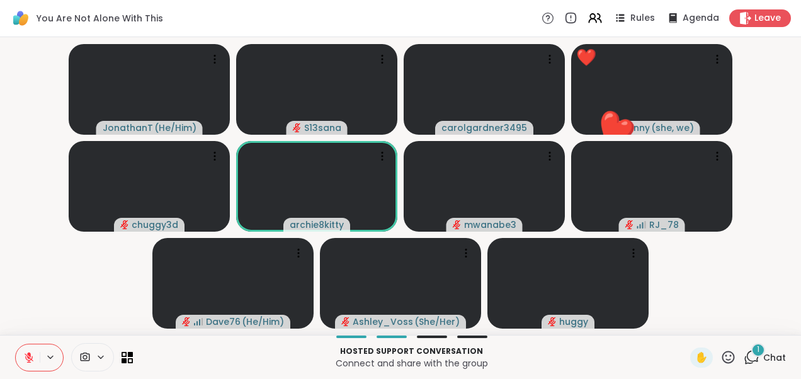
click at [745, 357] on icon at bounding box center [751, 357] width 16 height 16
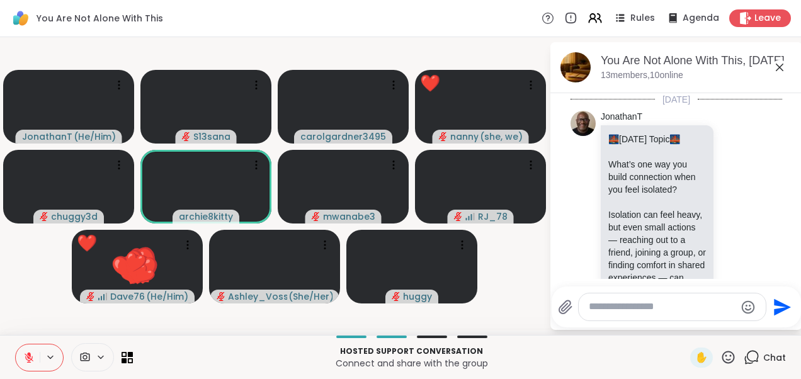
scroll to position [2885, 0]
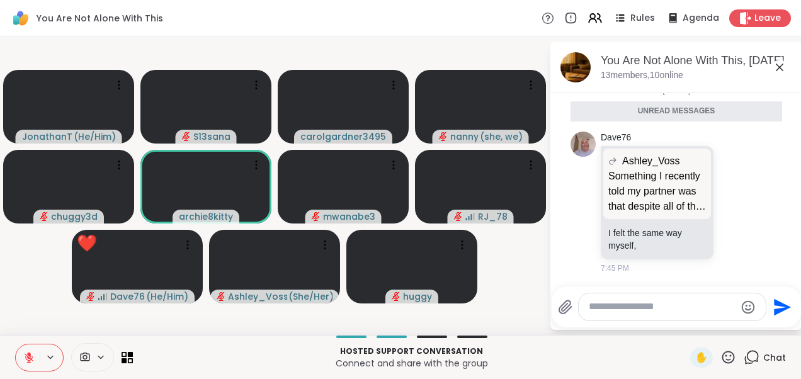
click at [781, 67] on icon at bounding box center [779, 67] width 15 height 15
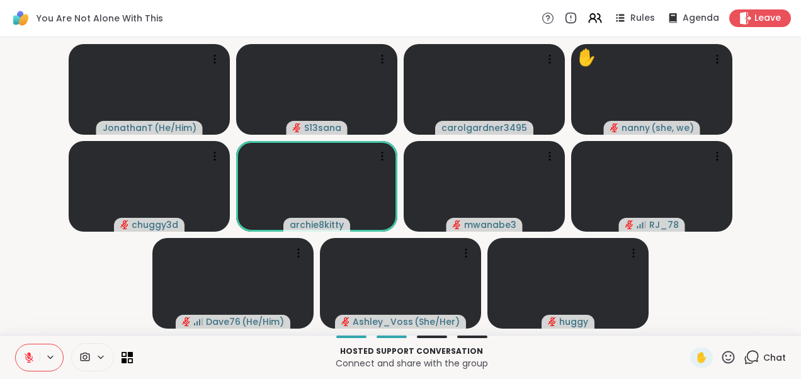
click at [60, 282] on video-player-container "JonathanT ( He/Him ) S13sana carolgardner3495 ✋ nanny ( she, we ) chuggy3d arch…" at bounding box center [401, 186] width 786 height 288
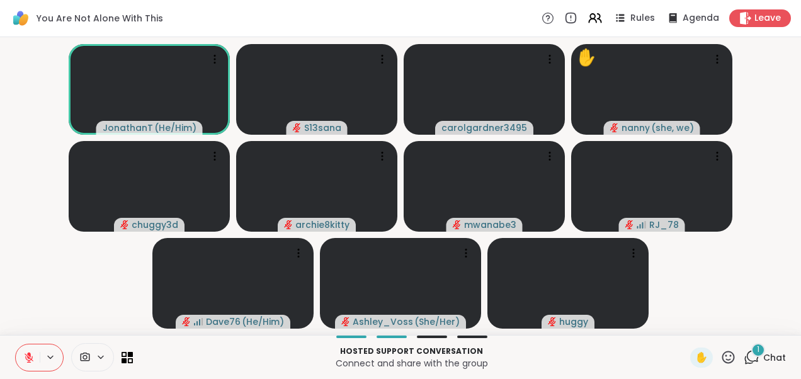
click at [751, 350] on div "1" at bounding box center [758, 350] width 14 height 14
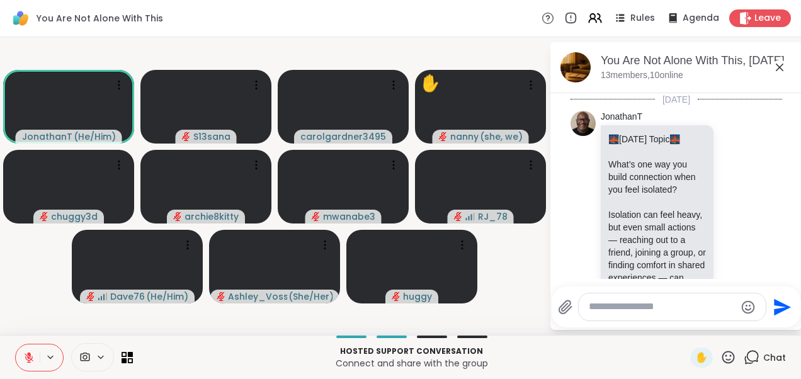
scroll to position [3002, 0]
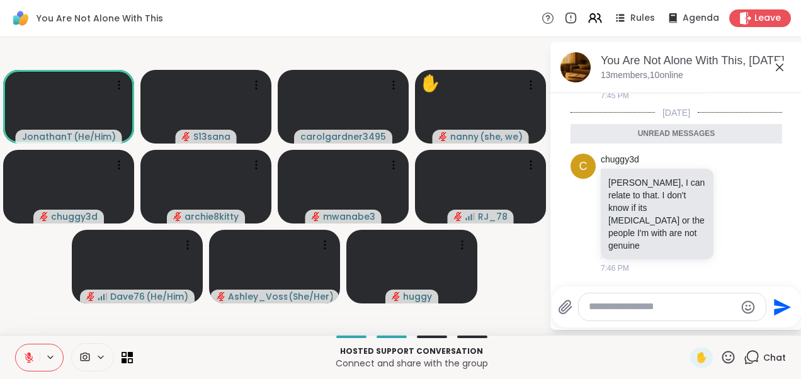
click at [778, 65] on icon at bounding box center [779, 67] width 15 height 15
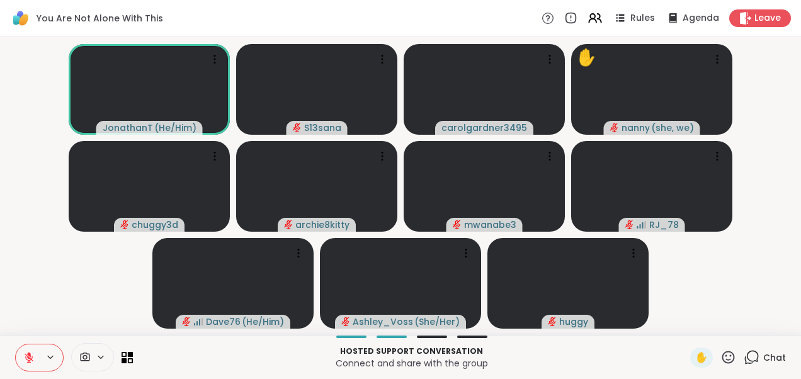
click at [68, 276] on video-player-container "JonathanT ( He/Him ) S13sana carolgardner3495 ✋ nanny ( she, we ) chuggy3d arch…" at bounding box center [401, 186] width 786 height 288
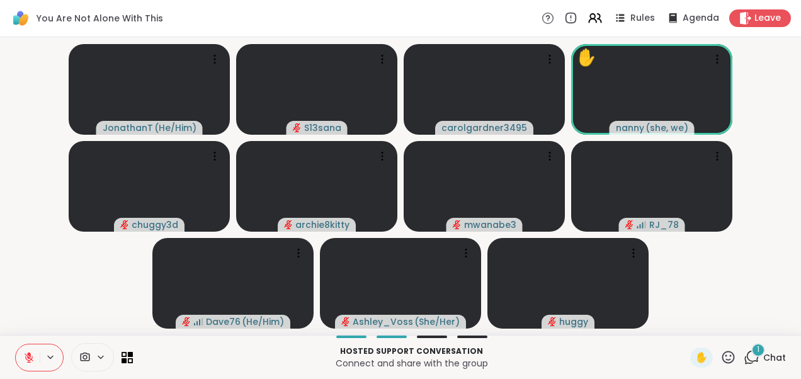
click at [752, 354] on div "1" at bounding box center [758, 350] width 14 height 14
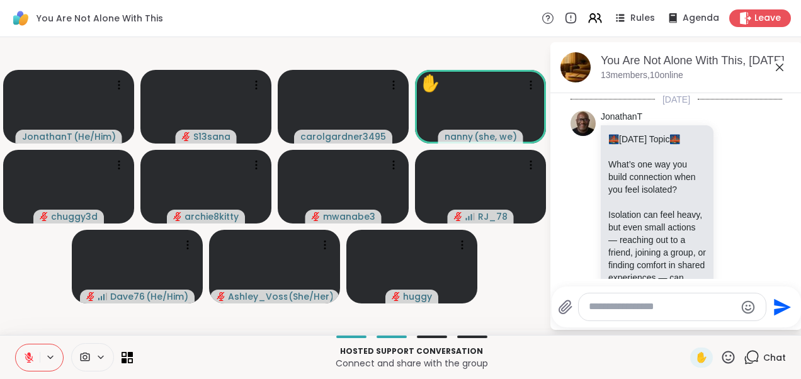
scroll to position [3068, 0]
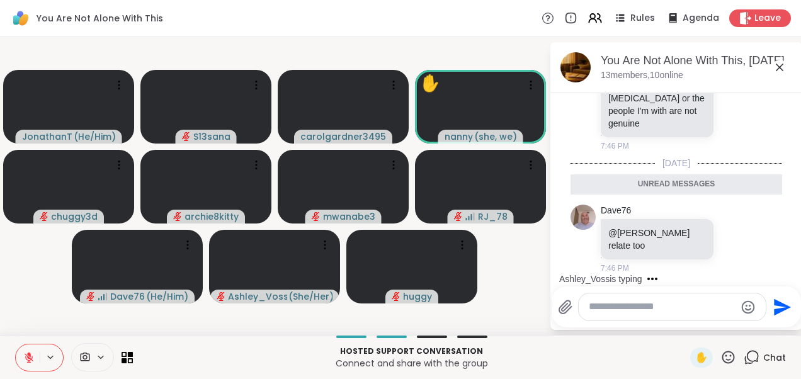
click at [781, 64] on icon at bounding box center [779, 67] width 15 height 15
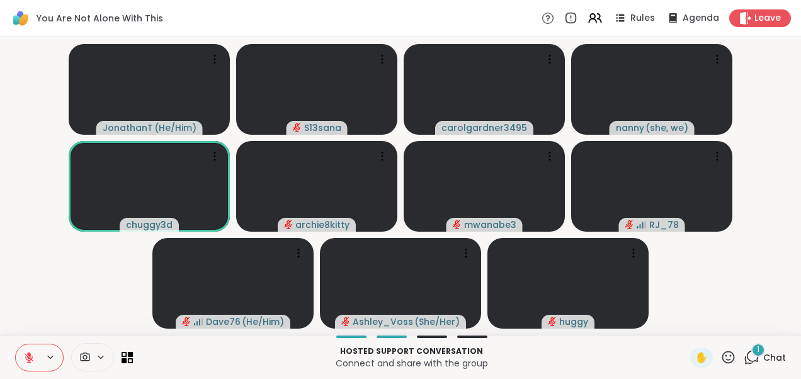
click at [757, 355] on span "1" at bounding box center [758, 349] width 3 height 11
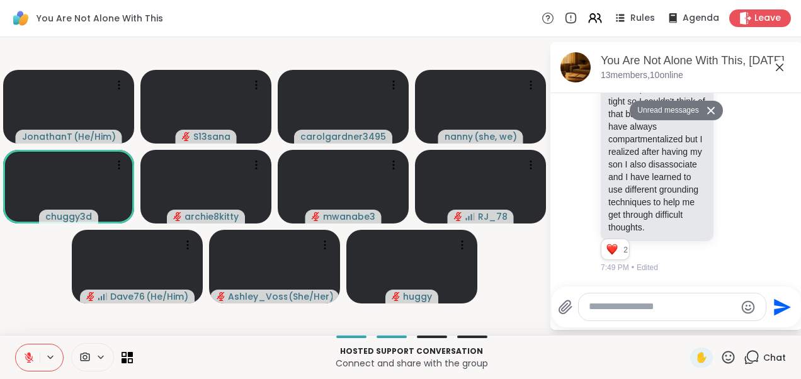
scroll to position [3456, 0]
click at [782, 65] on icon at bounding box center [780, 68] width 8 height 8
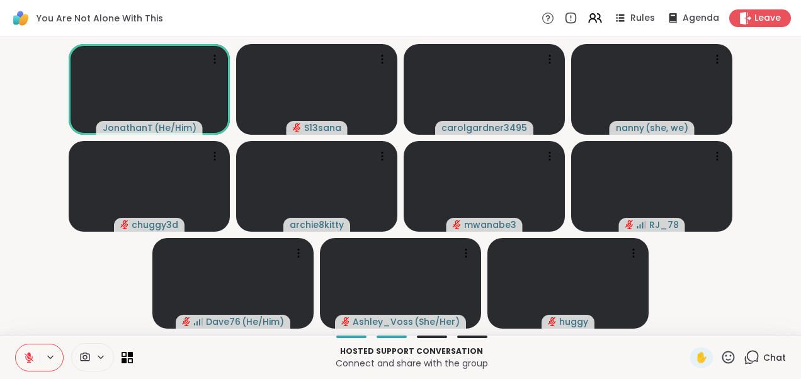
click at [98, 299] on video-player-container "JonathanT ( He/Him ) S13sana carolgardner3495 [PERSON_NAME] ( she, we ) chuggy3…" at bounding box center [401, 186] width 786 height 288
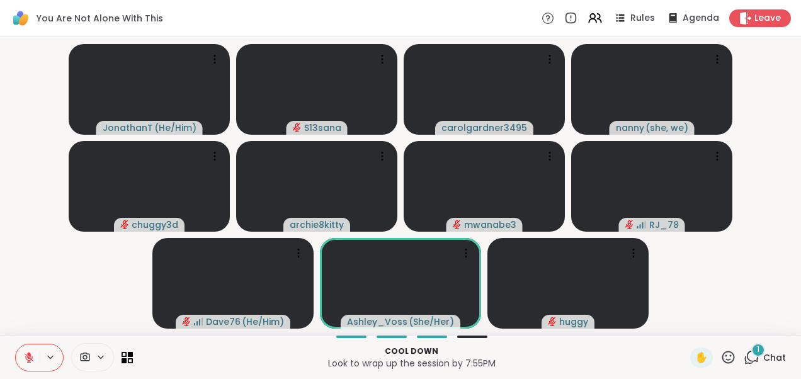
click at [751, 350] on div "1" at bounding box center [758, 350] width 14 height 14
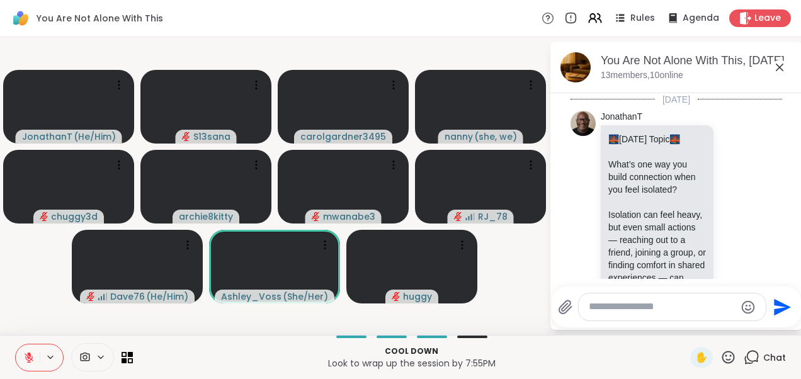
scroll to position [3565, 0]
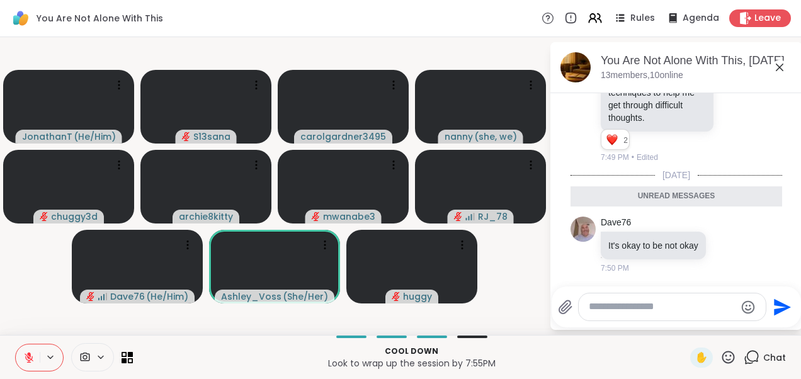
click at [779, 67] on icon at bounding box center [780, 68] width 8 height 8
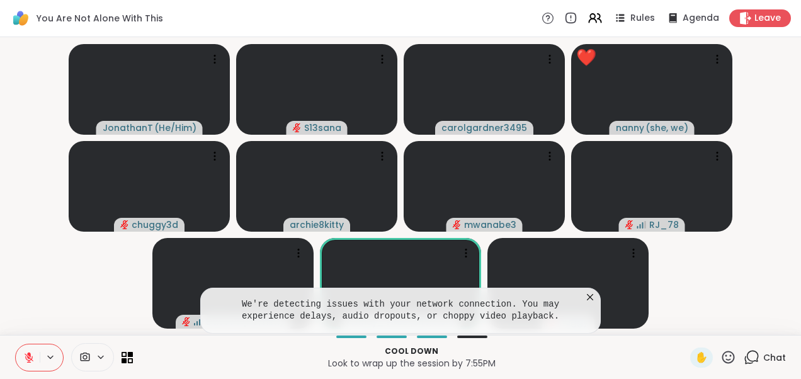
click at [591, 295] on icon at bounding box center [590, 297] width 13 height 13
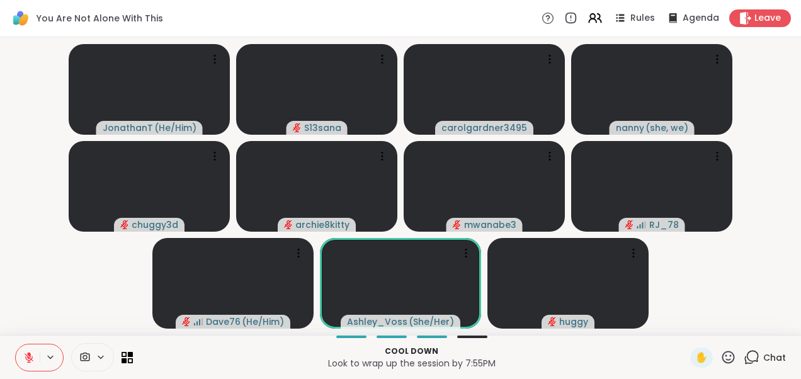
click at [727, 307] on video-player-container "JonathanT ( He/Him ) S13sana carolgardner3495 [PERSON_NAME] ( she, we ) ❤️ ❤️ ❤…" at bounding box center [401, 186] width 786 height 288
click at [757, 353] on span "1" at bounding box center [758, 349] width 3 height 11
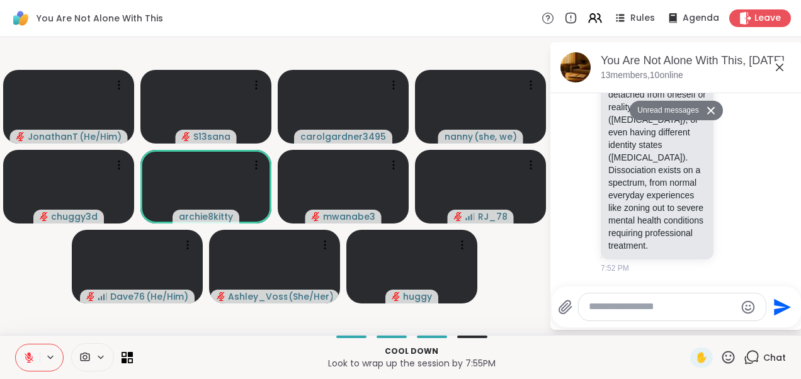
scroll to position [4010, 0]
click at [781, 67] on icon at bounding box center [779, 67] width 15 height 15
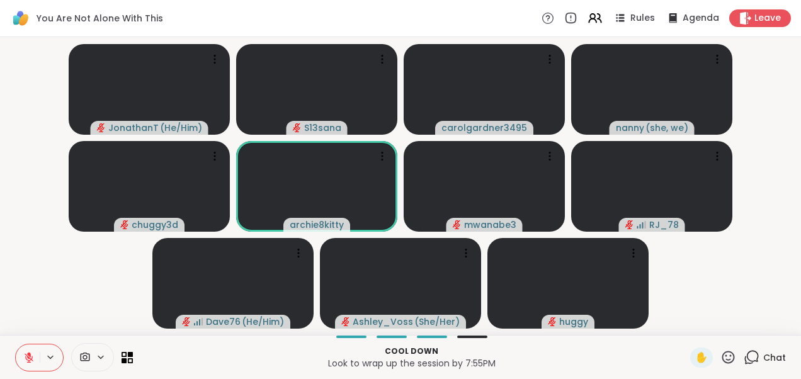
click at [57, 298] on video-player-container "JonathanT ( He/Him ) S13sana carolgardner3495 [PERSON_NAME] ( she, we ) chuggy3…" at bounding box center [401, 186] width 786 height 288
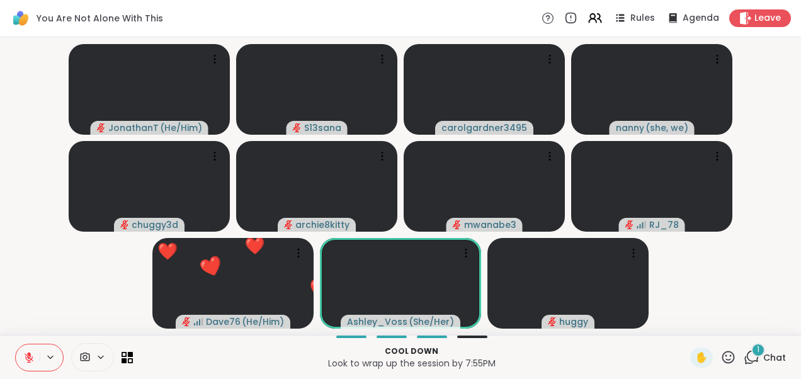
click at [752, 360] on div "1 Chat" at bounding box center [764, 358] width 42 height 20
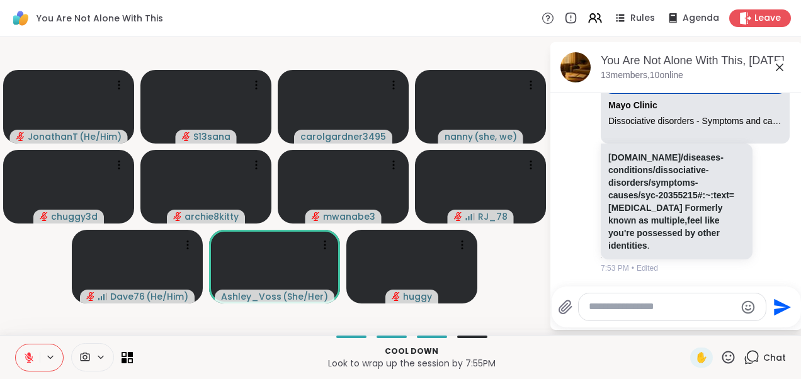
scroll to position [4184, 0]
click at [777, 64] on icon at bounding box center [780, 68] width 8 height 8
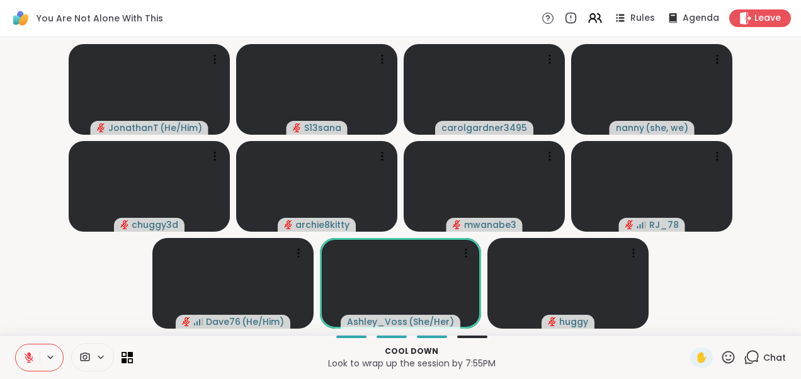
click at [711, 280] on video-player-container "JonathanT ( He/Him ) S13sana carolgardner3495 [PERSON_NAME] ( she, we ) chuggy3…" at bounding box center [401, 186] width 786 height 288
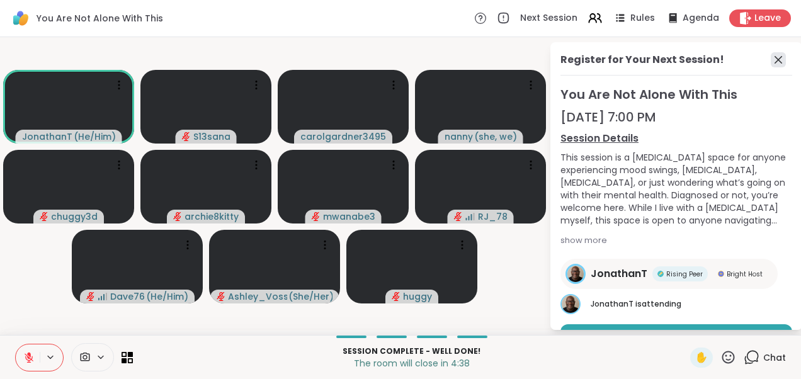
click at [771, 63] on icon at bounding box center [778, 59] width 15 height 15
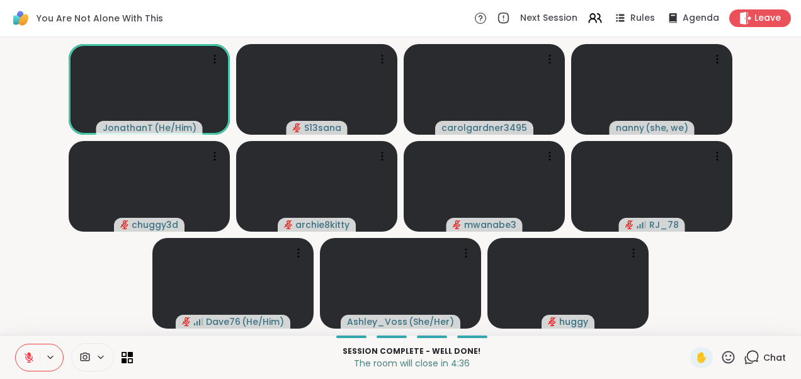
click at [748, 356] on icon at bounding box center [751, 357] width 16 height 16
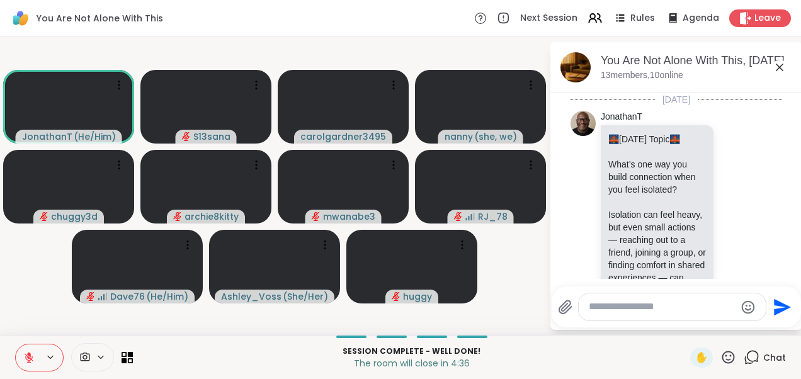
scroll to position [4360, 0]
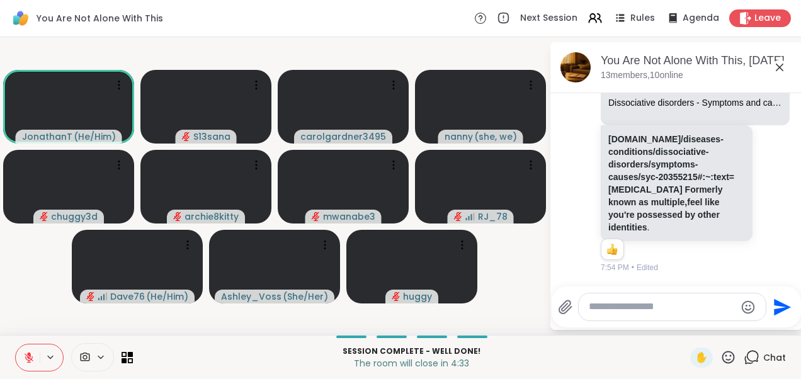
click at [778, 71] on icon at bounding box center [779, 67] width 15 height 15
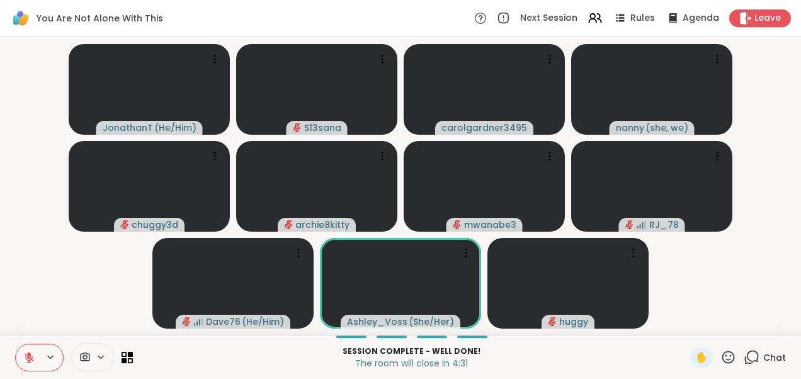
click at [68, 299] on video-player-container "JonathanT ( He/Him ) S13sana carolgardner3495 [PERSON_NAME] ( she, we ) chuggy3…" at bounding box center [401, 186] width 786 height 288
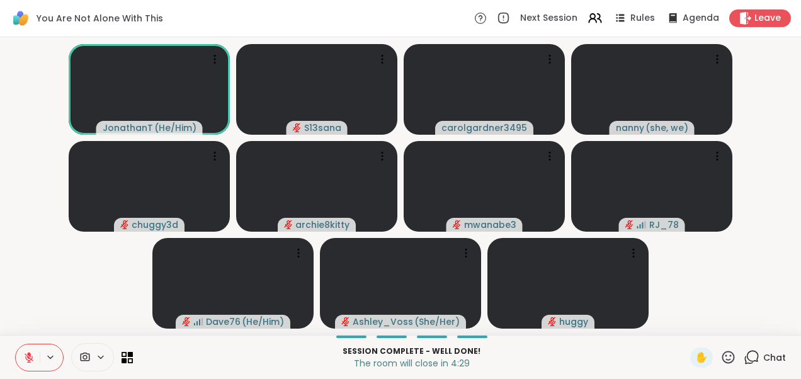
click at [68, 299] on video-player-container "JonathanT ( He/Him ) S13sana carolgardner3495 [PERSON_NAME] ( she, we ) chuggy3…" at bounding box center [401, 186] width 786 height 288
click at [751, 349] on div "1" at bounding box center [758, 350] width 14 height 14
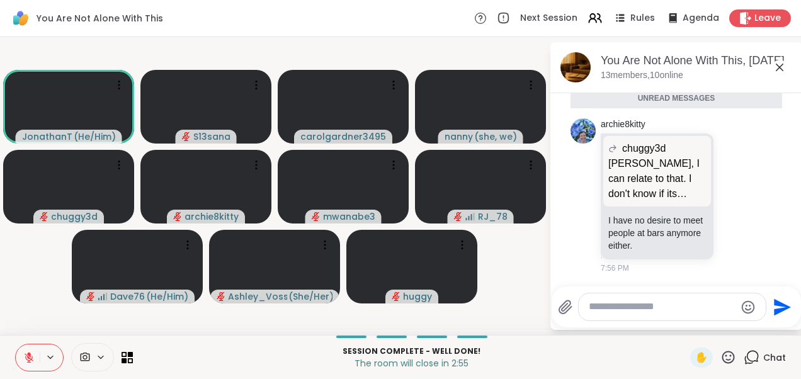
scroll to position [4543, 0]
click at [655, 201] on p "[PERSON_NAME], I can relate to that. I don't know if its [MEDICAL_DATA] or the …" at bounding box center [657, 178] width 98 height 45
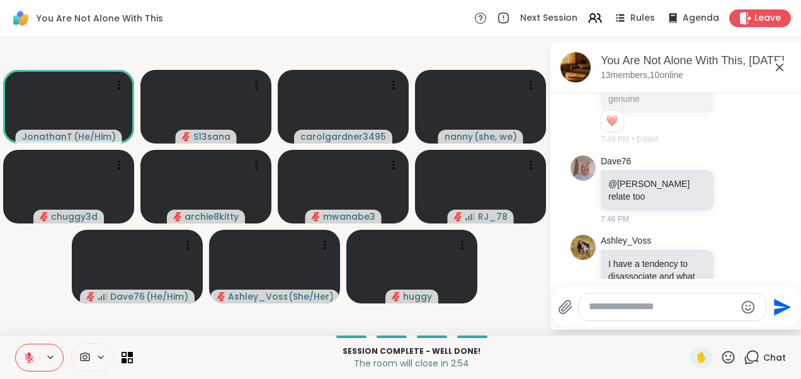
click at [655, 105] on p "[PERSON_NAME], I can relate to that. I don't know if its [MEDICAL_DATA] or the …" at bounding box center [657, 68] width 98 height 76
click at [781, 67] on icon at bounding box center [779, 67] width 15 height 15
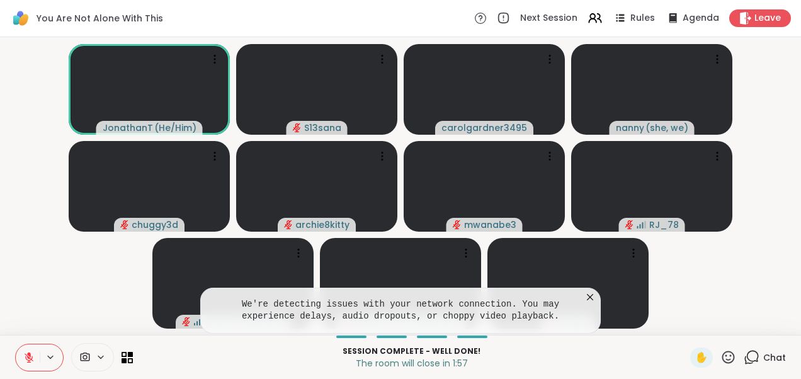
click at [589, 296] on icon at bounding box center [590, 297] width 13 height 13
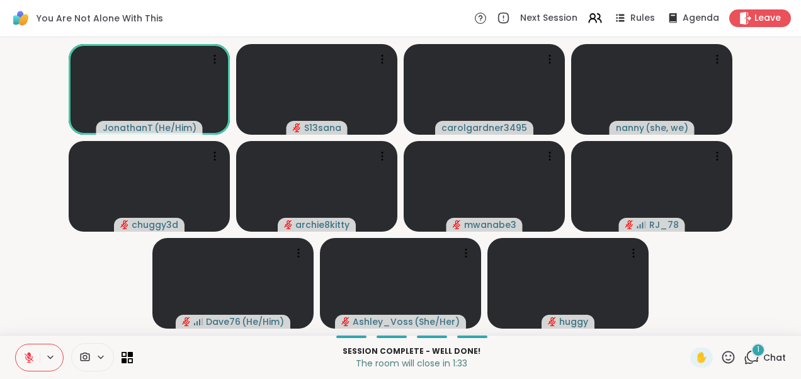
click at [757, 352] on span "1" at bounding box center [758, 349] width 3 height 11
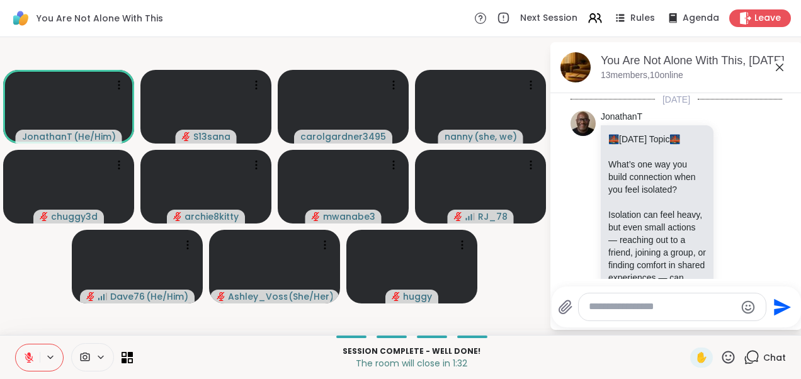
scroll to position [4733, 0]
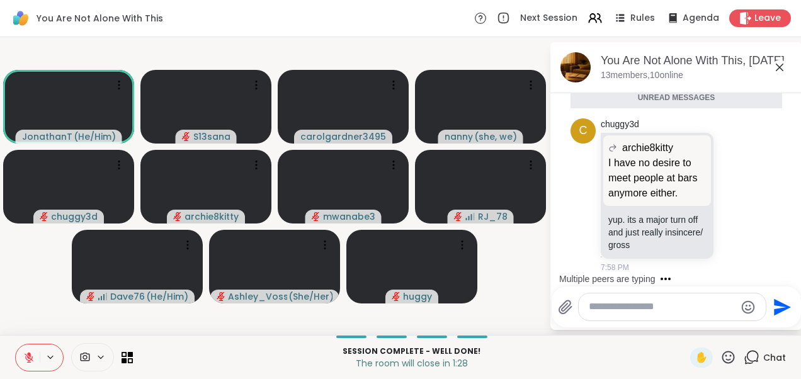
click at [782, 65] on icon at bounding box center [779, 67] width 15 height 15
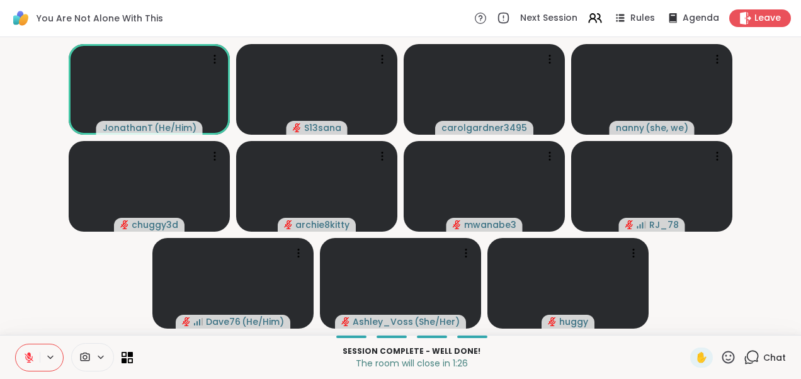
click at [36, 172] on video-player-container "JonathanT ( He/Him ) S13sana carolgardner3495 [PERSON_NAME] ( she, we ) chuggy3…" at bounding box center [401, 186] width 786 height 288
click at [746, 358] on icon at bounding box center [751, 357] width 16 height 16
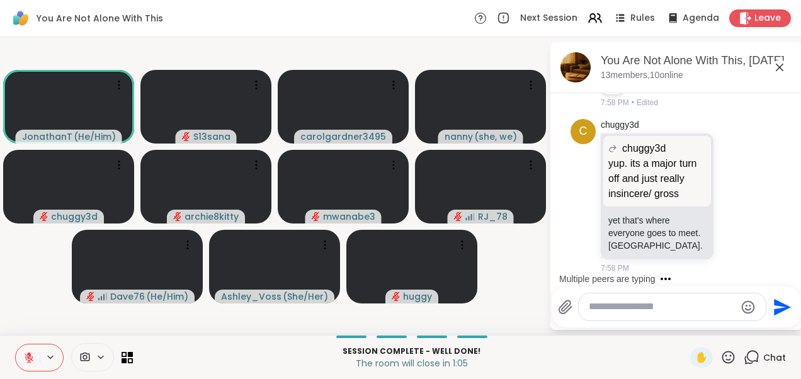
scroll to position [5007, 0]
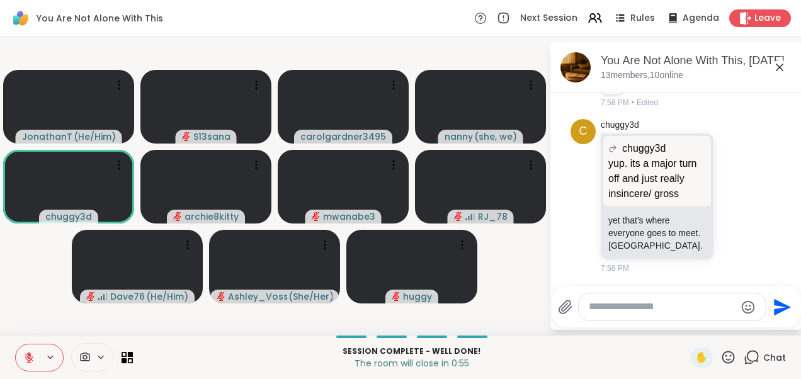
click at [781, 68] on icon at bounding box center [780, 68] width 8 height 8
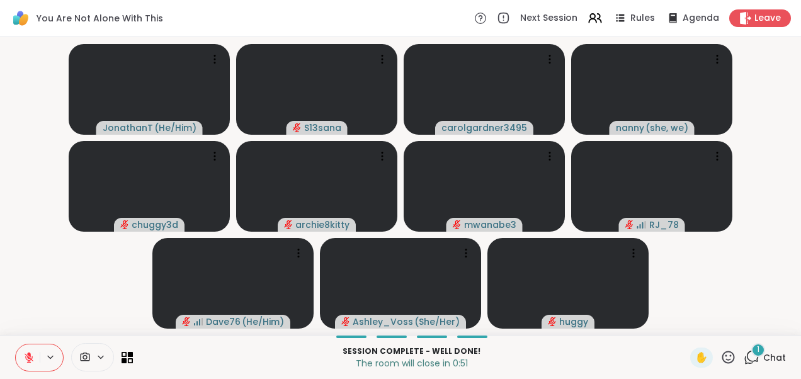
click at [751, 356] on div "1" at bounding box center [758, 350] width 14 height 14
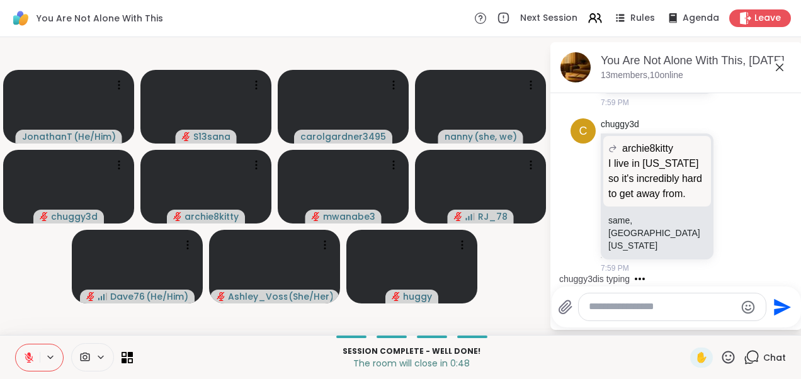
scroll to position [5234, 0]
click at [779, 65] on icon at bounding box center [779, 67] width 15 height 15
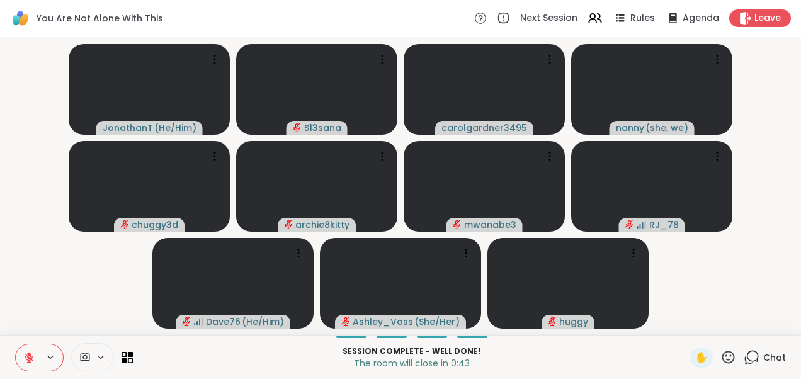
click at [82, 293] on video-player-container "JonathanT ( He/Him ) S13sana carolgardner3495 [PERSON_NAME] ( she, we ) chuggy3…" at bounding box center [401, 186] width 786 height 288
click at [743, 354] on icon at bounding box center [751, 357] width 16 height 16
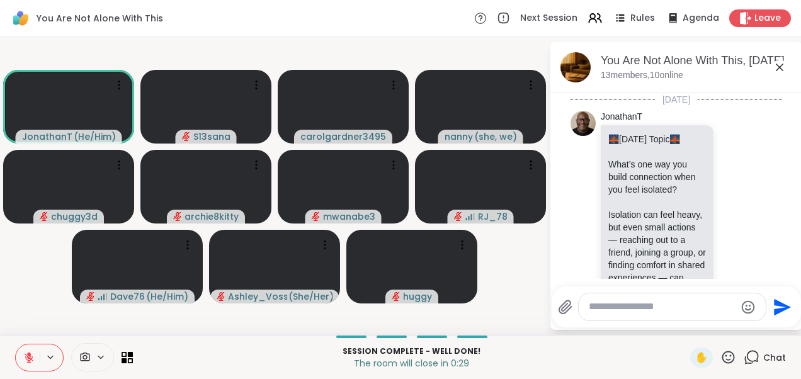
click at [778, 69] on icon at bounding box center [779, 67] width 15 height 15
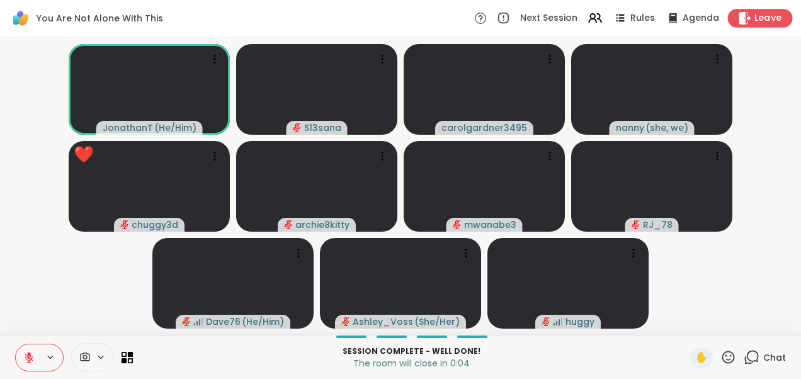
click at [754, 14] on span "Leave" at bounding box center [768, 18] width 28 height 13
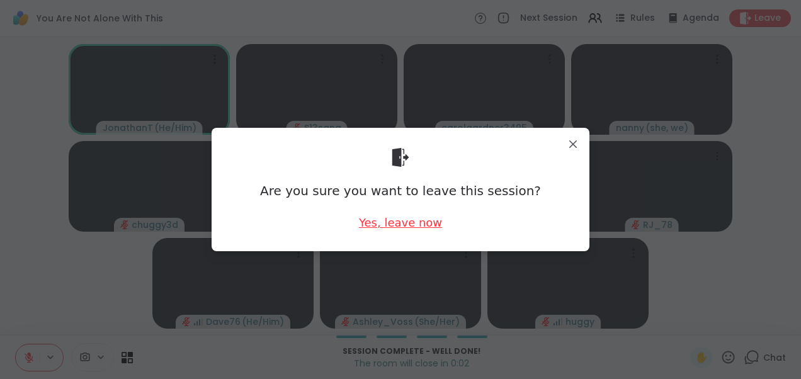
click at [400, 220] on div "Yes, leave now" at bounding box center [400, 223] width 83 height 16
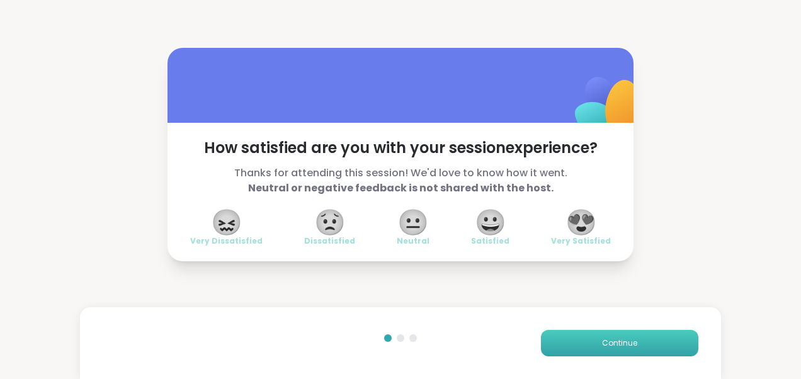
click at [618, 346] on span "Continue" at bounding box center [619, 342] width 35 height 11
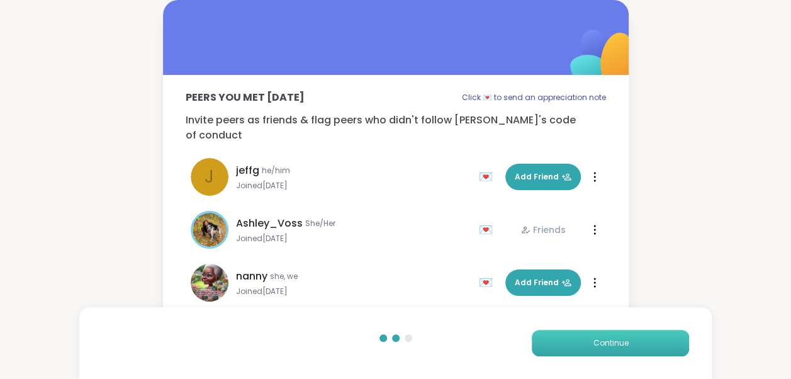
click at [618, 346] on span "Continue" at bounding box center [610, 342] width 35 height 11
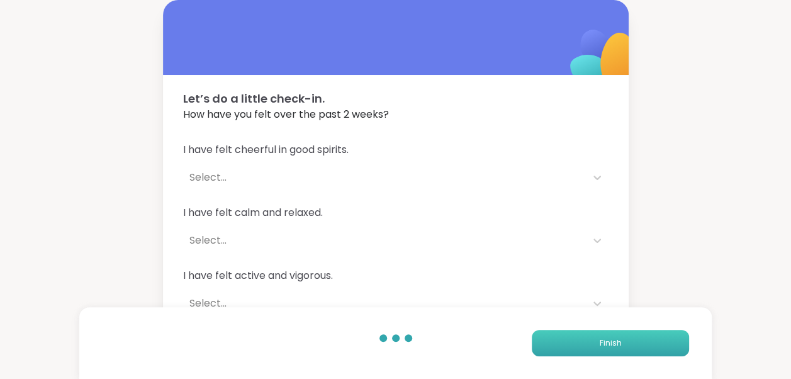
click at [618, 346] on span "Finish" at bounding box center [611, 342] width 22 height 11
